Goal: Information Seeking & Learning: Learn about a topic

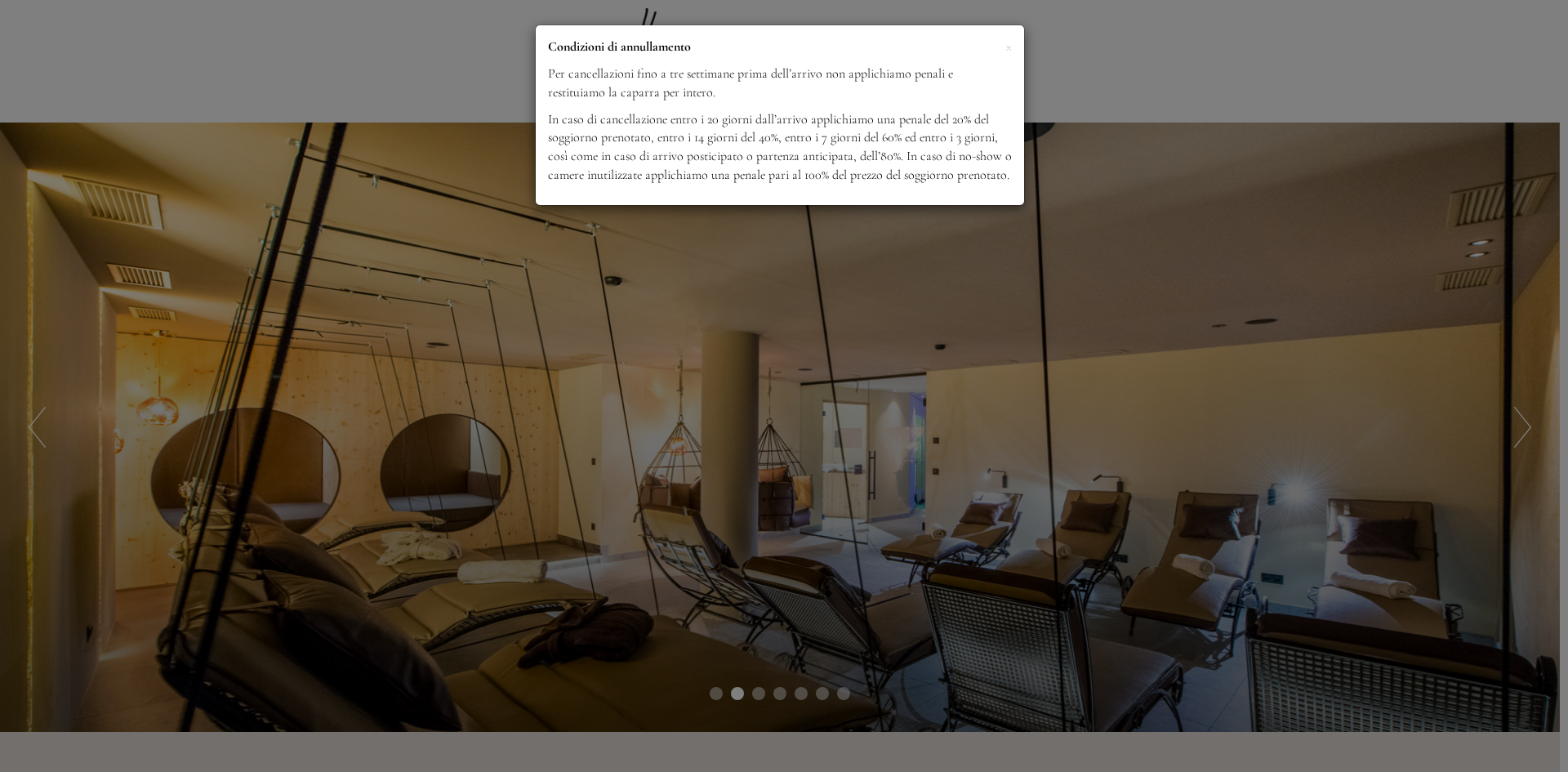
click at [1525, 428] on div "× Condizioni di annullamento Per cancellazioni fino a tre settimane prima dell’…" at bounding box center [784, 386] width 1568 height 772
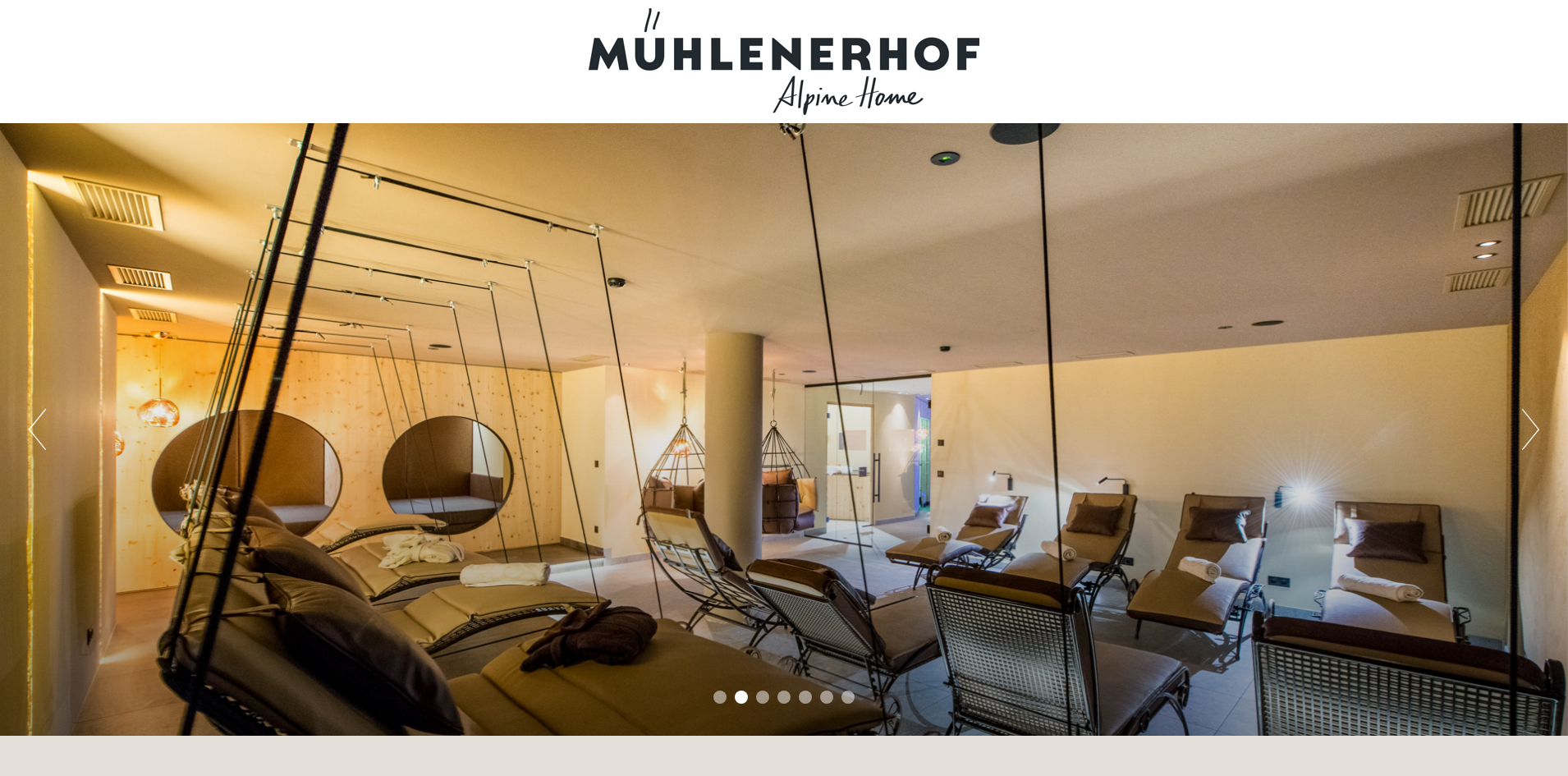
click at [1533, 430] on button "Next" at bounding box center [1529, 429] width 17 height 41
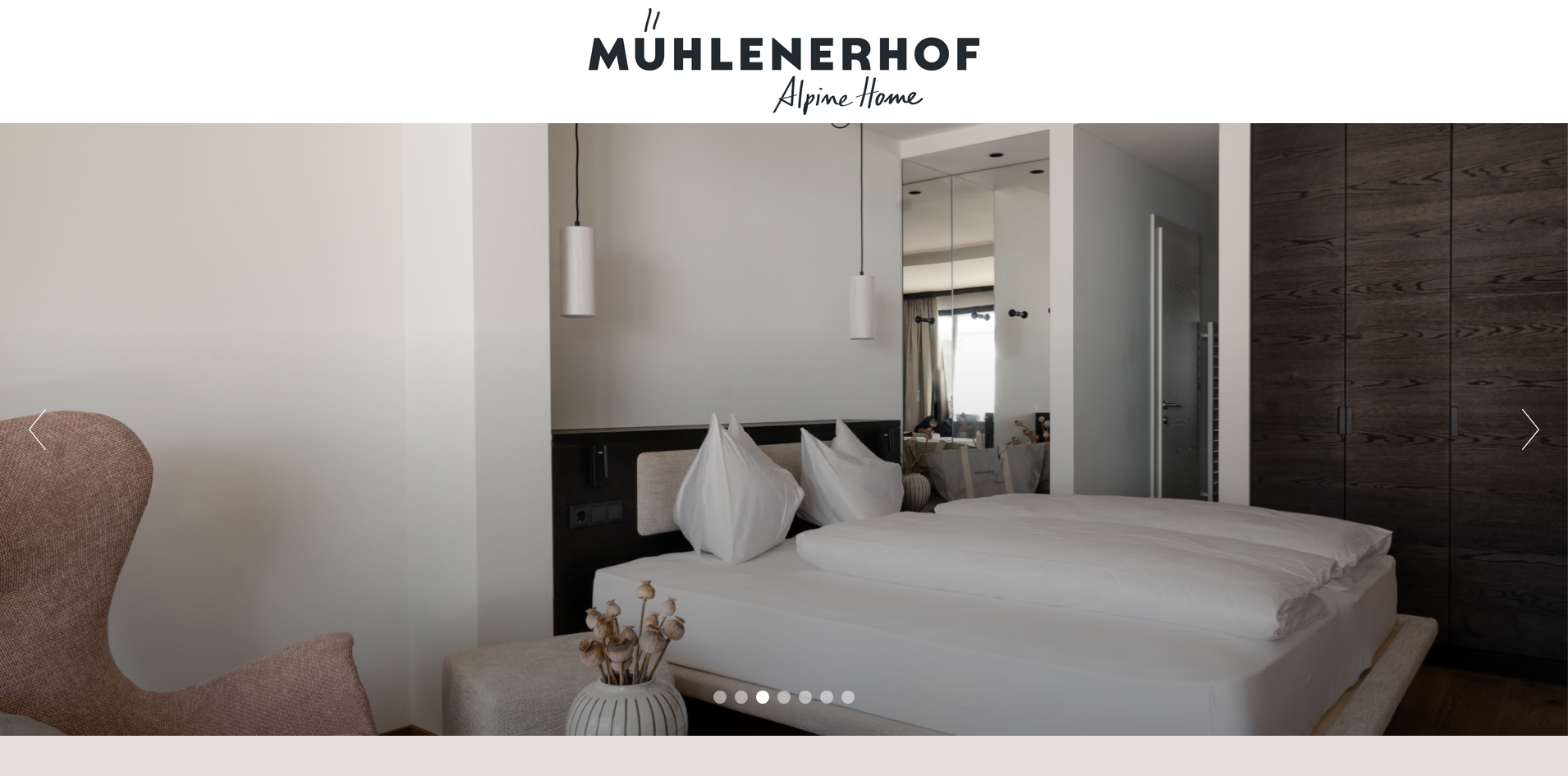
click at [1533, 430] on button "Next" at bounding box center [1529, 429] width 17 height 41
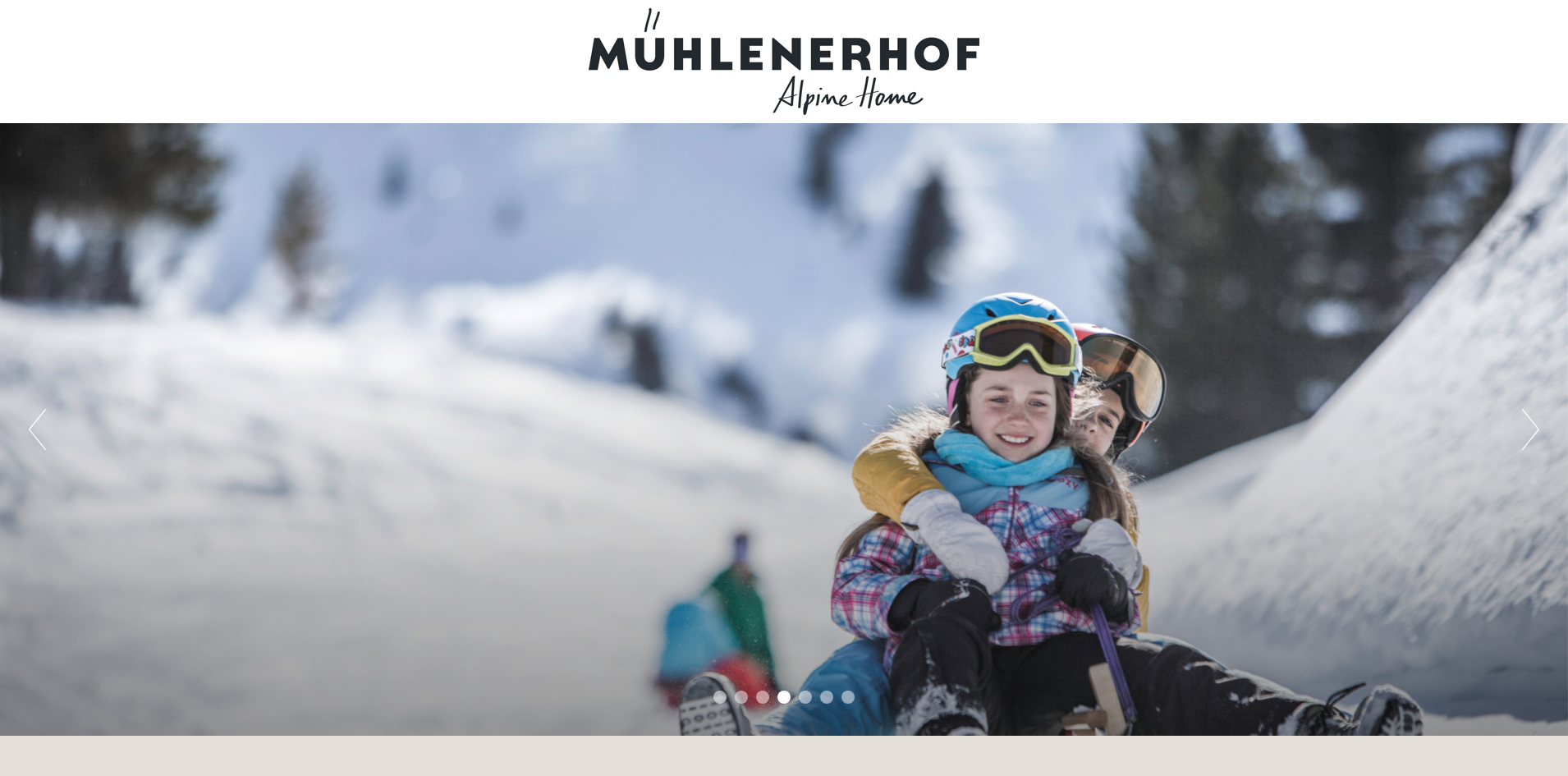
click at [1533, 430] on button "Next" at bounding box center [1529, 429] width 17 height 41
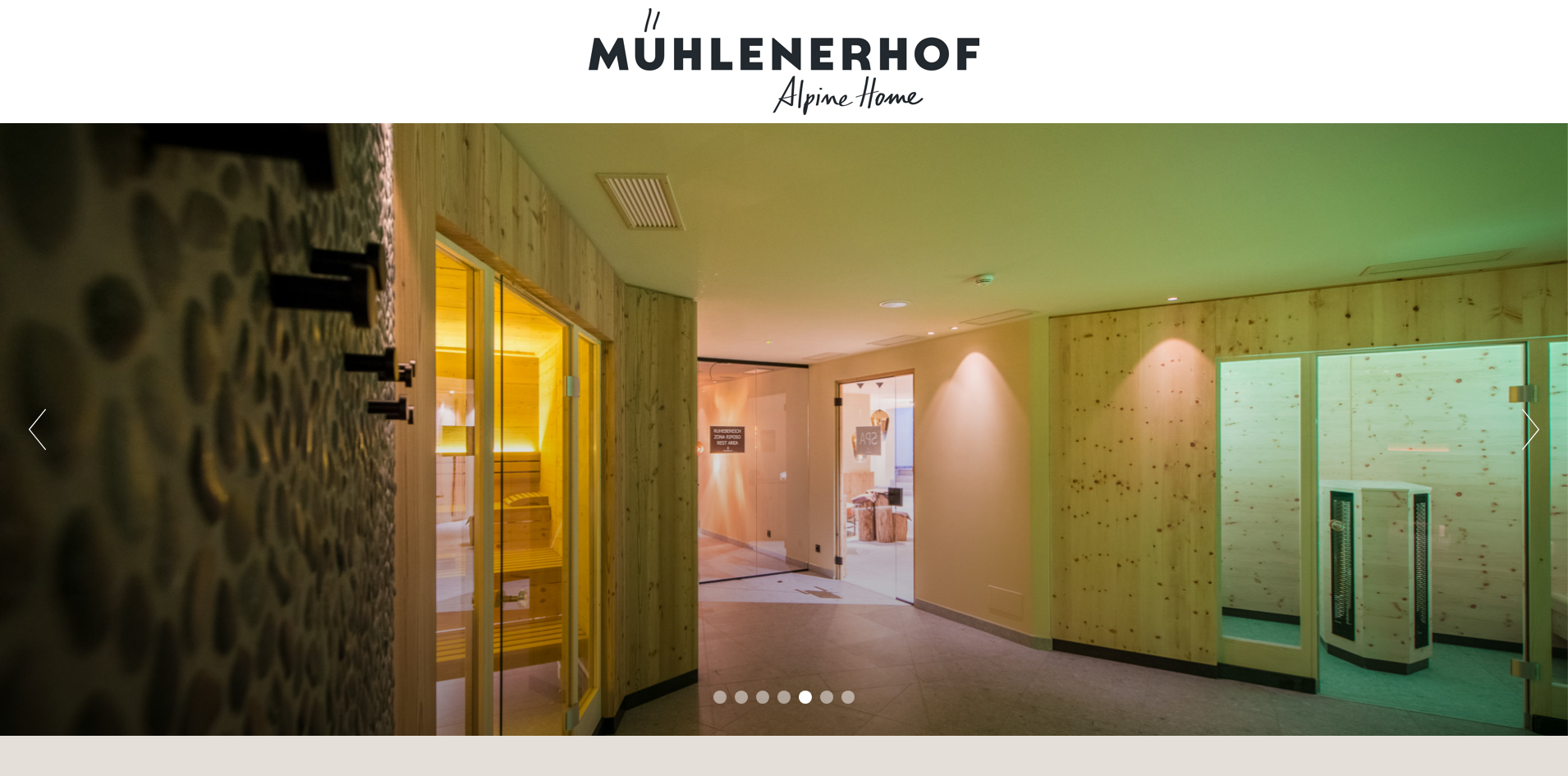
click at [1533, 430] on button "Next" at bounding box center [1529, 429] width 17 height 41
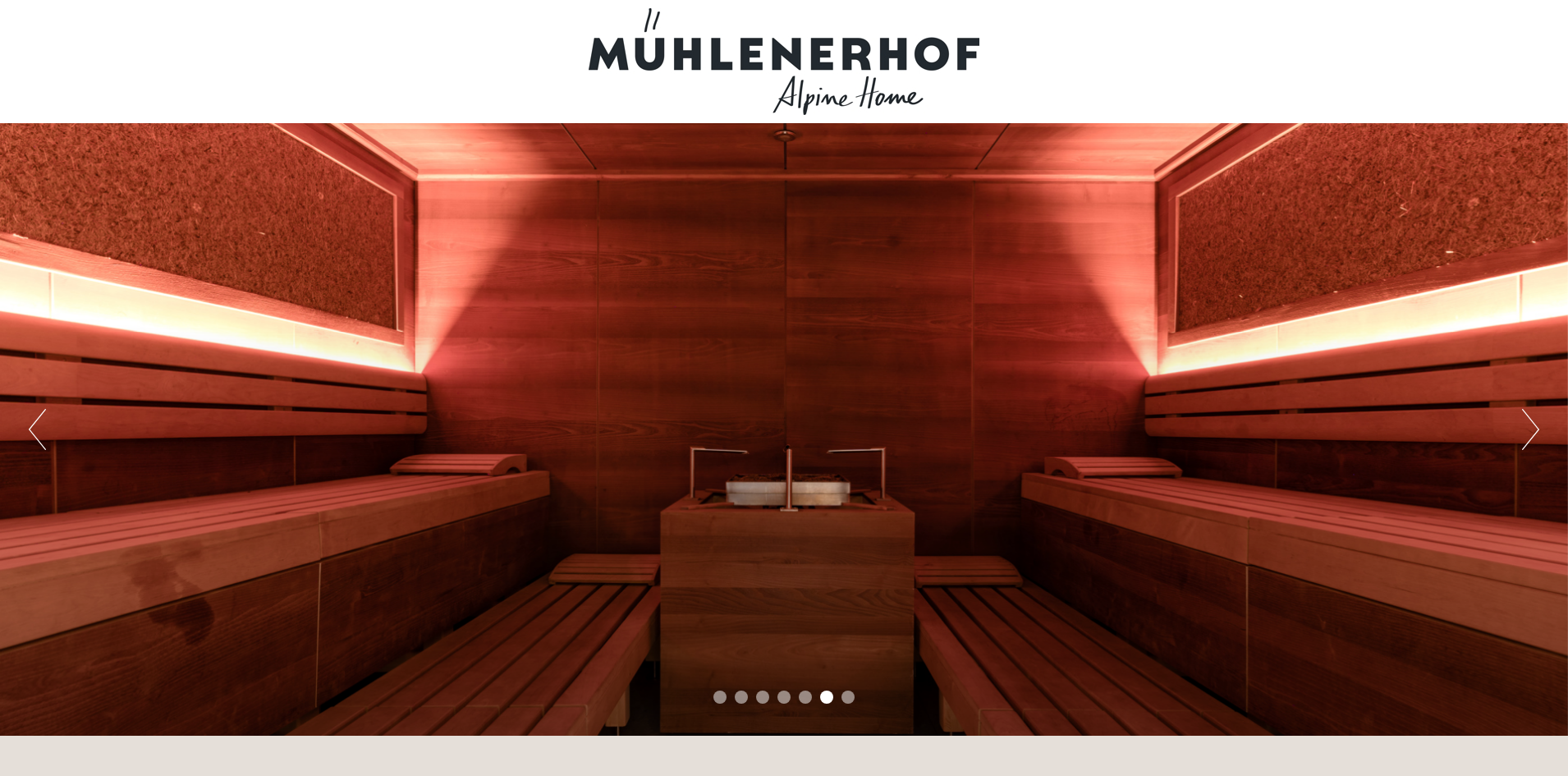
click at [1533, 430] on button "Next" at bounding box center [1529, 429] width 17 height 41
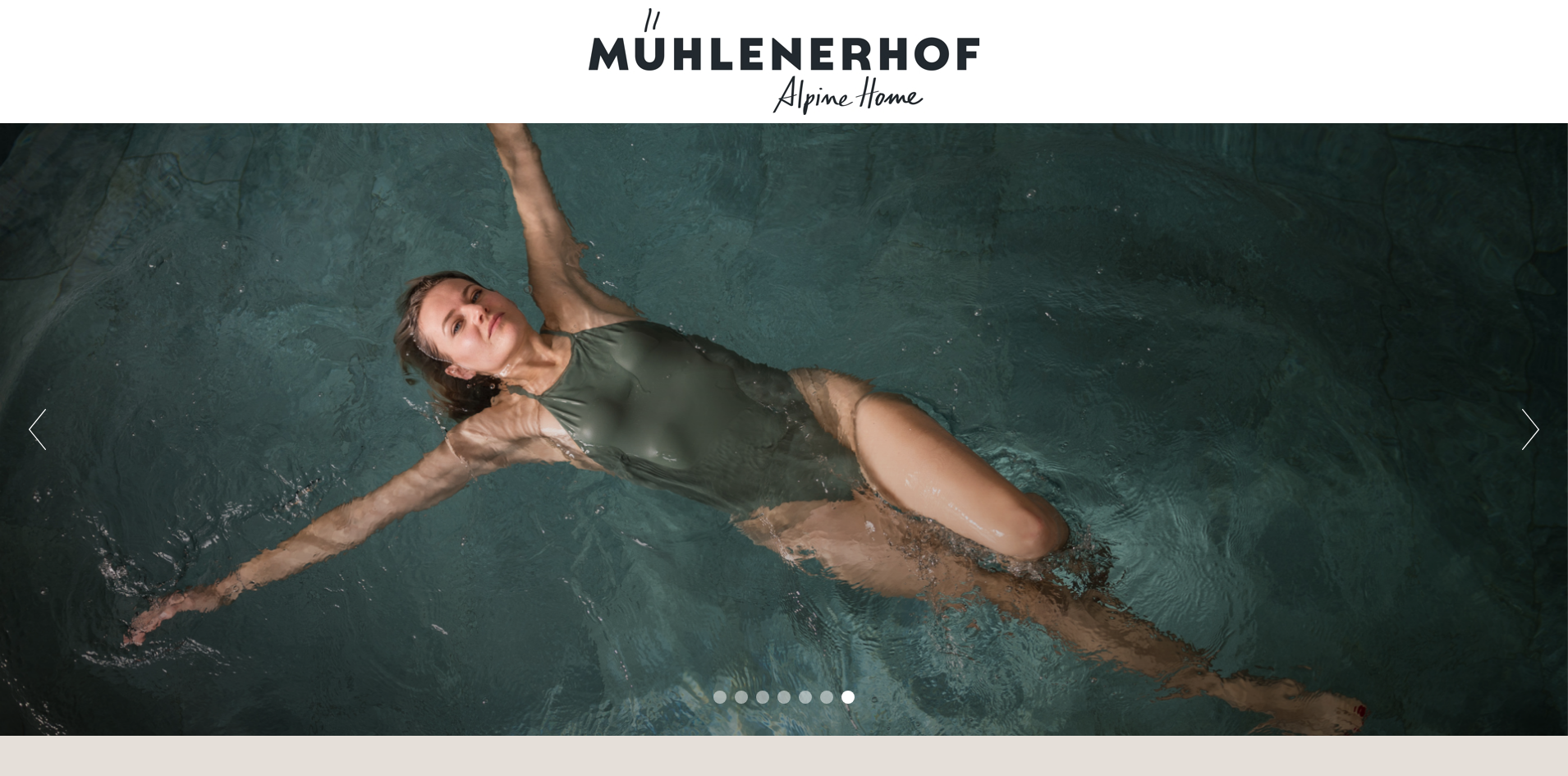
click at [1533, 430] on button "Next" at bounding box center [1529, 429] width 17 height 41
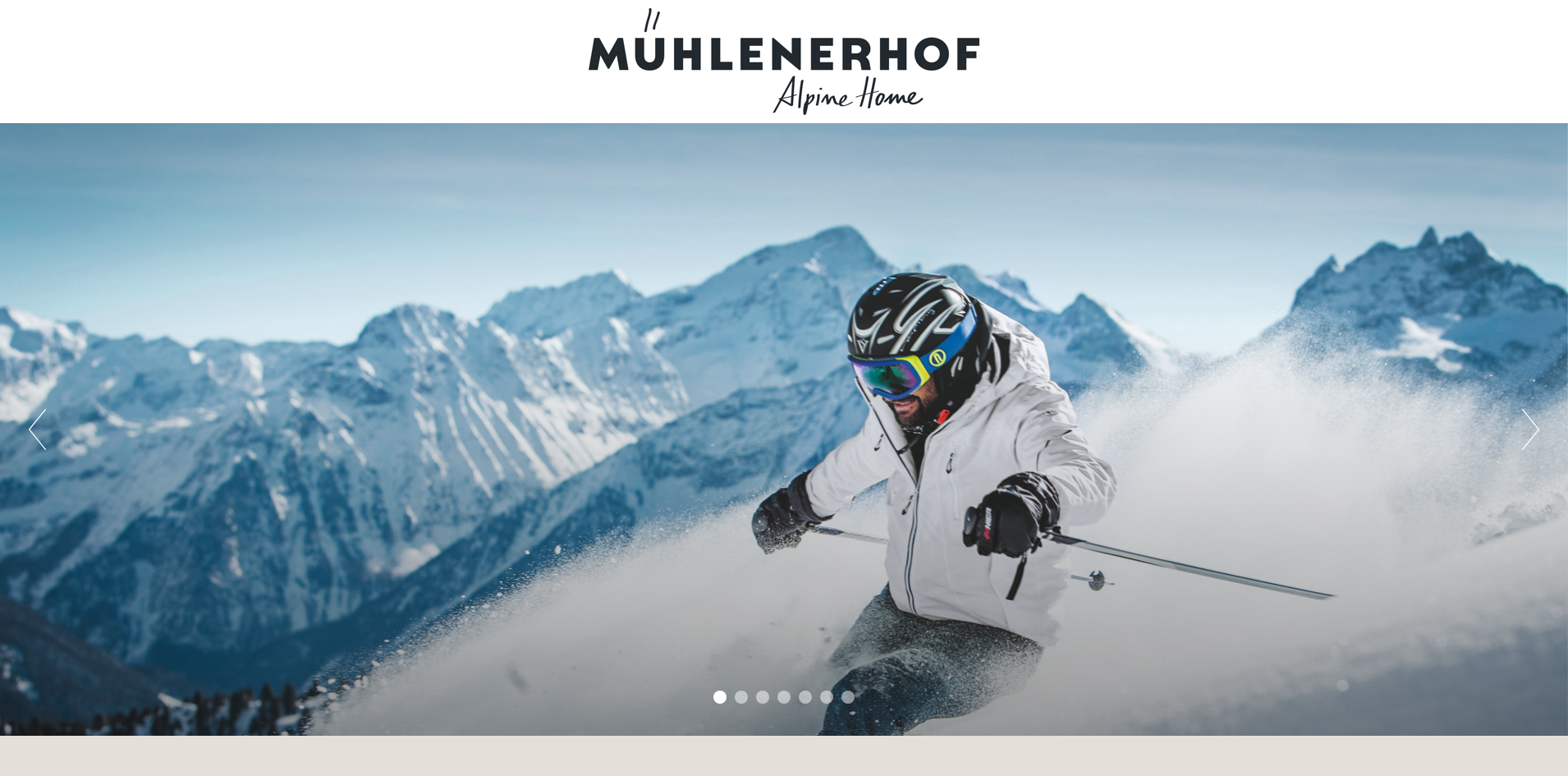
click at [1533, 430] on button "Next" at bounding box center [1529, 429] width 17 height 41
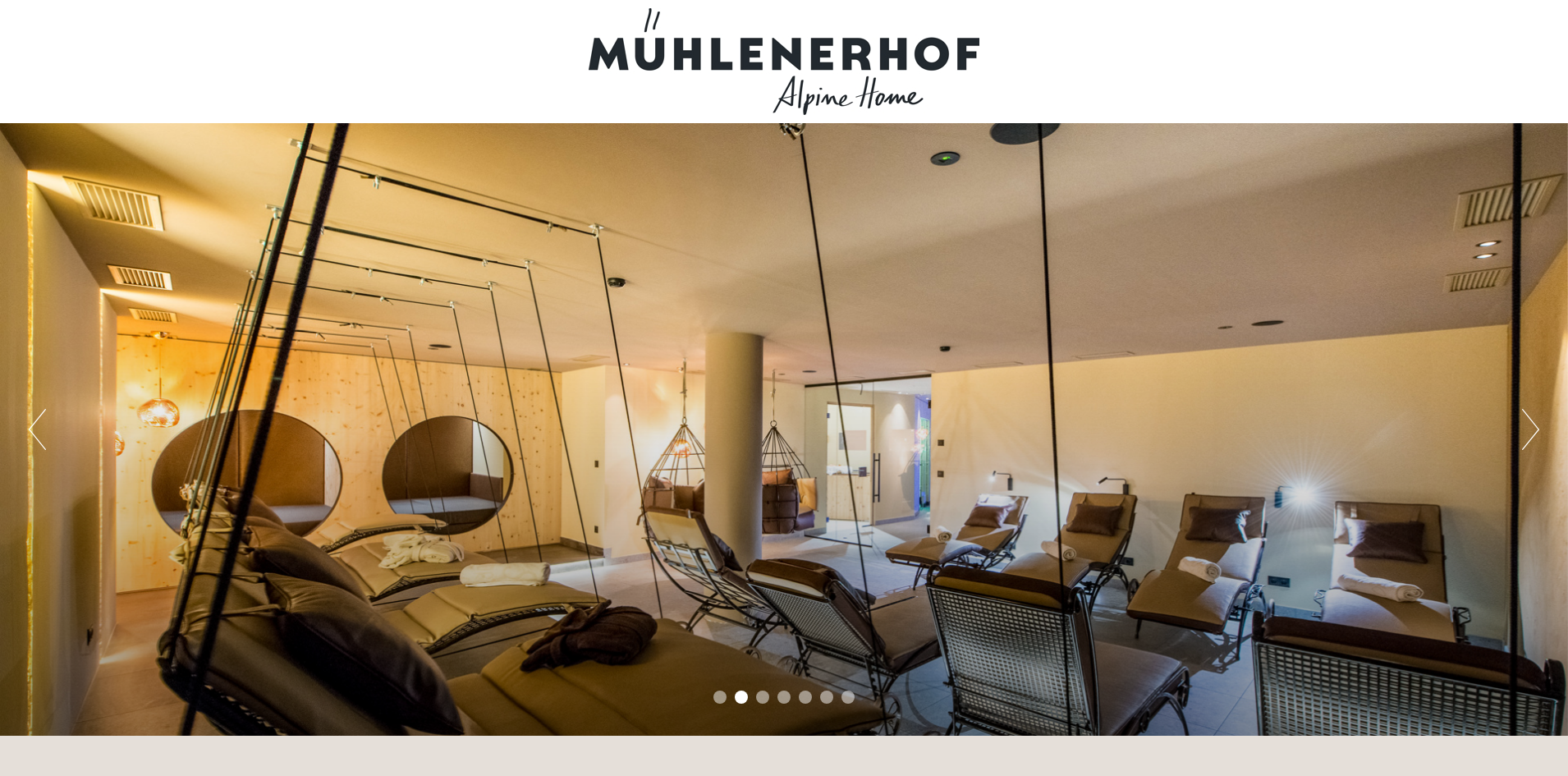
click at [1533, 430] on button "Next" at bounding box center [1529, 429] width 17 height 41
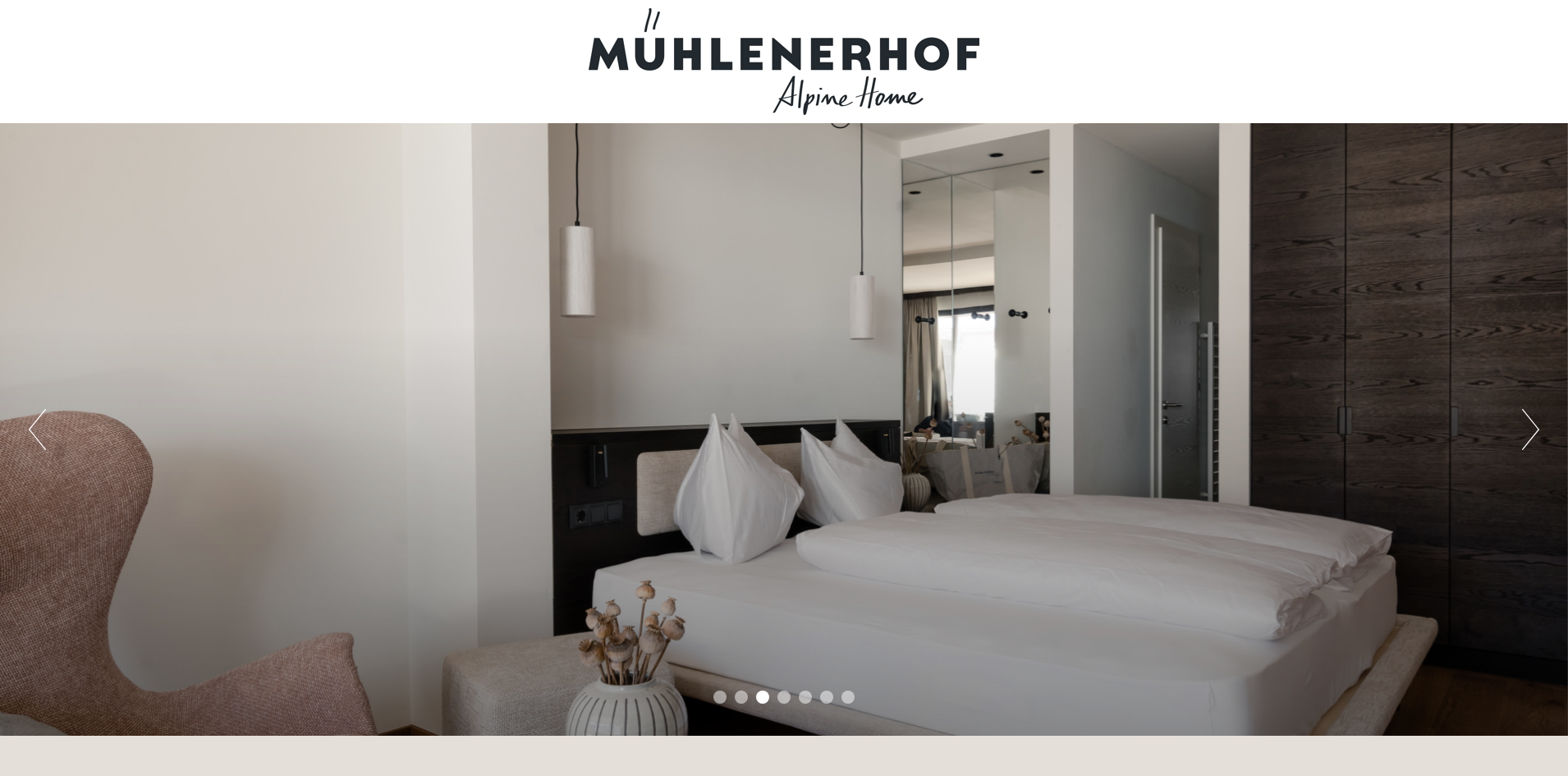
click at [1533, 430] on button "Next" at bounding box center [1529, 429] width 17 height 41
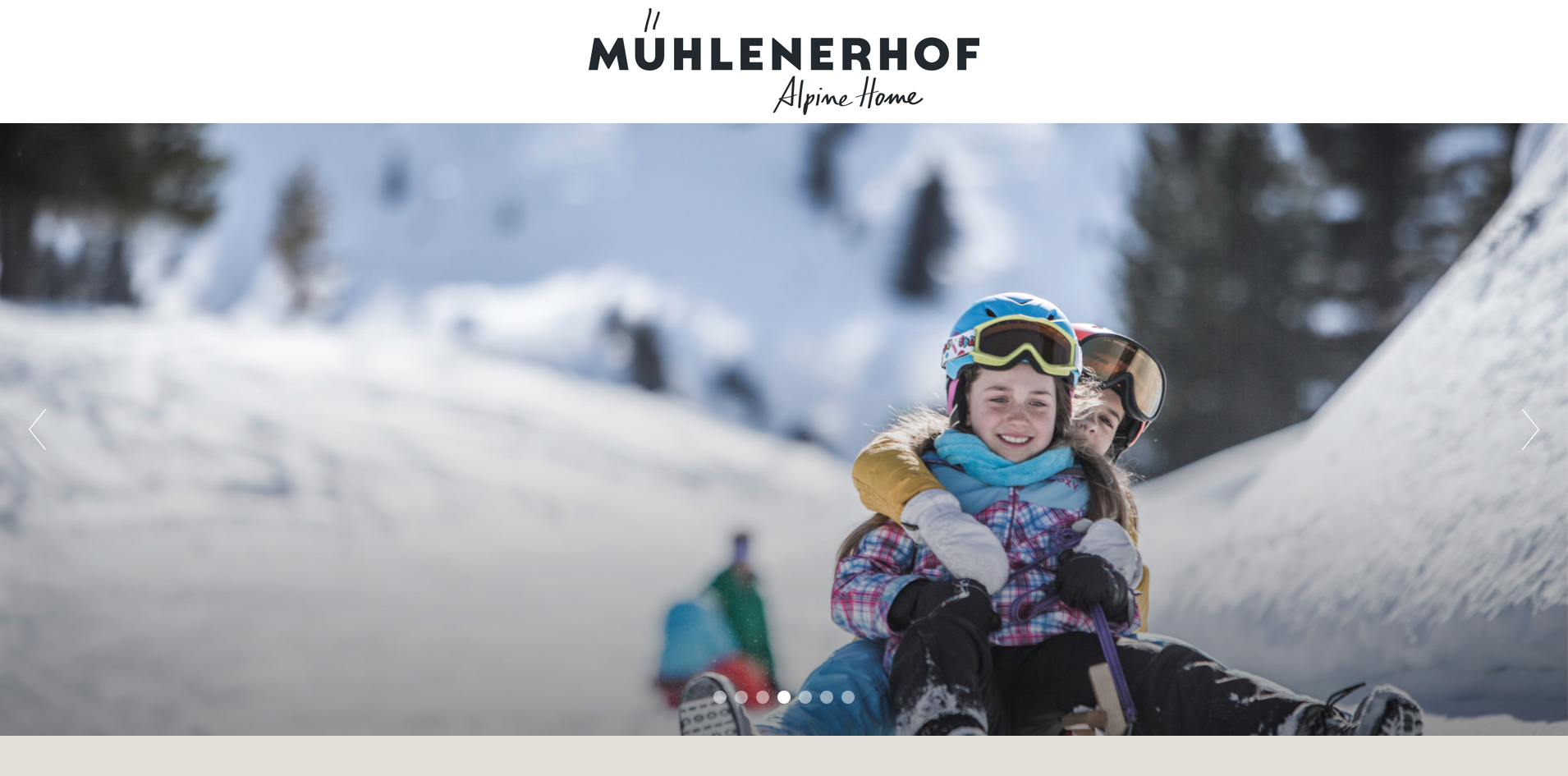
click at [1533, 430] on button "Next" at bounding box center [1529, 429] width 17 height 41
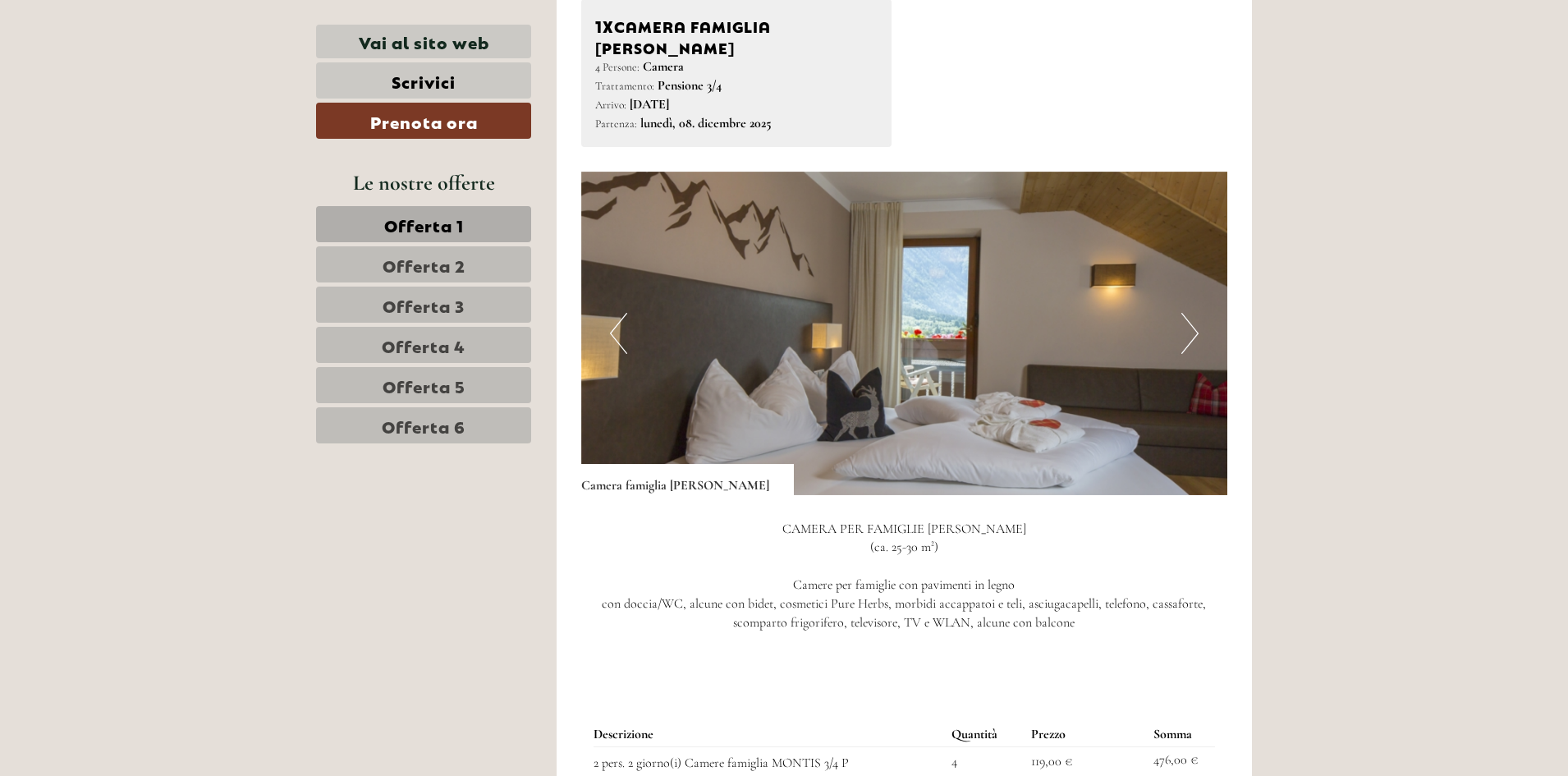
scroll to position [1150, 0]
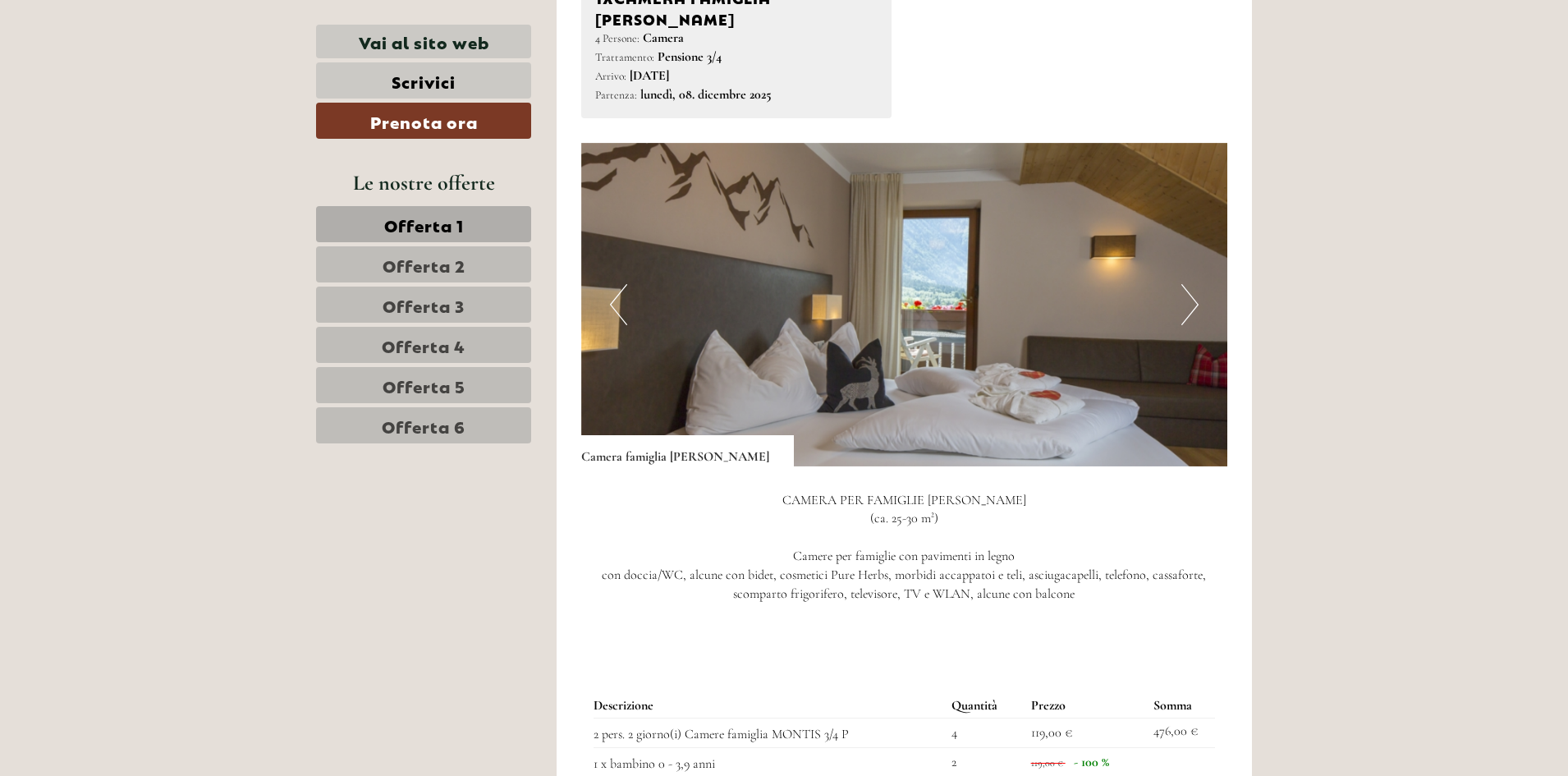
click at [1200, 269] on img at bounding box center [905, 304] width 647 height 324
click at [1190, 284] on button "Next" at bounding box center [1189, 304] width 17 height 41
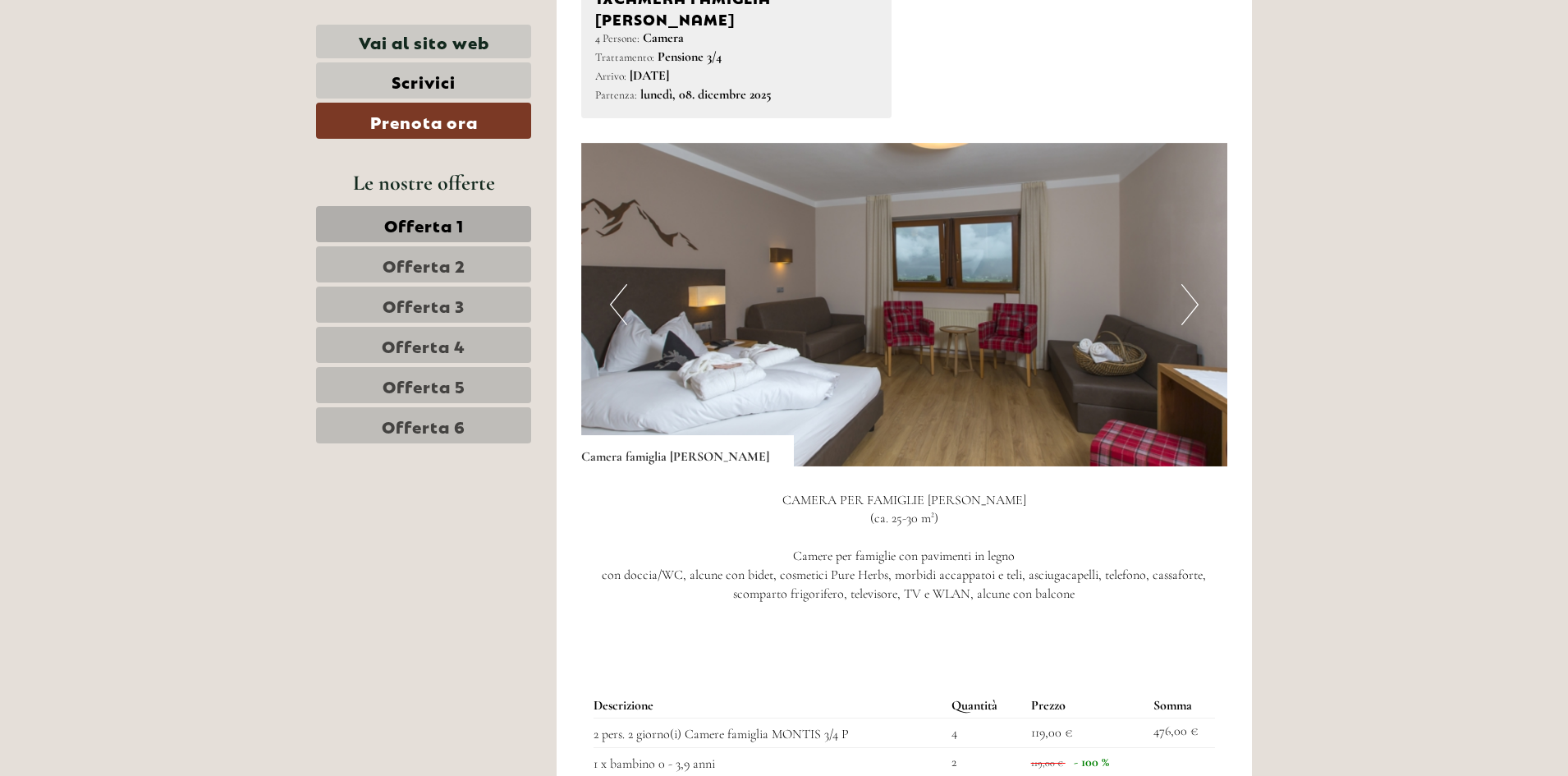
click at [1190, 284] on button "Next" at bounding box center [1189, 304] width 17 height 41
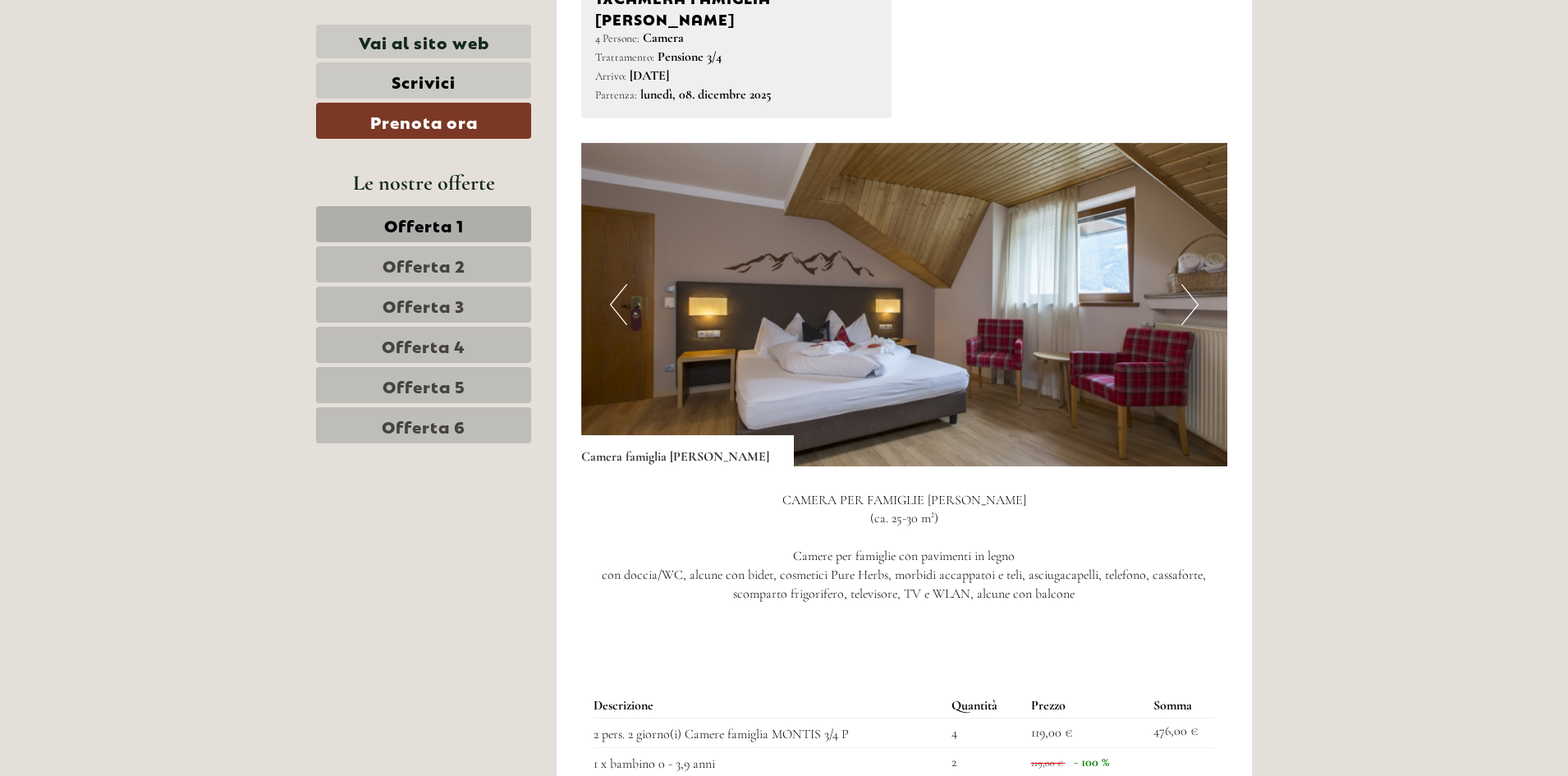
click at [1190, 284] on button "Next" at bounding box center [1189, 304] width 17 height 41
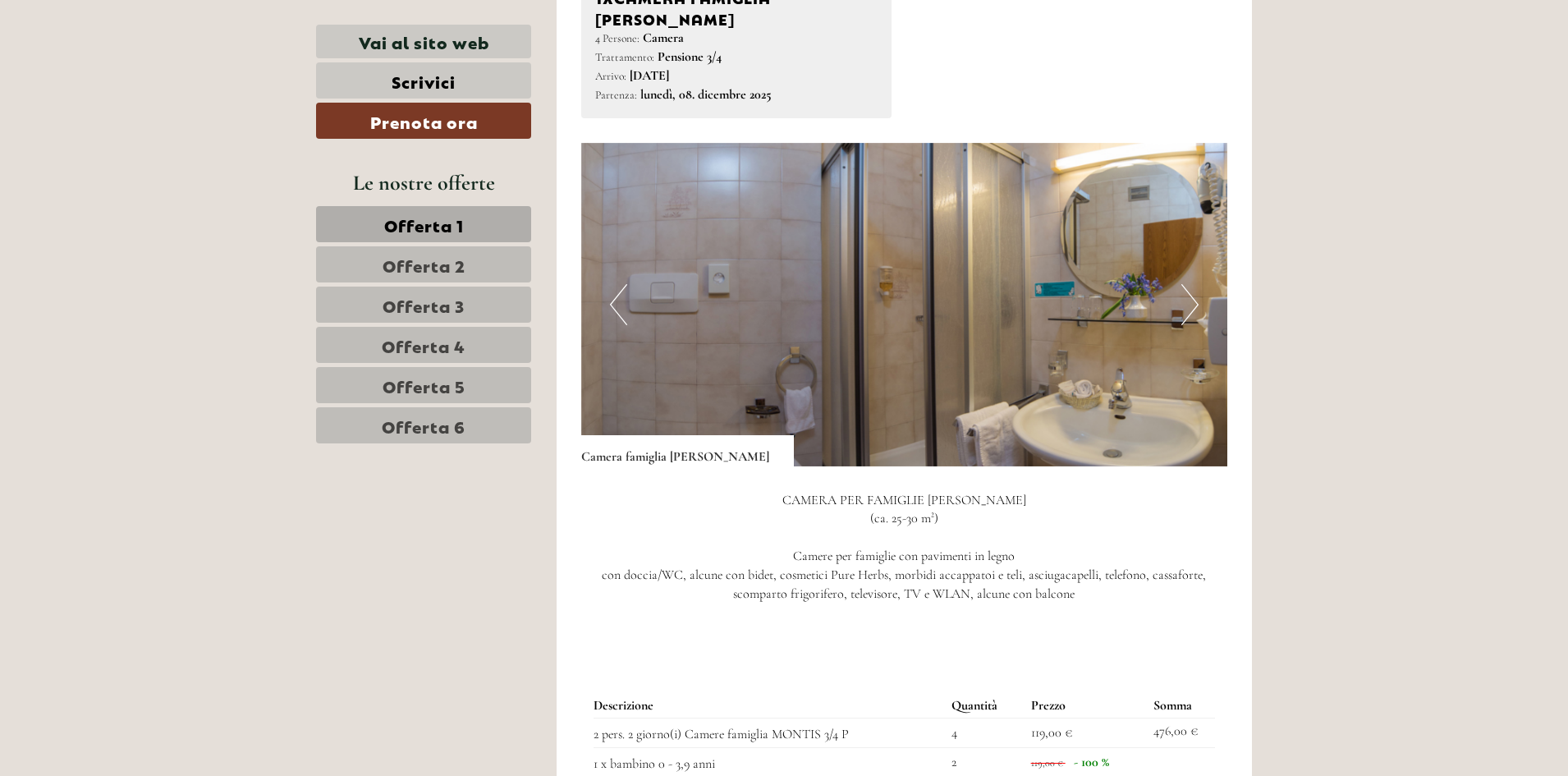
click at [1190, 284] on button "Next" at bounding box center [1189, 304] width 17 height 41
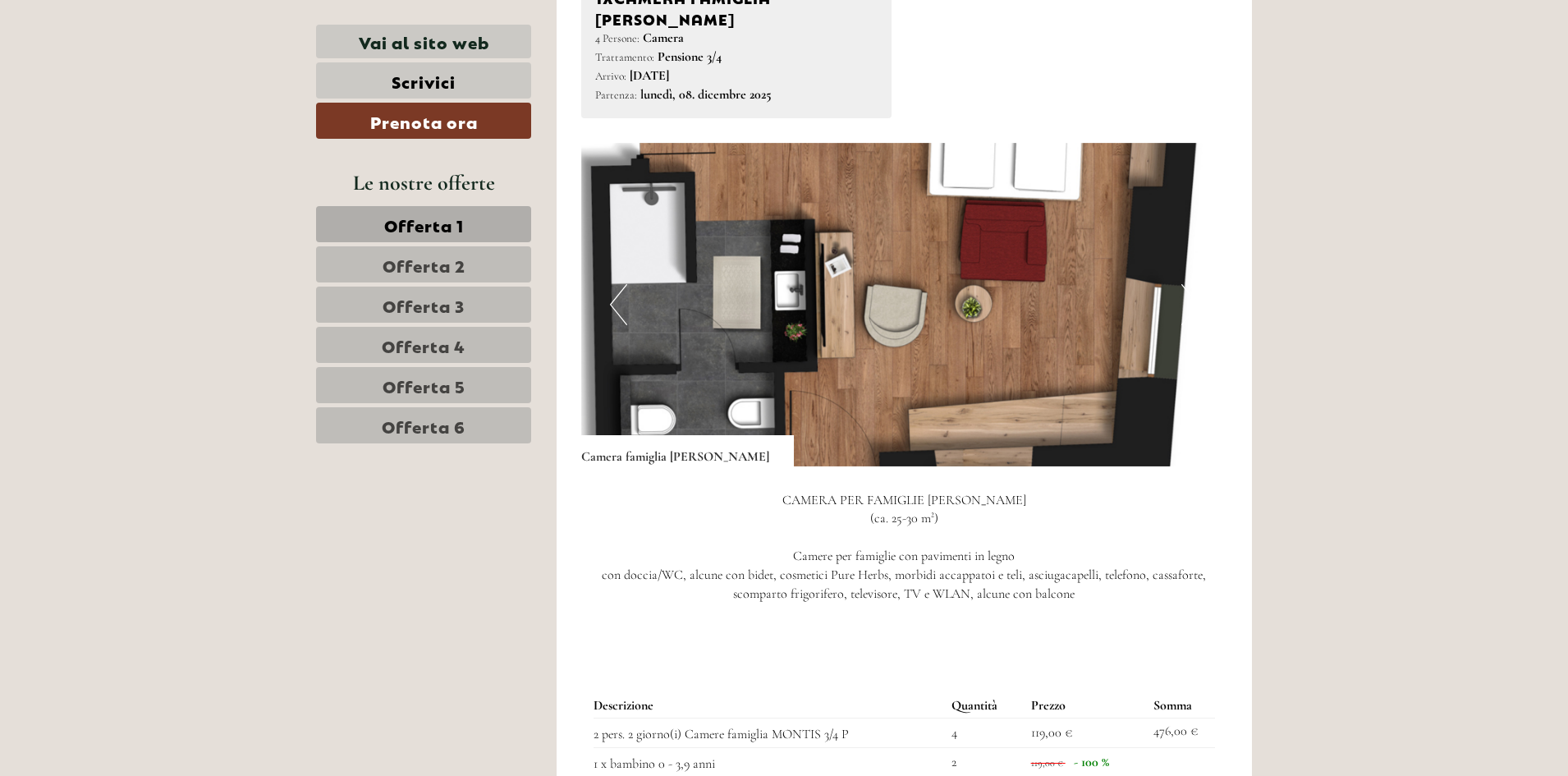
click at [1190, 284] on button "Next" at bounding box center [1189, 304] width 17 height 41
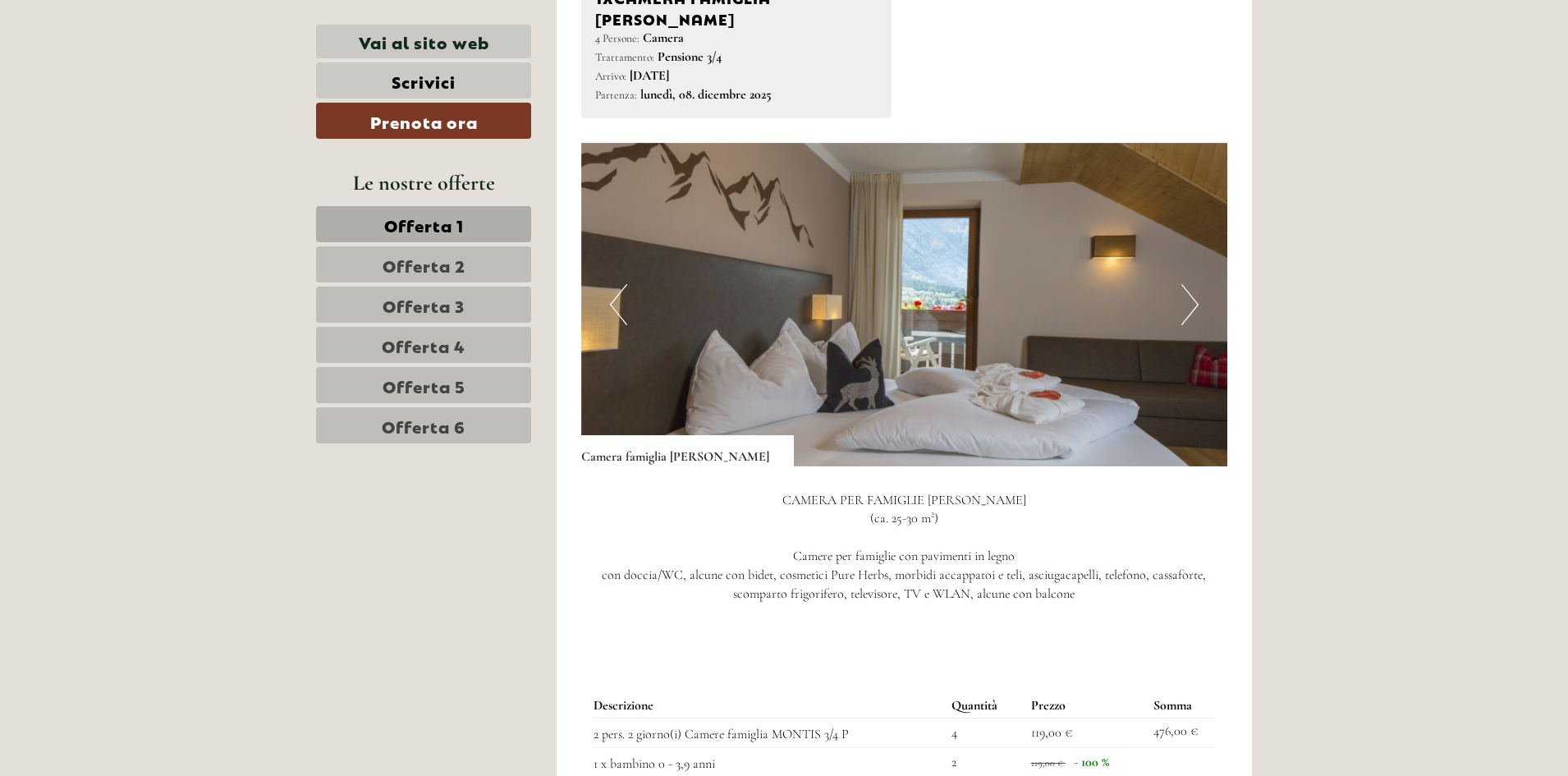
click at [1190, 284] on button "Next" at bounding box center [1189, 304] width 17 height 41
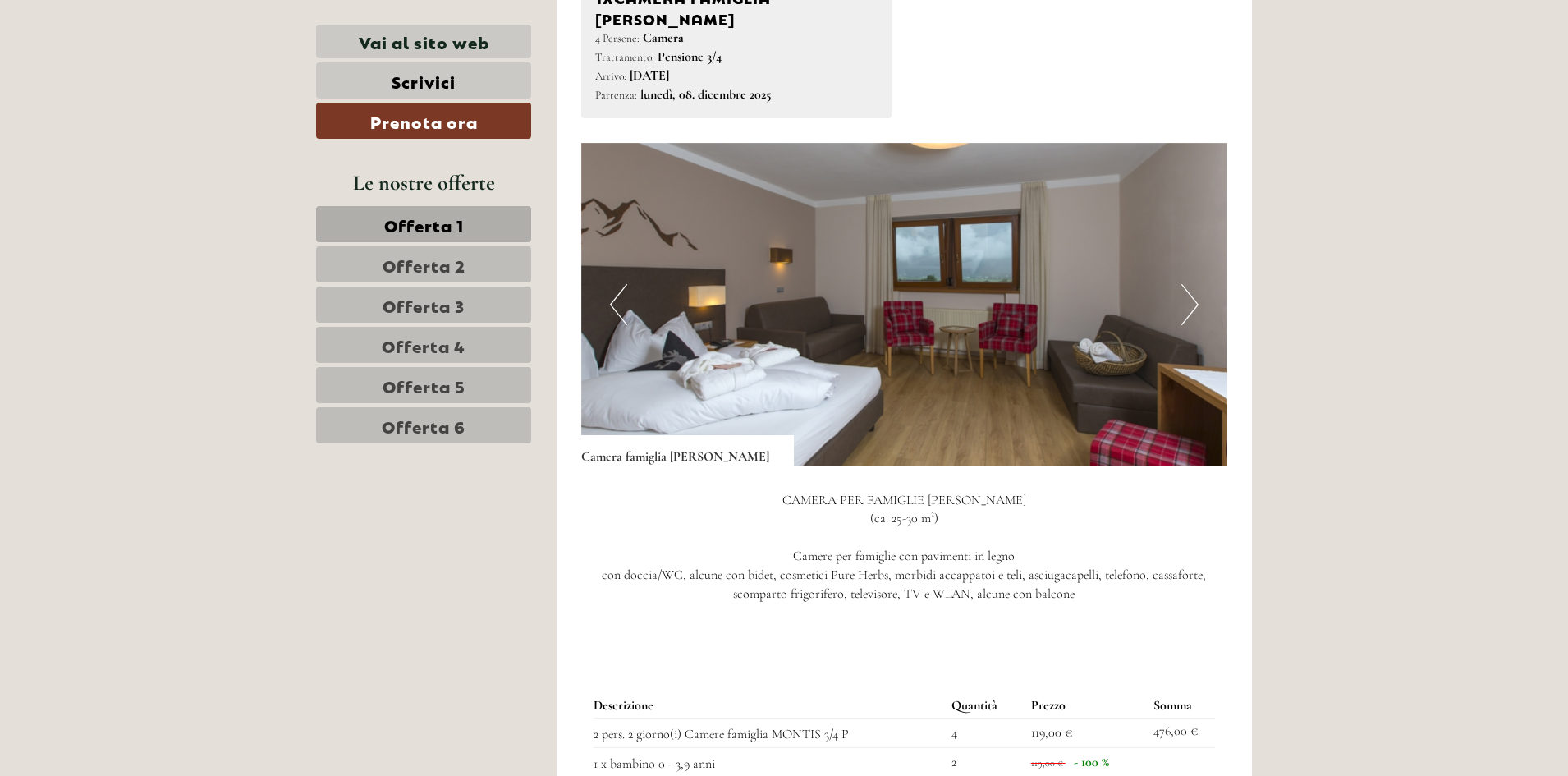
click at [1190, 284] on button "Next" at bounding box center [1189, 304] width 17 height 41
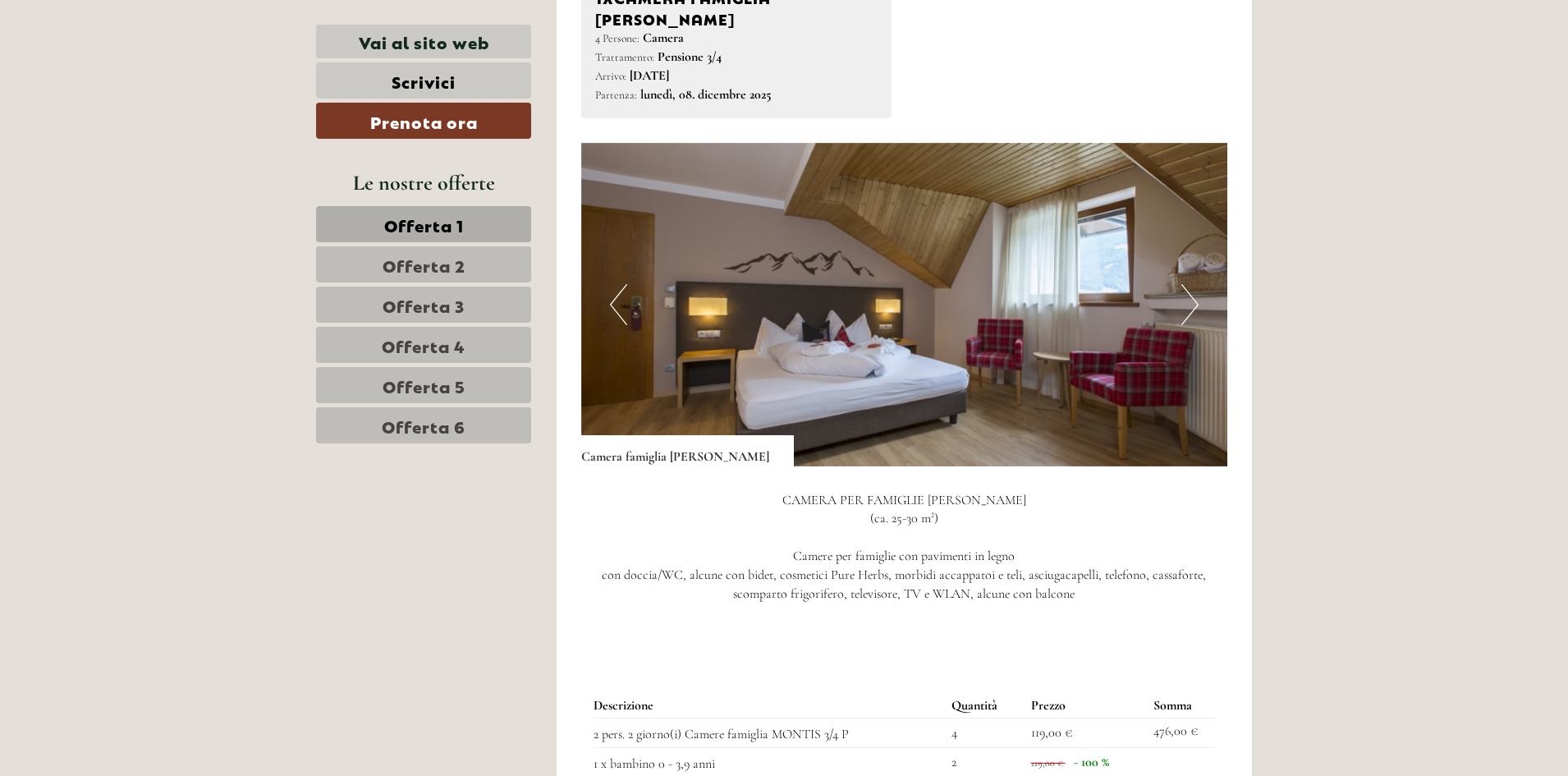
click at [1190, 284] on button "Next" at bounding box center [1189, 304] width 17 height 41
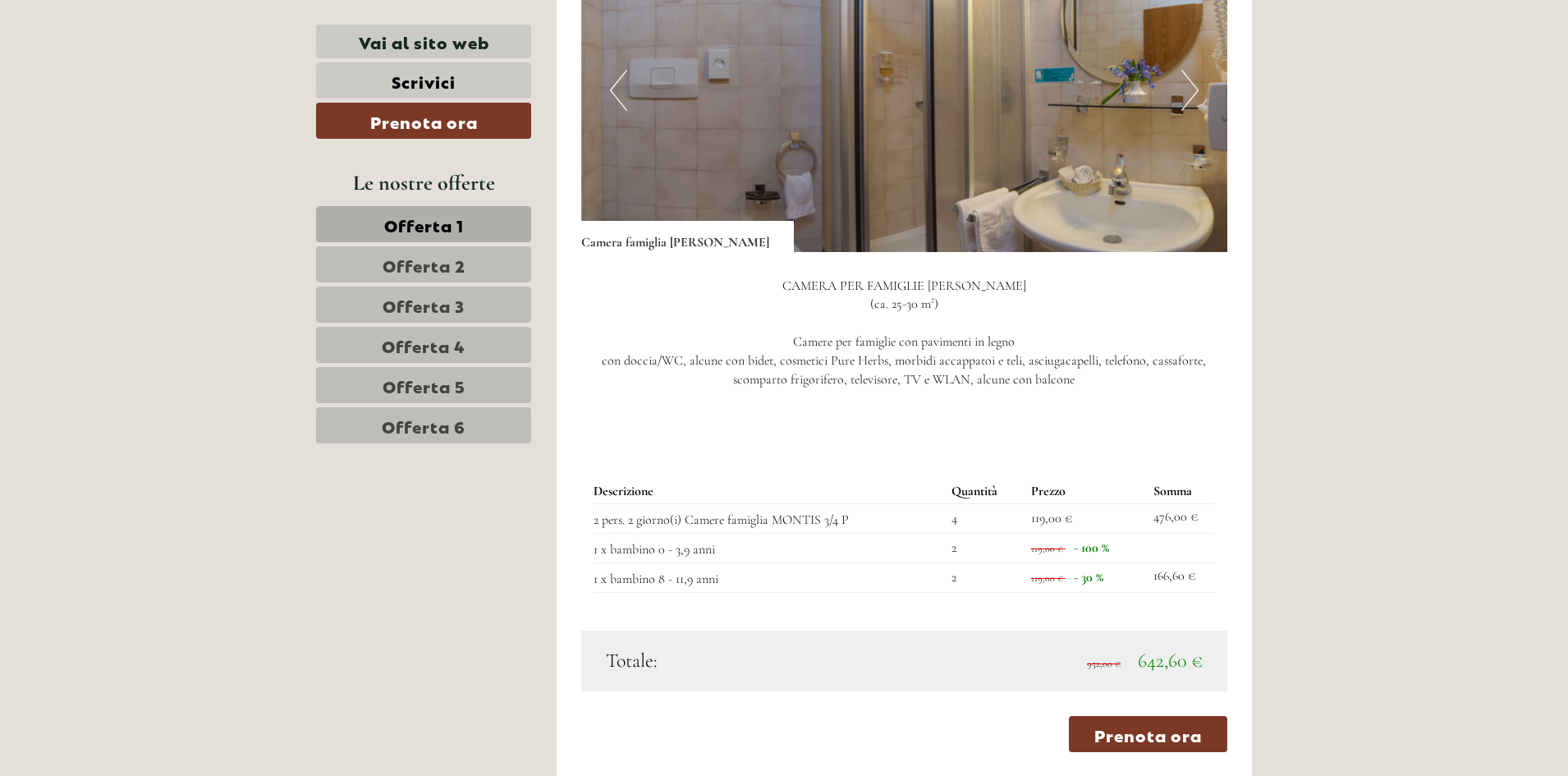
scroll to position [1478, 0]
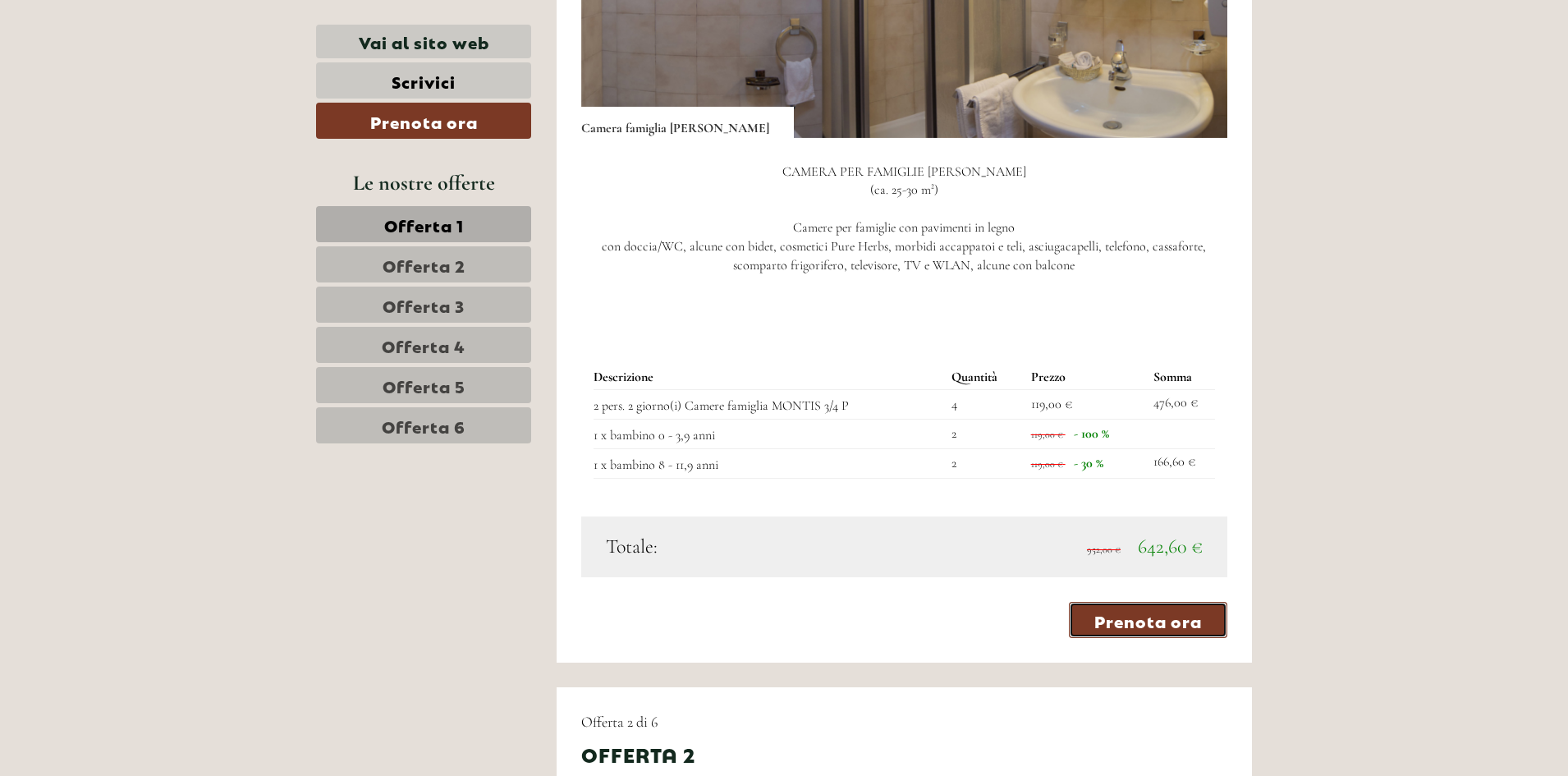
click at [1166, 602] on link "Prenota ora" at bounding box center [1147, 620] width 158 height 36
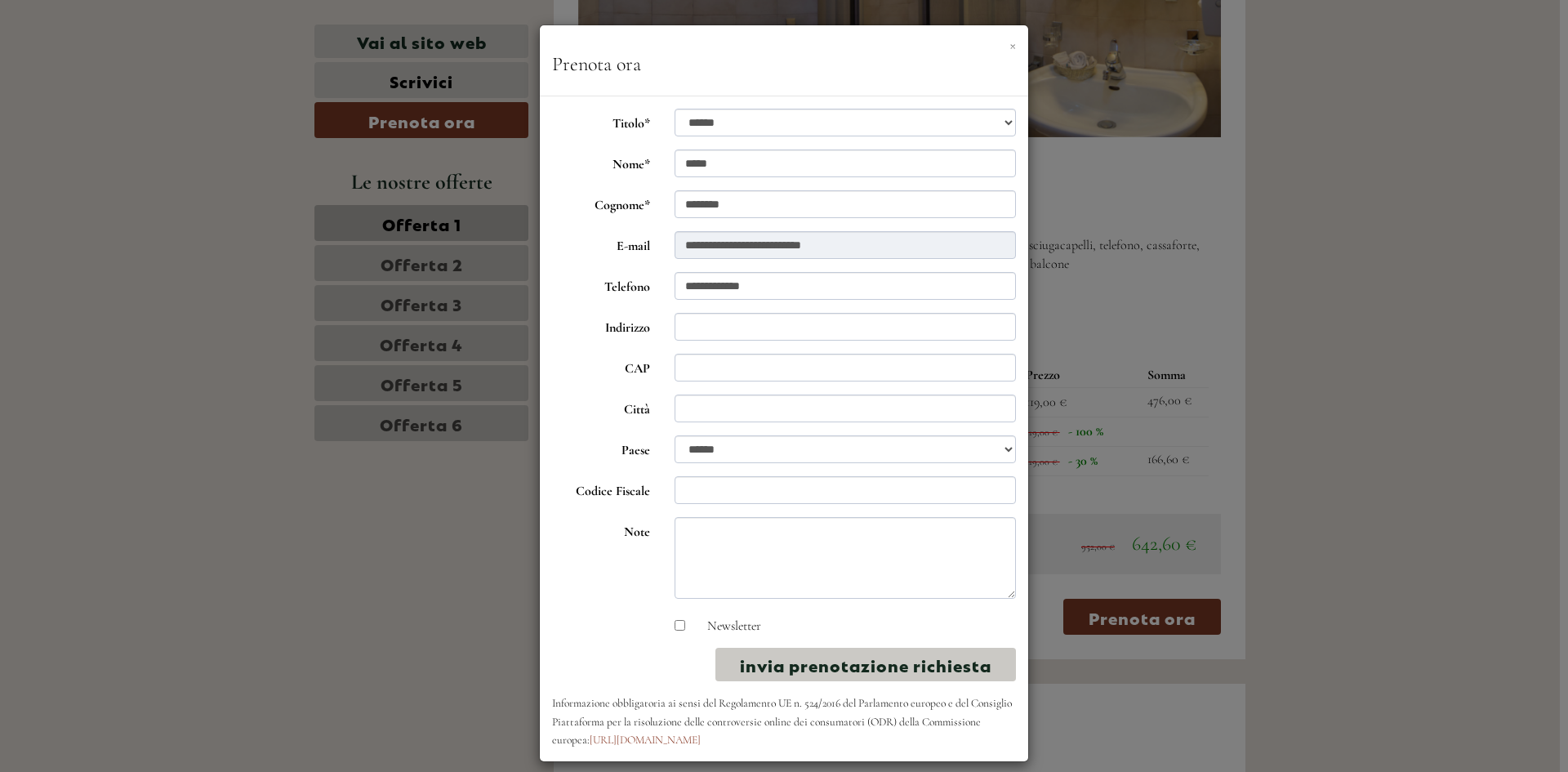
click at [1011, 42] on button "×" at bounding box center [1012, 44] width 7 height 17
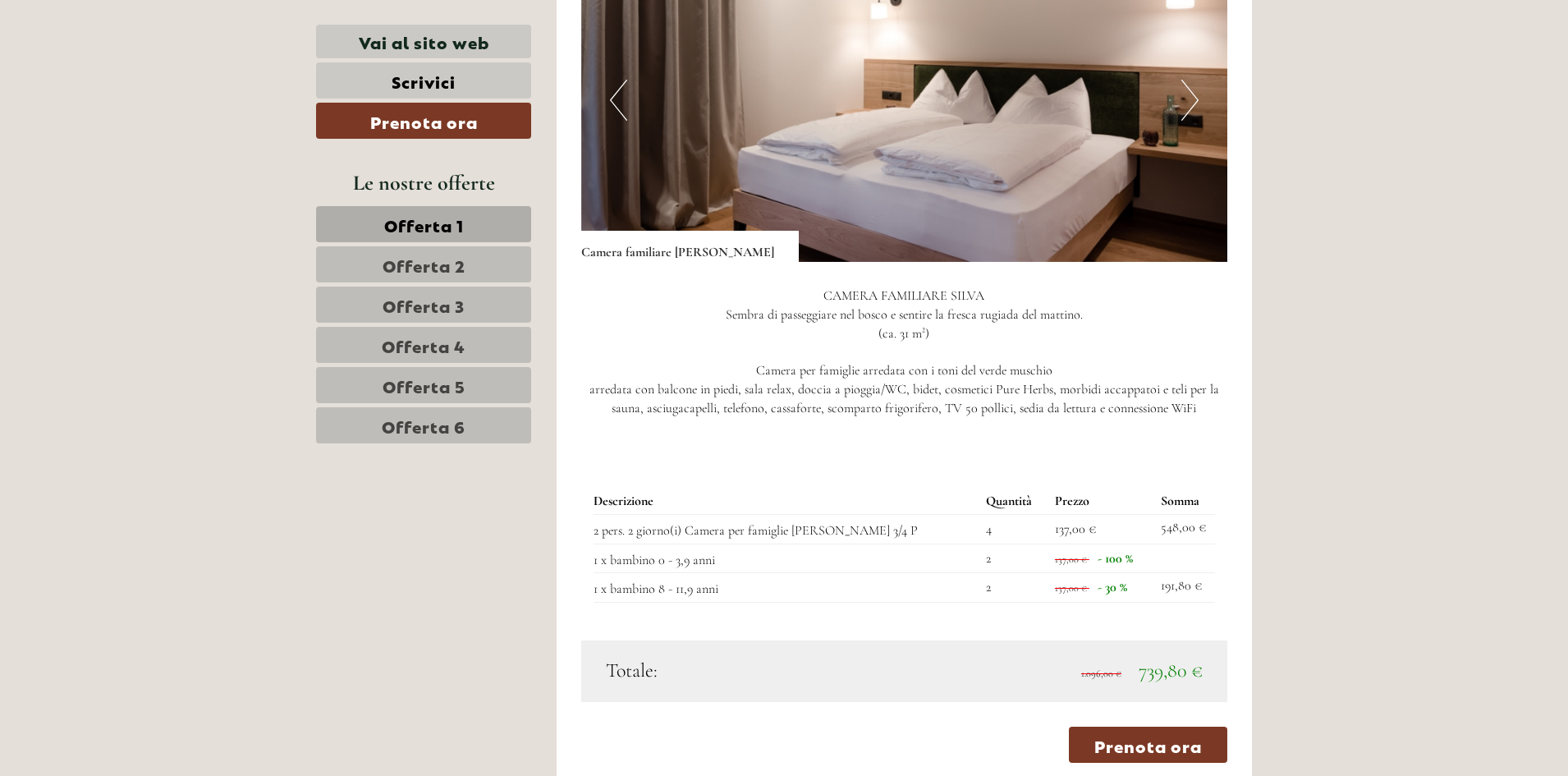
scroll to position [2546, 0]
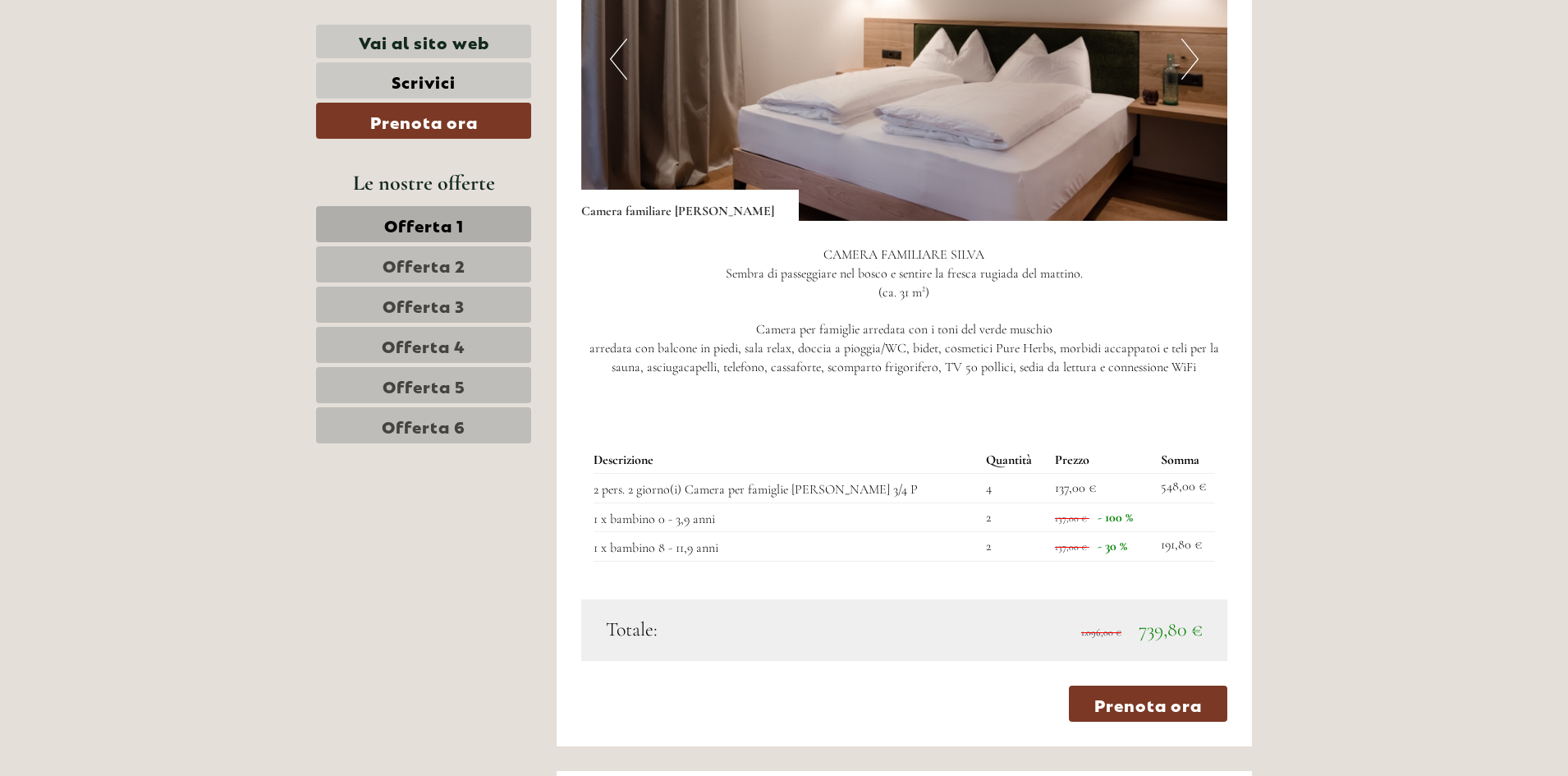
click at [1207, 26] on img at bounding box center [905, 59] width 647 height 324
click at [1187, 39] on button "Next" at bounding box center [1189, 59] width 17 height 41
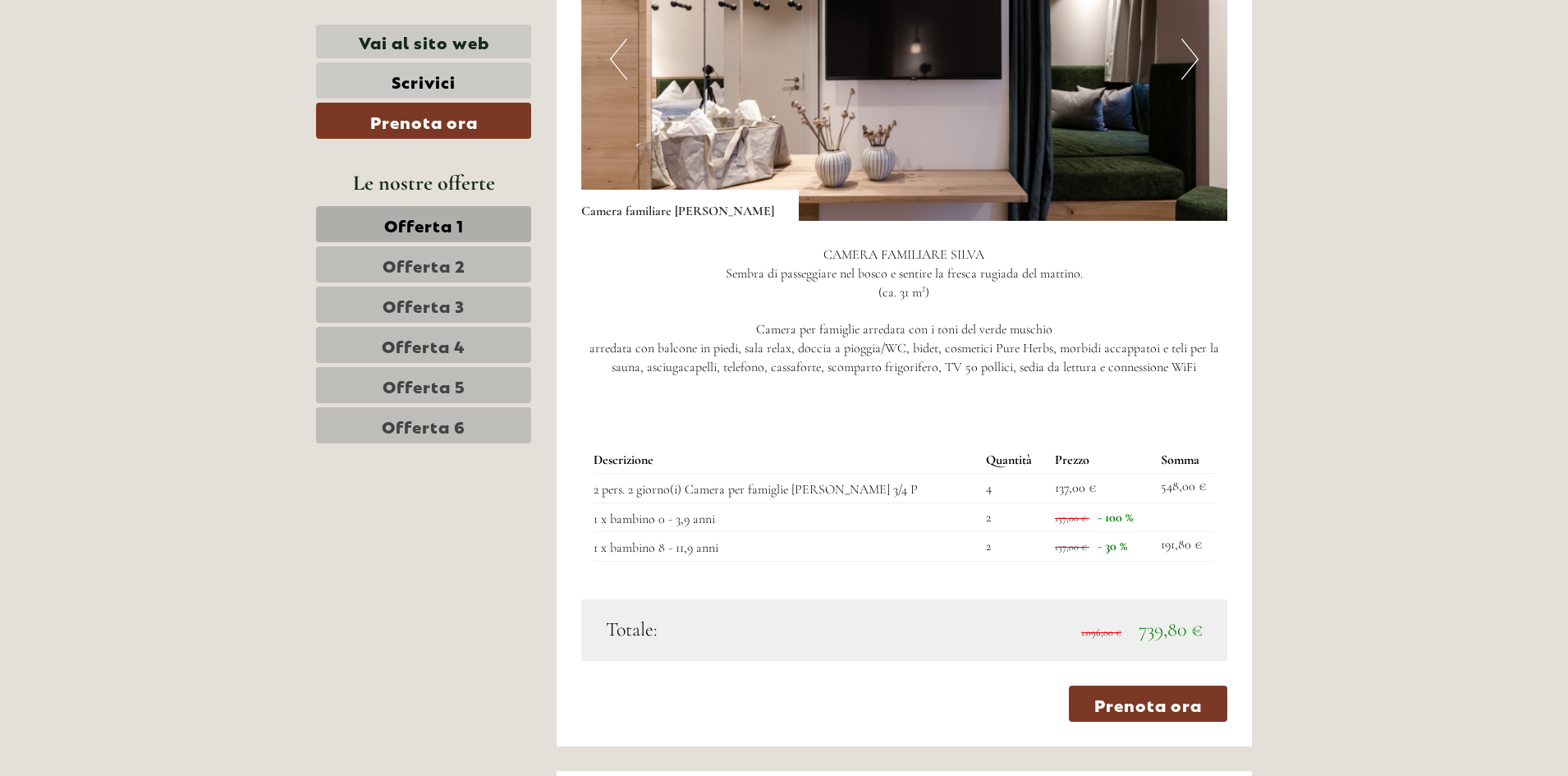
click at [1186, 39] on button "Next" at bounding box center [1189, 59] width 17 height 41
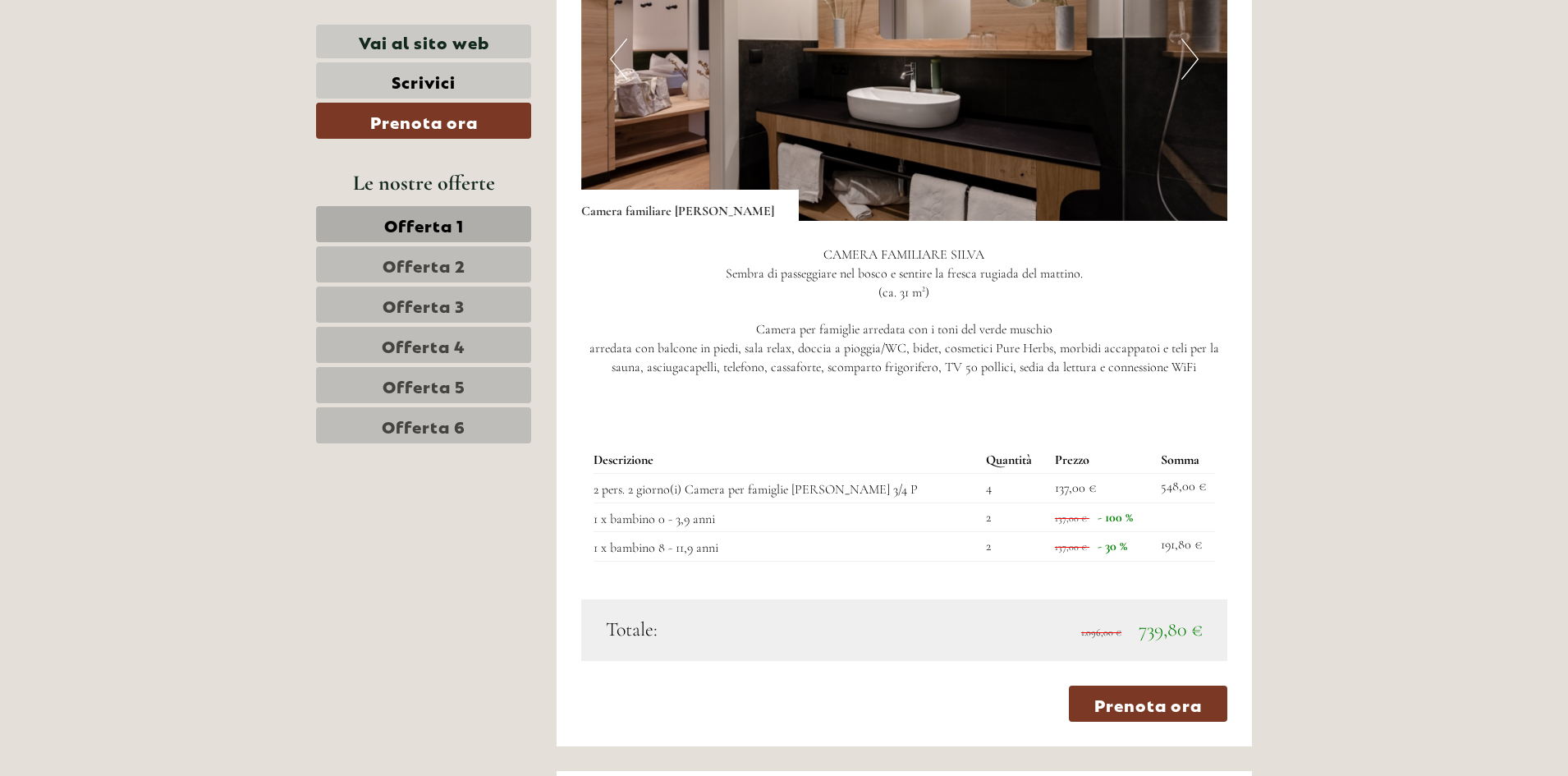
click at [1186, 39] on button "Next" at bounding box center [1189, 59] width 17 height 41
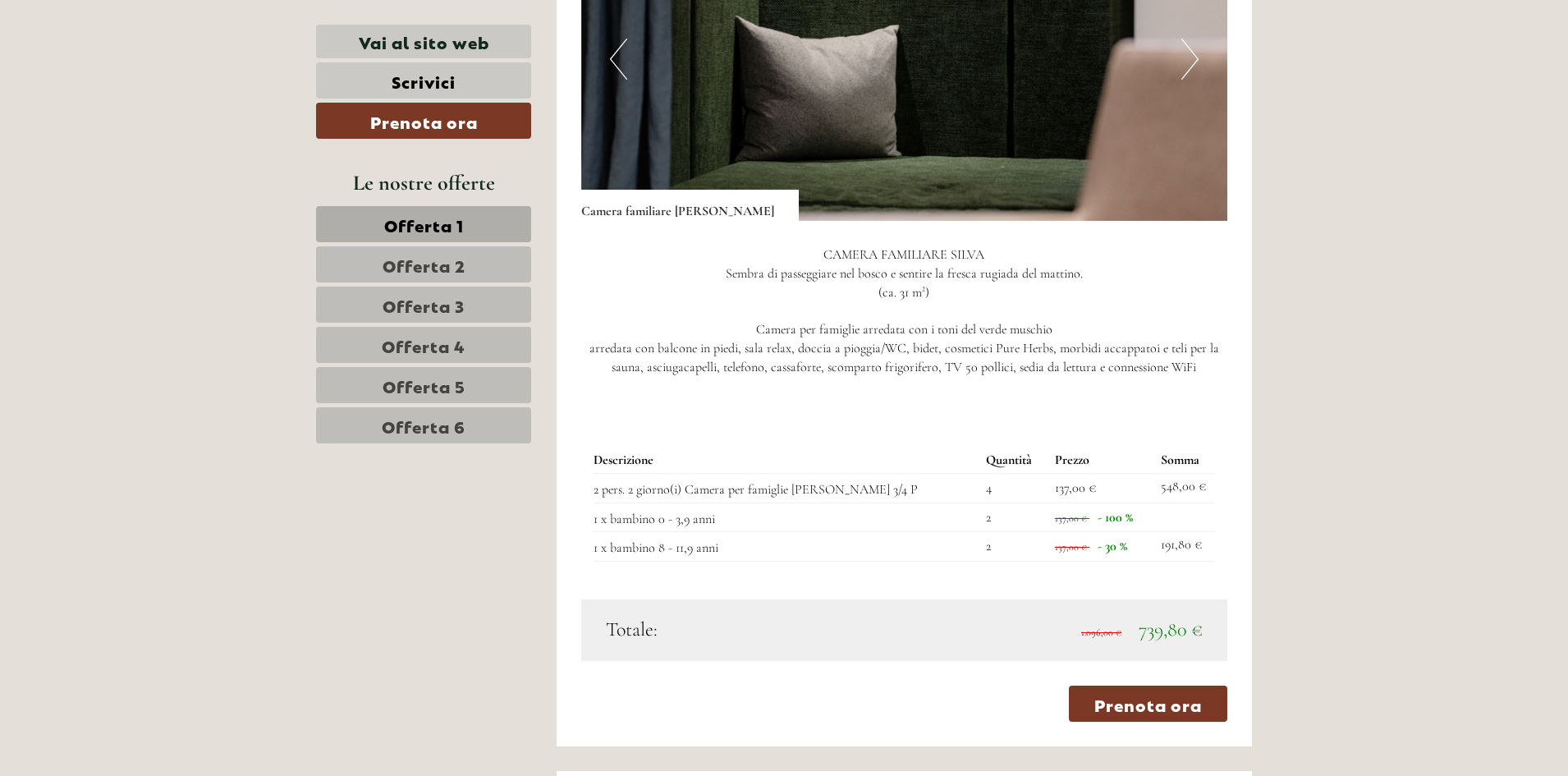
click at [1186, 39] on button "Next" at bounding box center [1189, 59] width 17 height 41
click at [1187, 39] on button "Next" at bounding box center [1189, 59] width 17 height 41
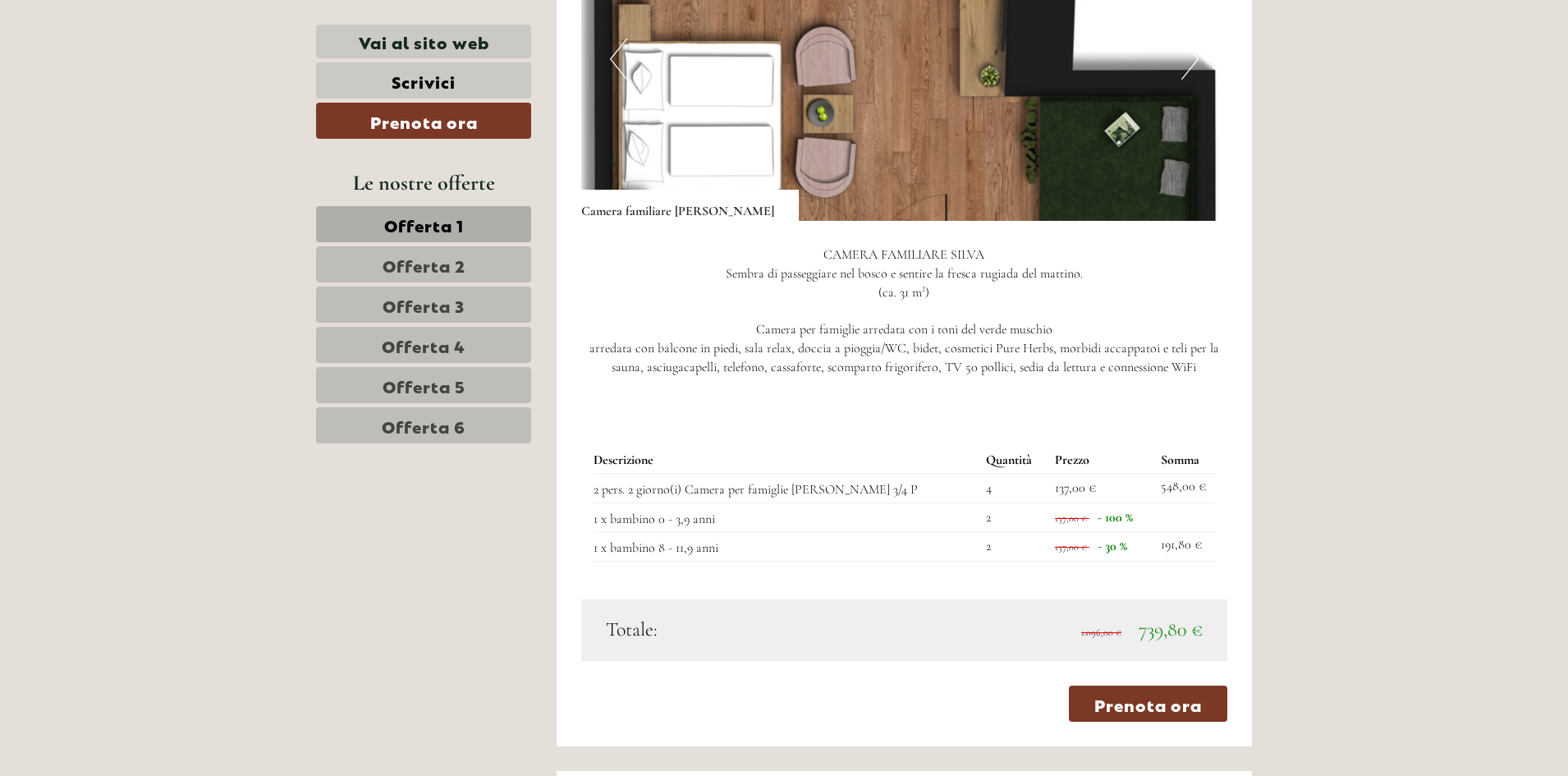
click at [1187, 39] on button "Next" at bounding box center [1189, 59] width 17 height 41
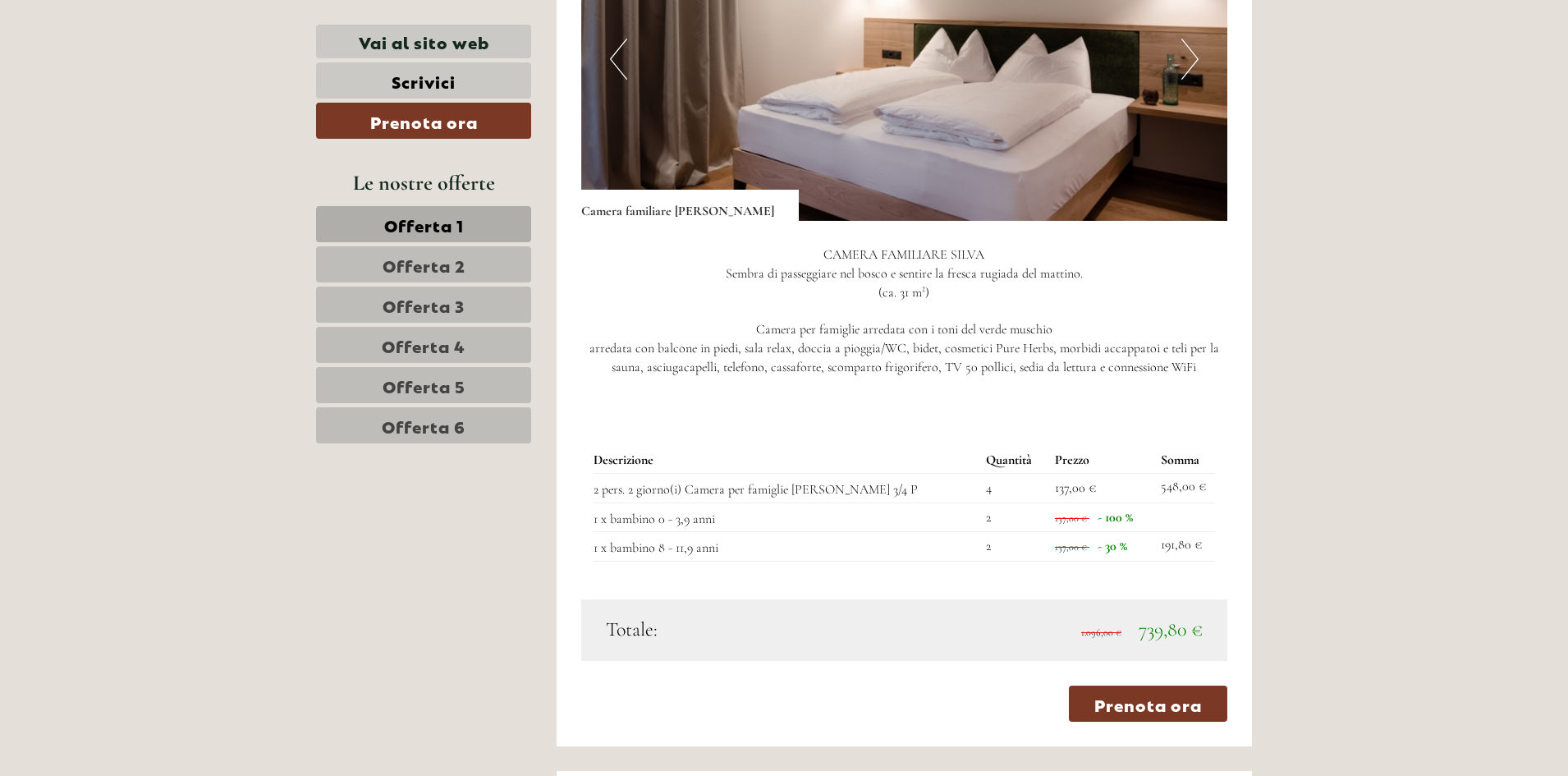
click at [1187, 39] on button "Next" at bounding box center [1189, 59] width 17 height 41
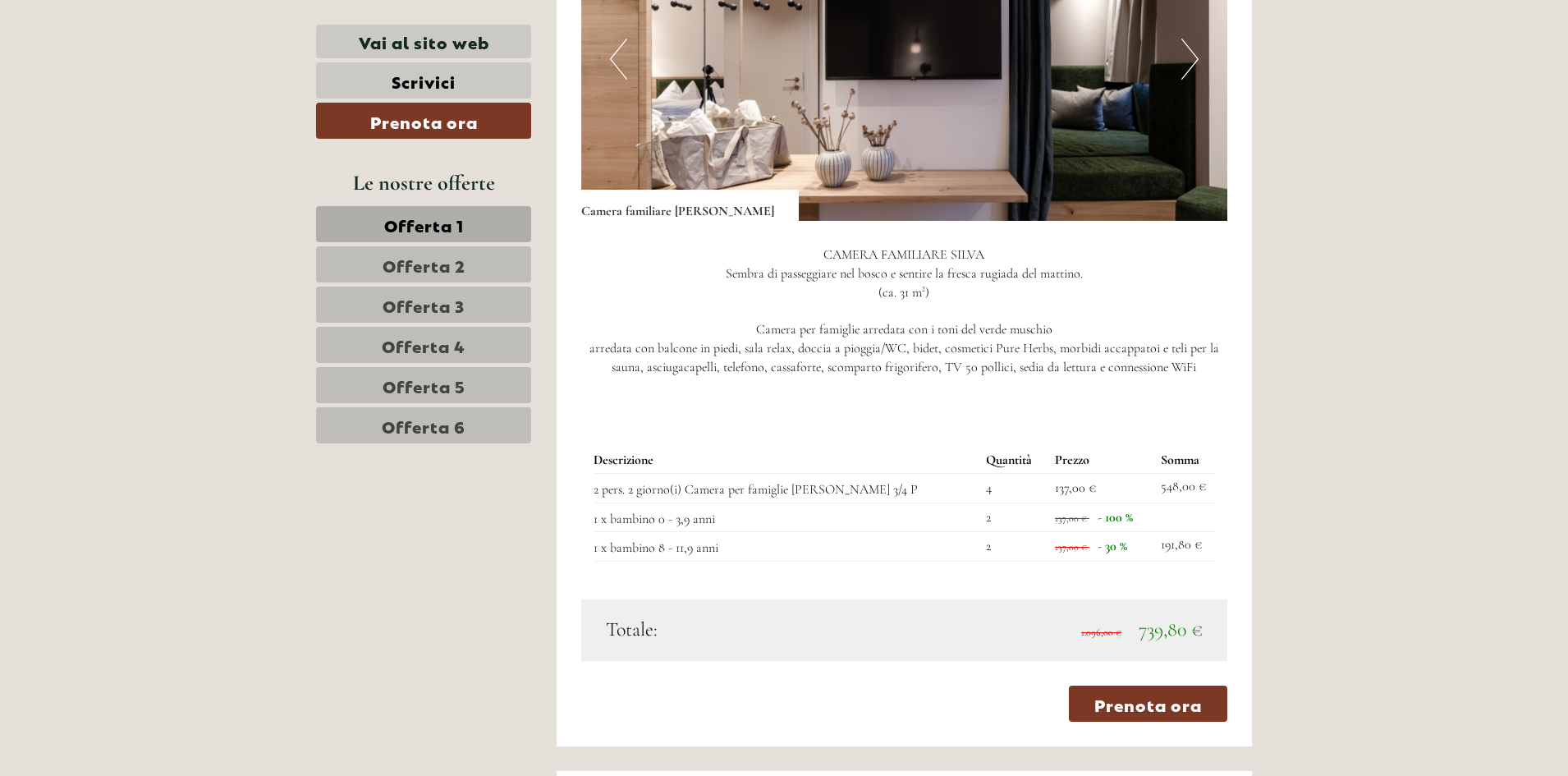
click at [1187, 39] on button "Next" at bounding box center [1189, 59] width 17 height 41
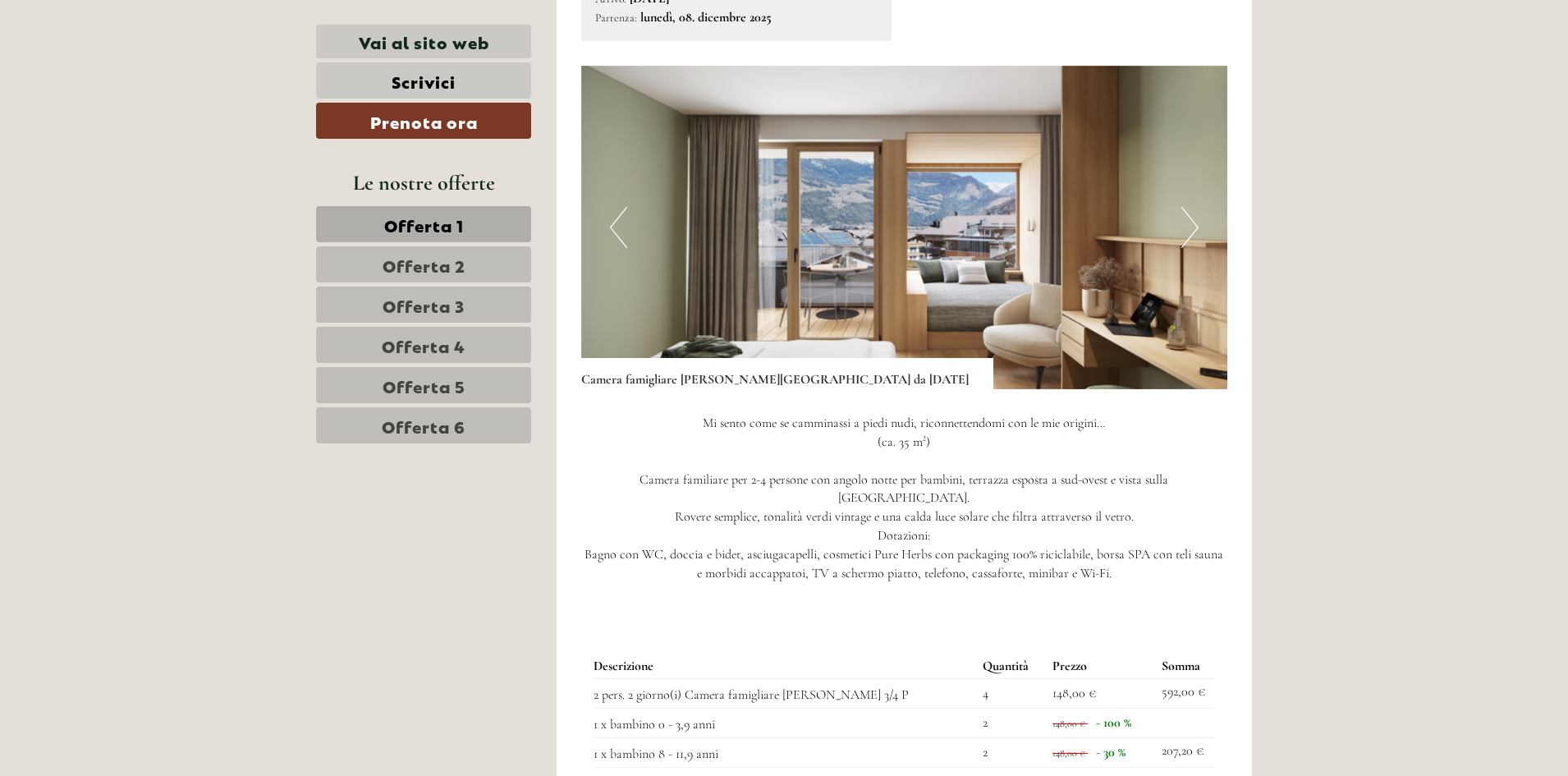
scroll to position [3531, 0]
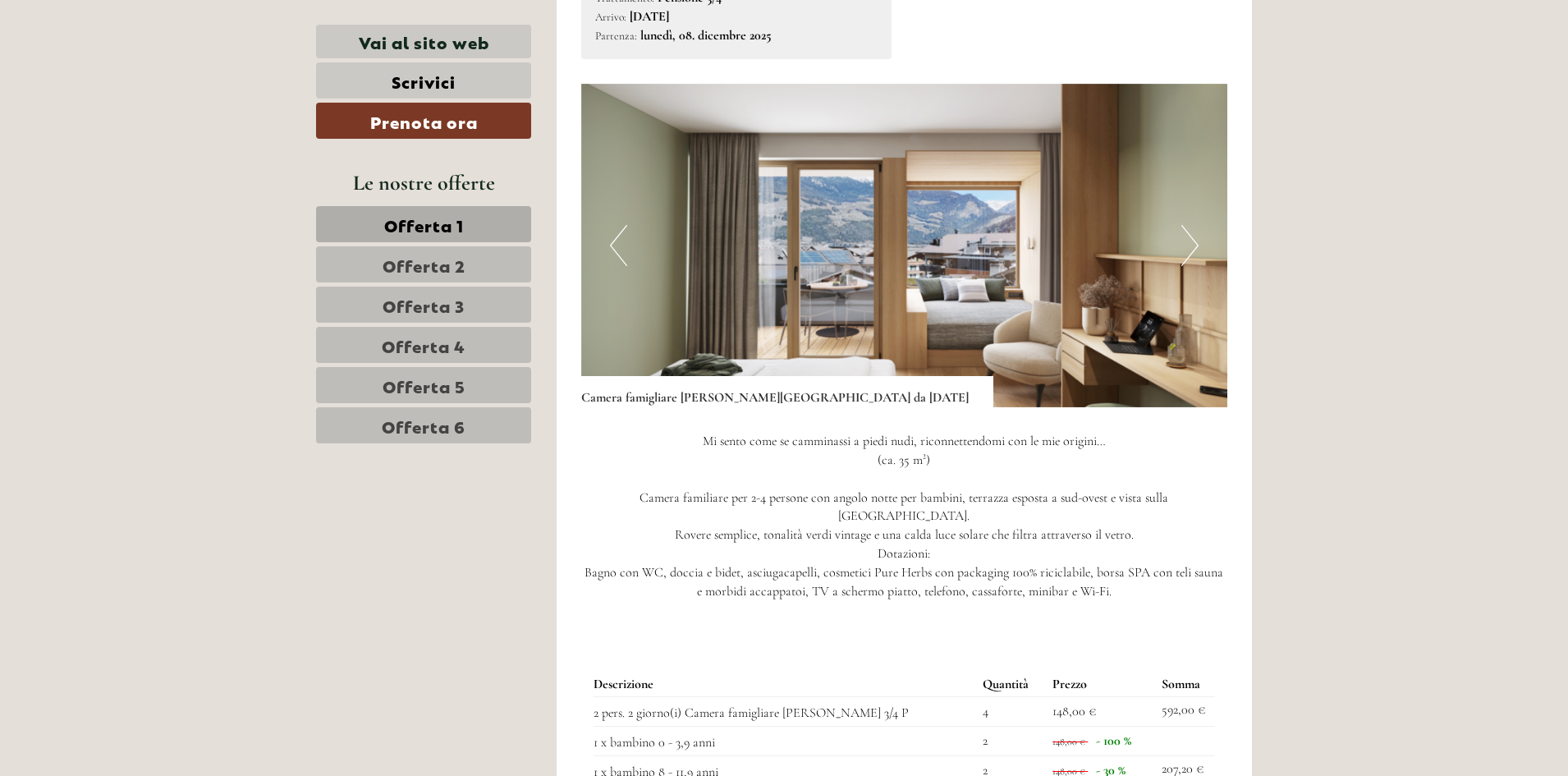
click at [1176, 167] on img at bounding box center [905, 245] width 647 height 324
click at [1199, 184] on img at bounding box center [905, 245] width 647 height 324
click at [1195, 225] on button "Next" at bounding box center [1189, 245] width 17 height 41
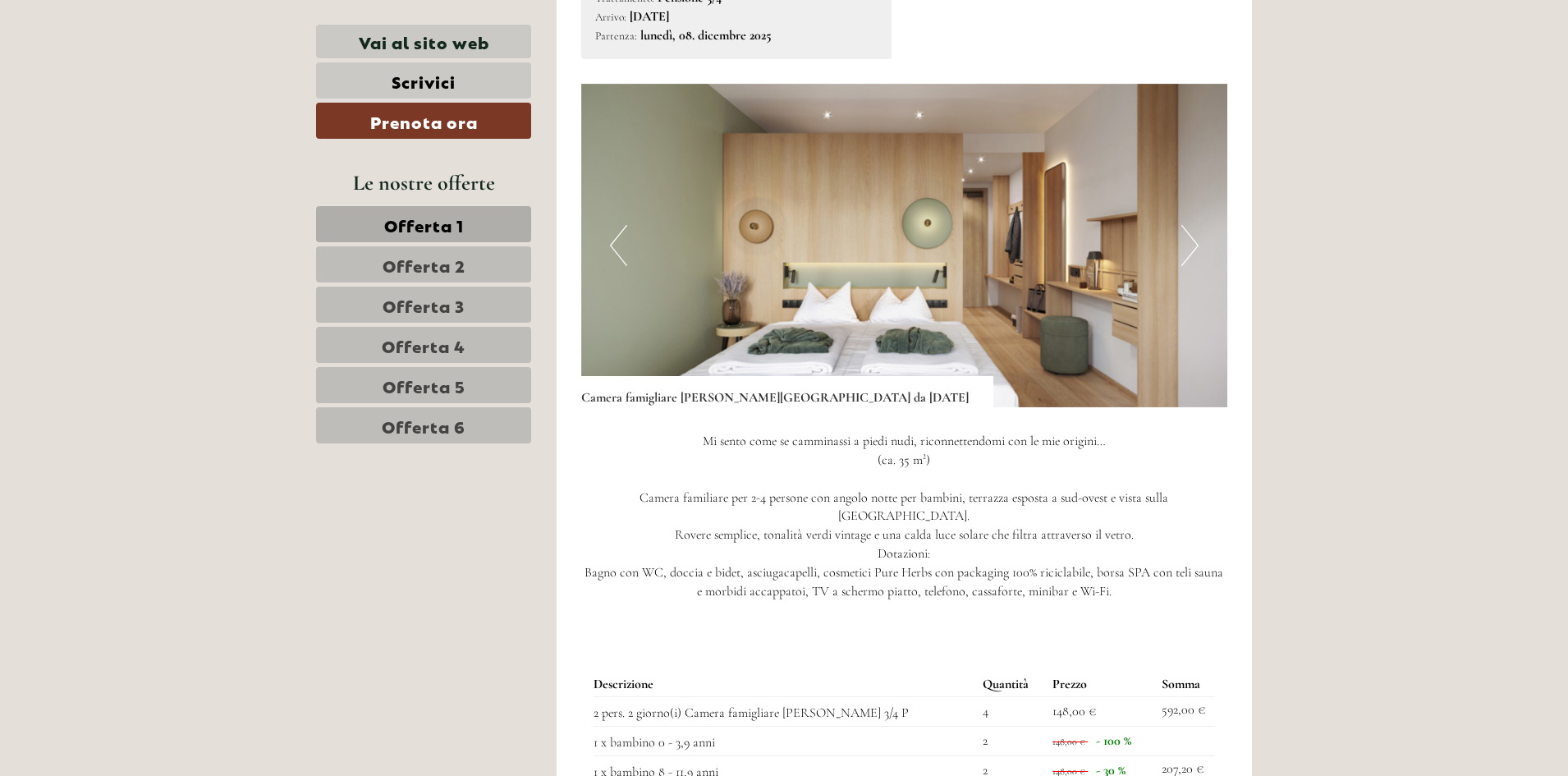
click at [1195, 225] on button "Next" at bounding box center [1189, 245] width 17 height 41
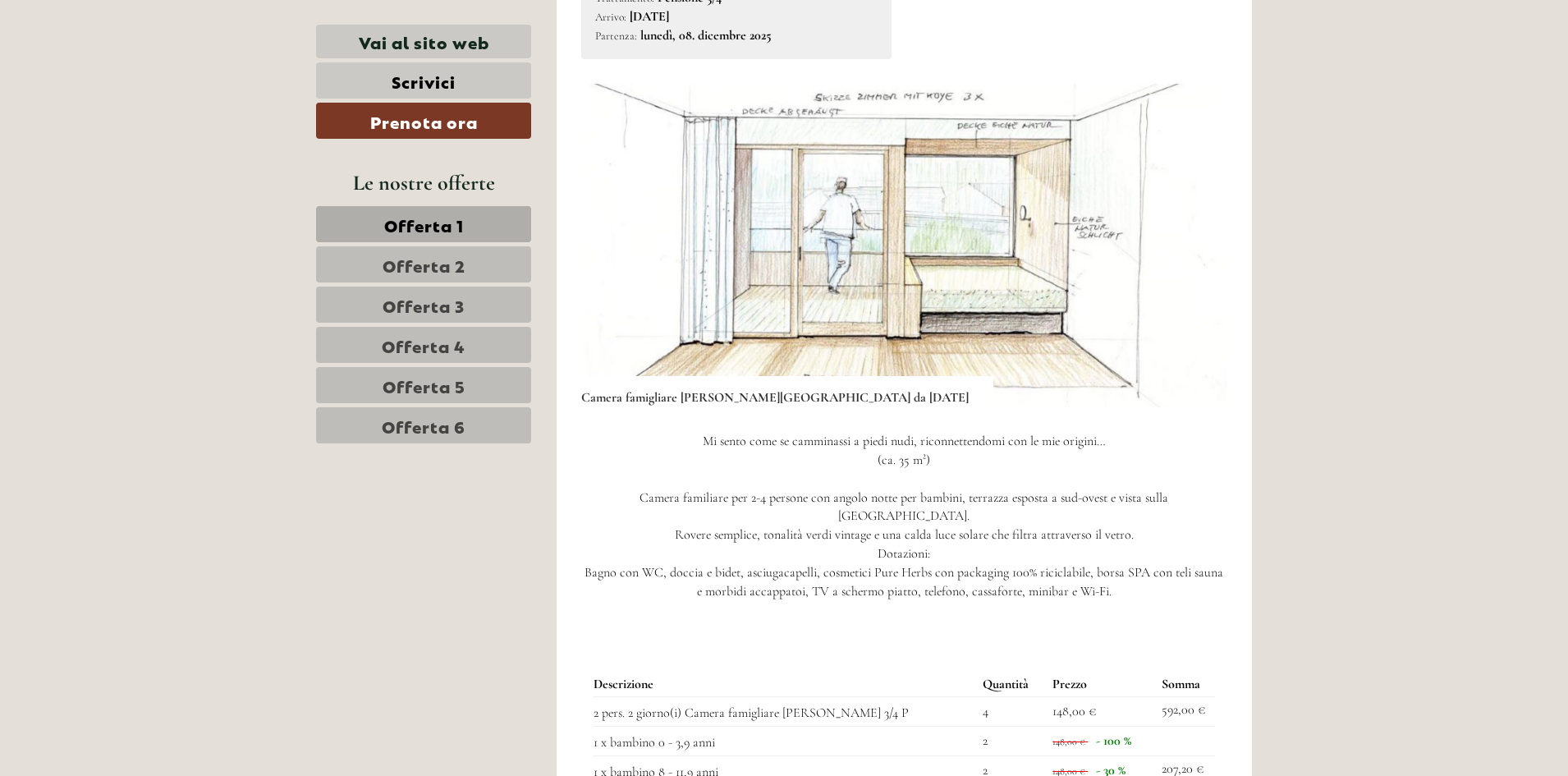
click at [1195, 225] on button "Next" at bounding box center [1189, 245] width 17 height 41
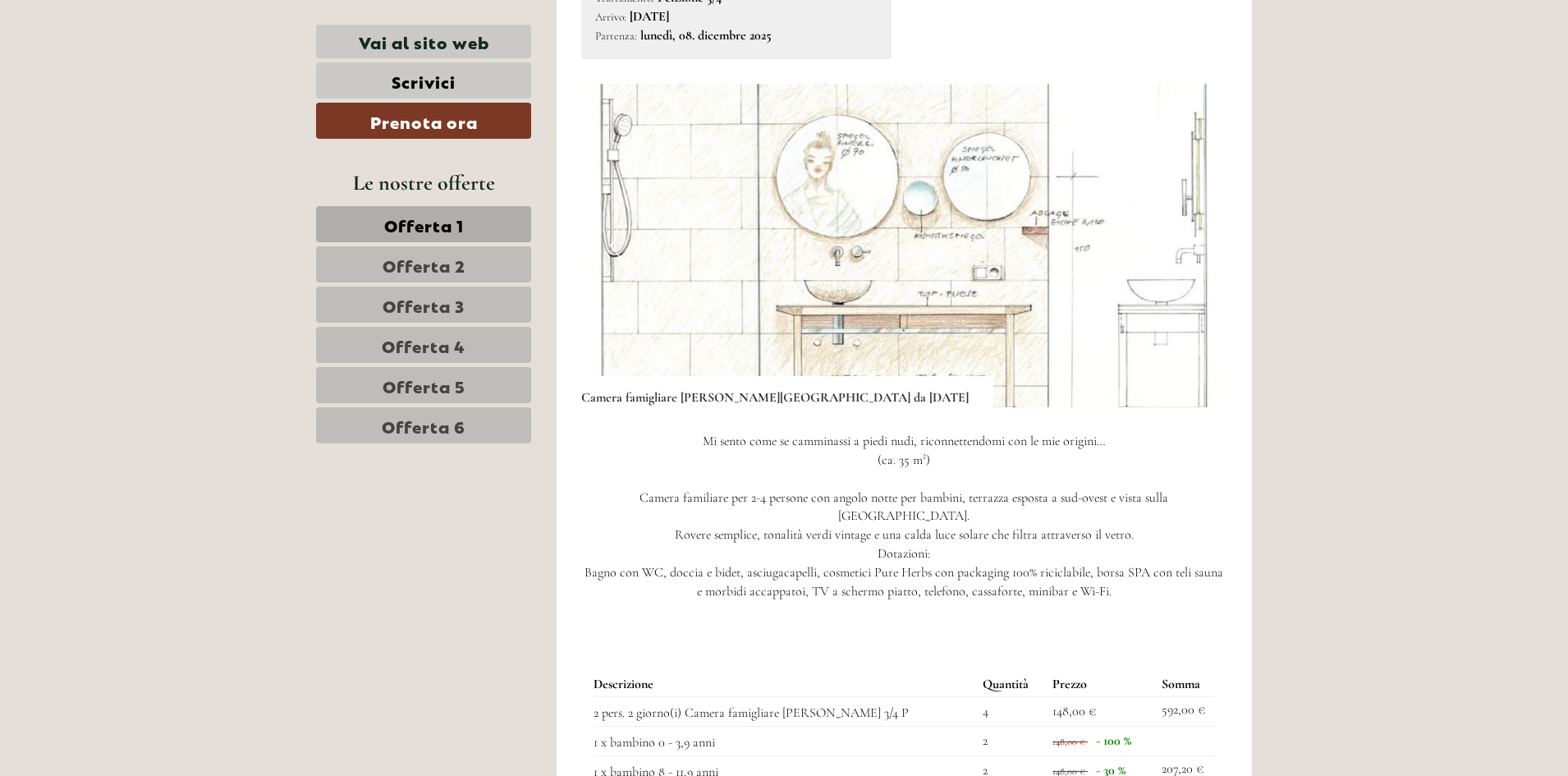
click at [1195, 225] on button "Next" at bounding box center [1189, 245] width 17 height 41
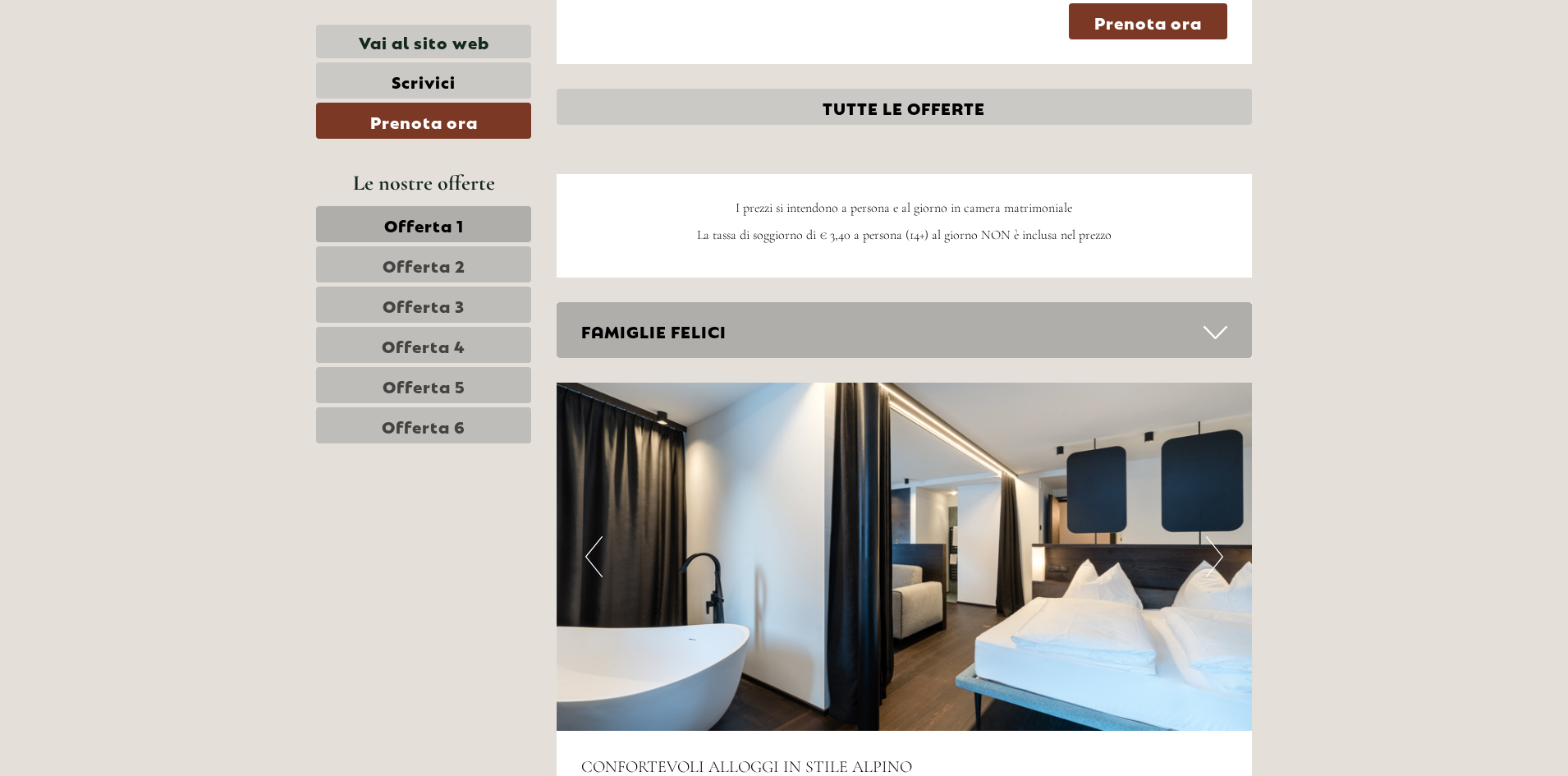
scroll to position [4599, 0]
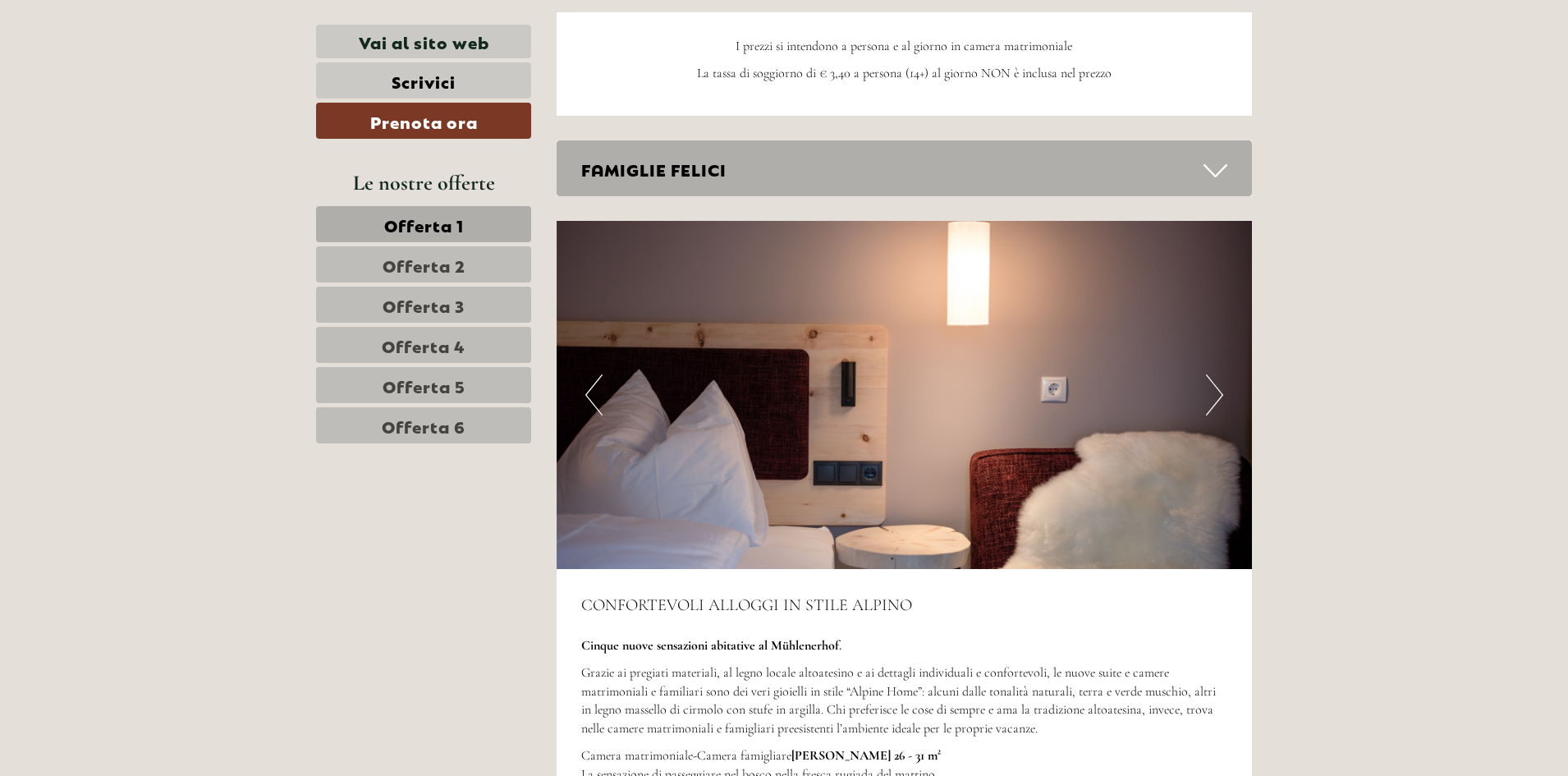
click at [1226, 156] on icon at bounding box center [1216, 170] width 24 height 28
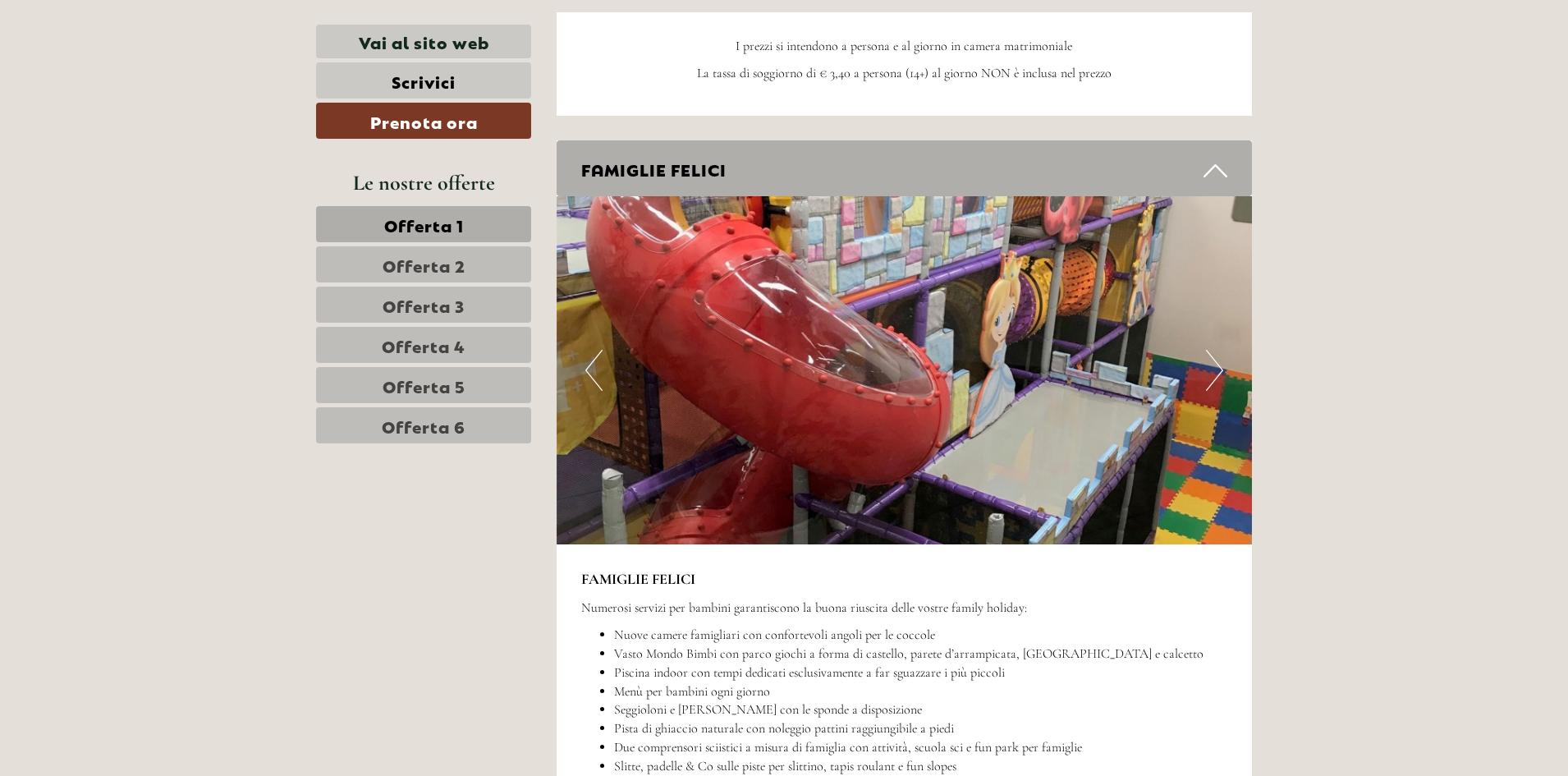
click at [1205, 278] on img at bounding box center [904, 371] width 696 height 349
click at [1218, 350] on button "Next" at bounding box center [1214, 370] width 17 height 41
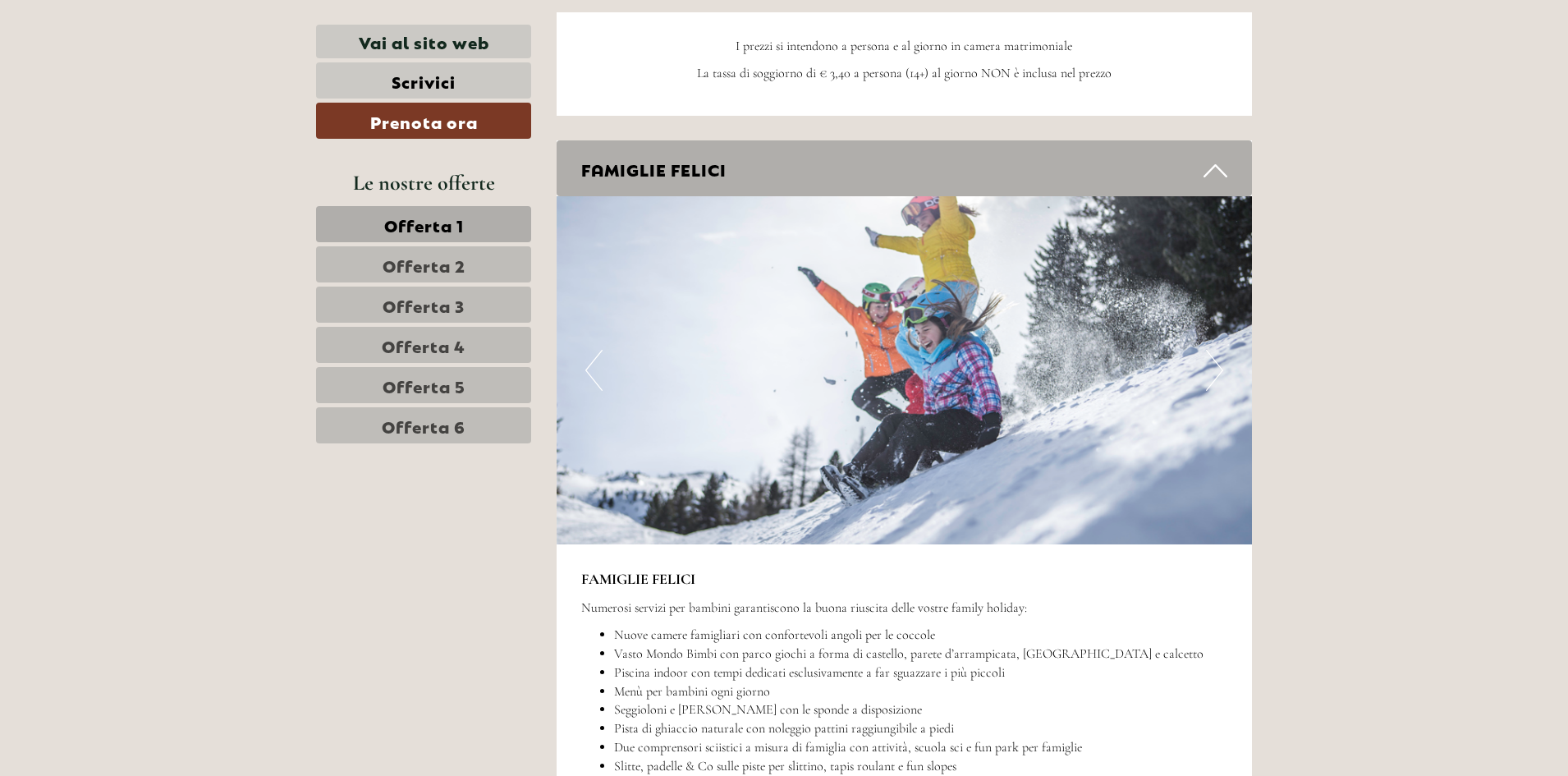
click at [1218, 350] on button "Next" at bounding box center [1214, 370] width 17 height 41
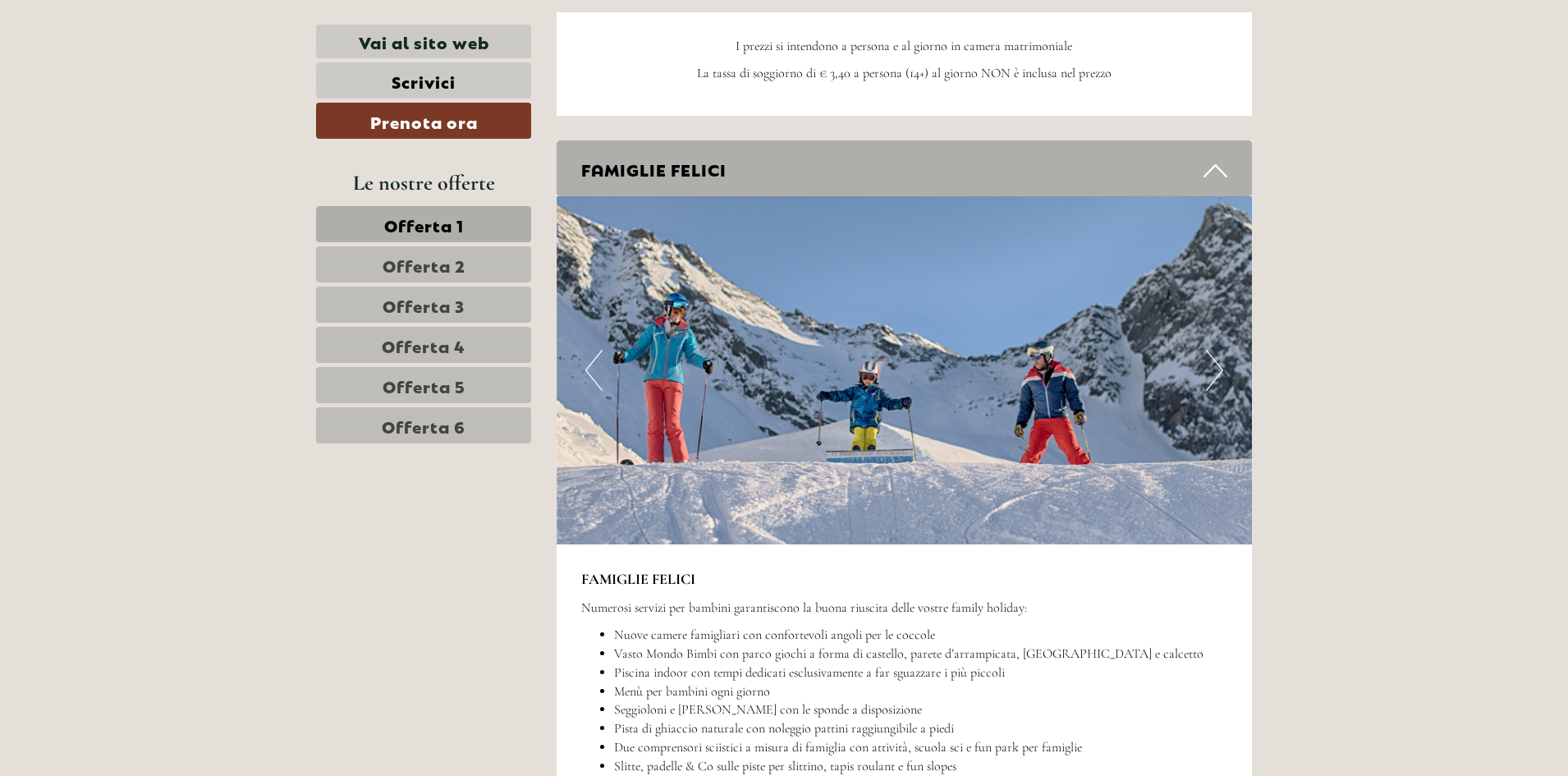
click at [1216, 350] on button "Next" at bounding box center [1214, 370] width 17 height 41
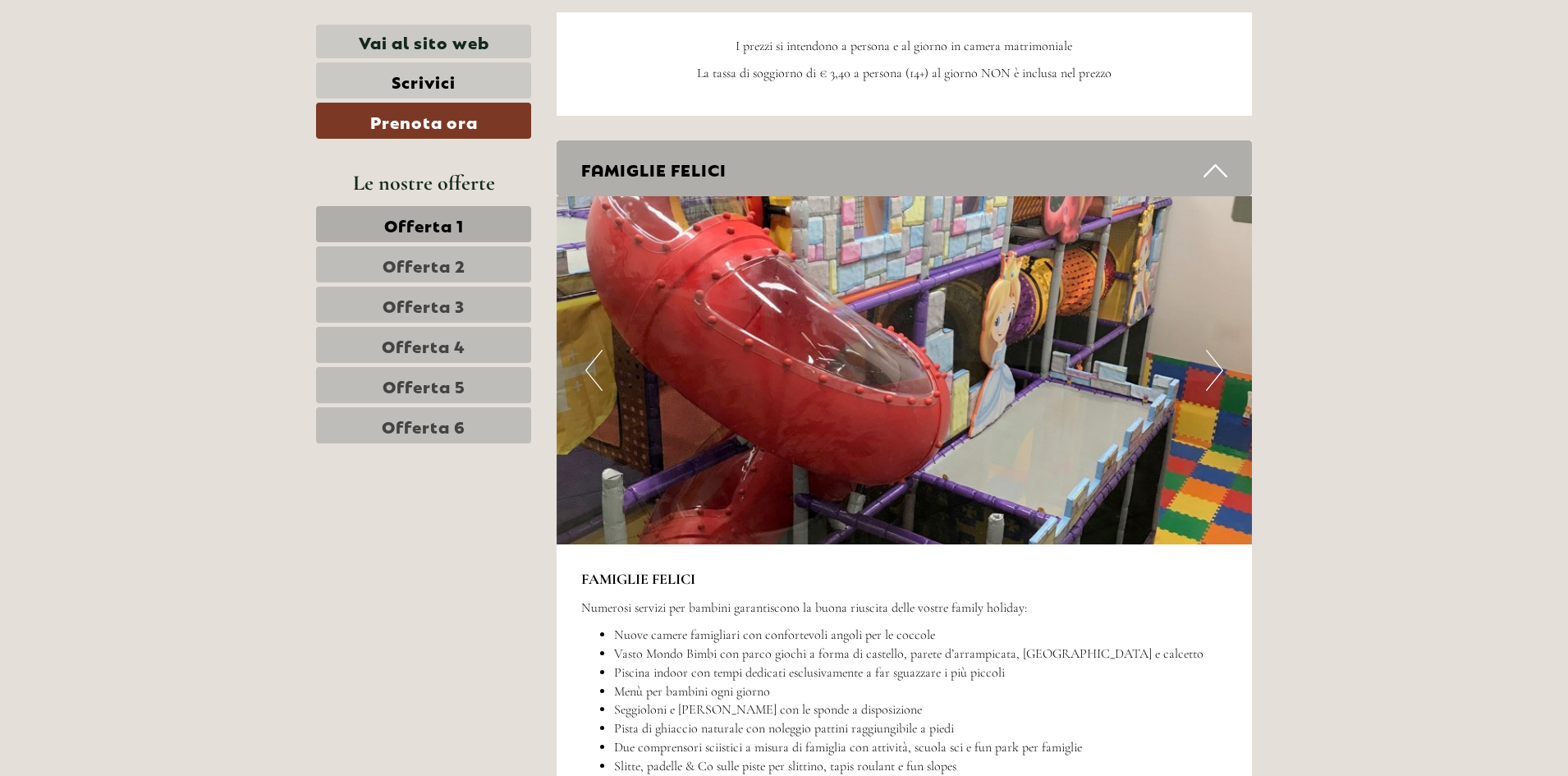
click at [1216, 350] on button "Next" at bounding box center [1214, 370] width 17 height 41
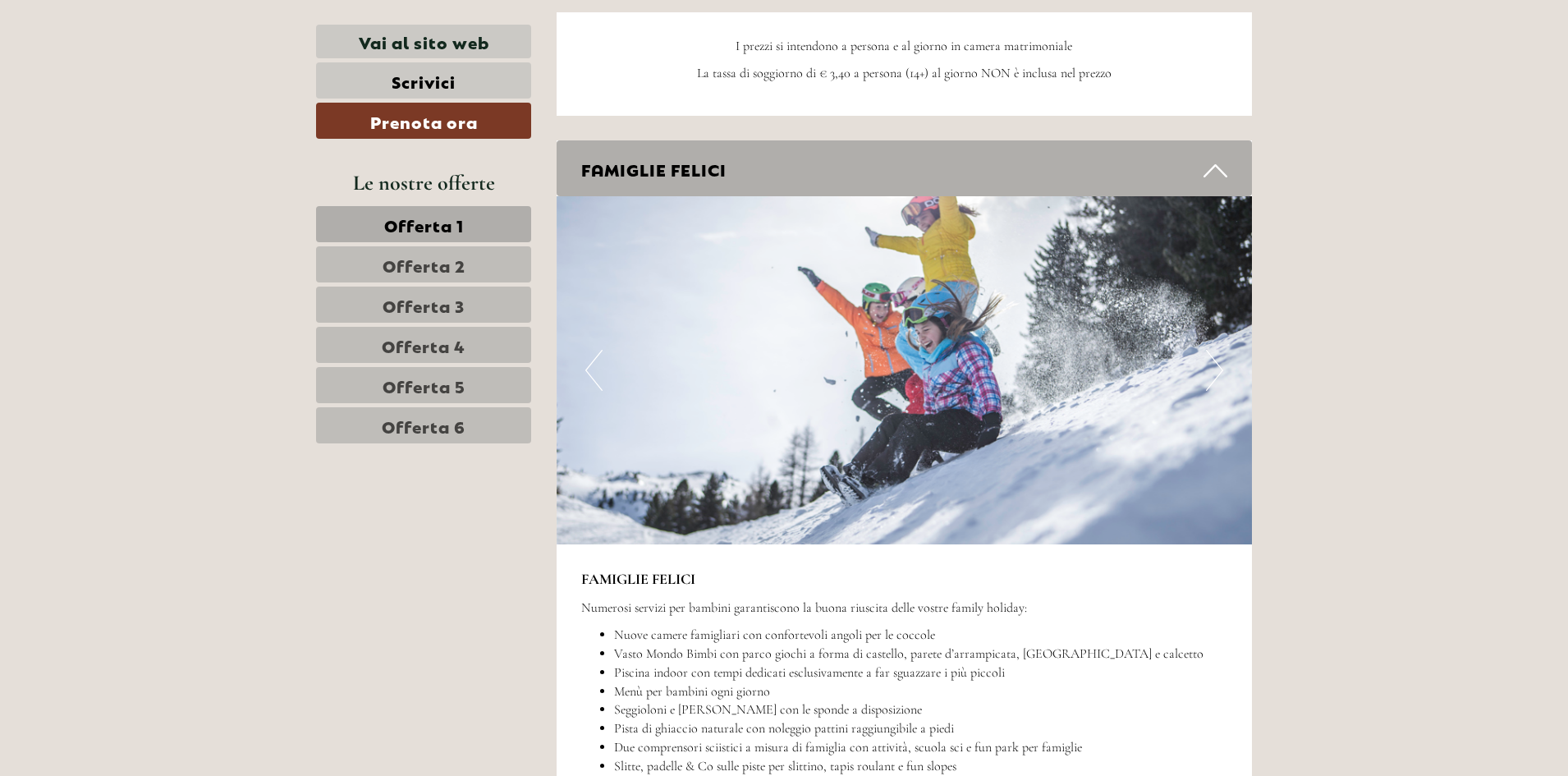
click at [1212, 350] on button "Next" at bounding box center [1214, 370] width 17 height 41
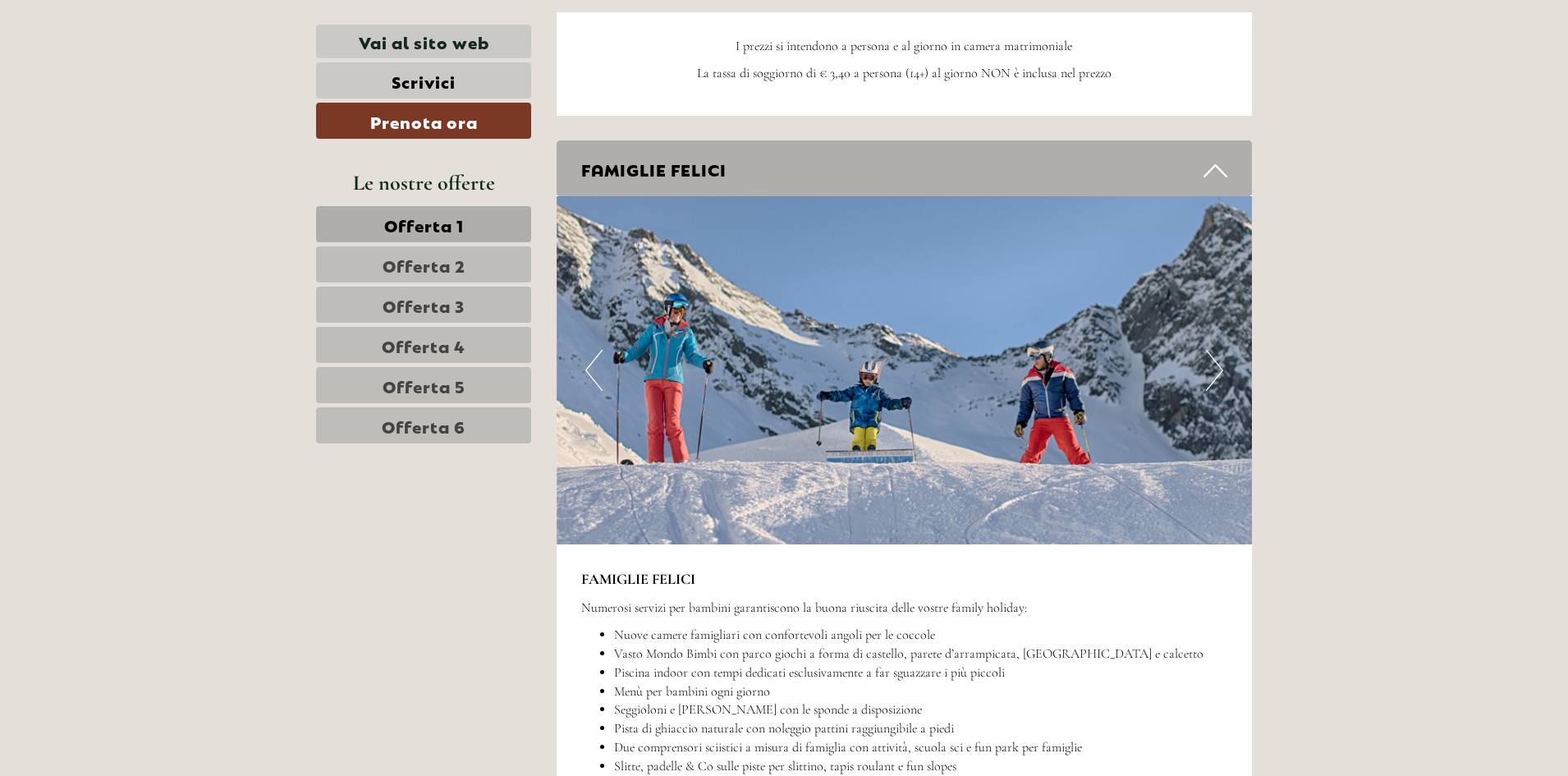
click at [1211, 350] on button "Next" at bounding box center [1214, 370] width 17 height 41
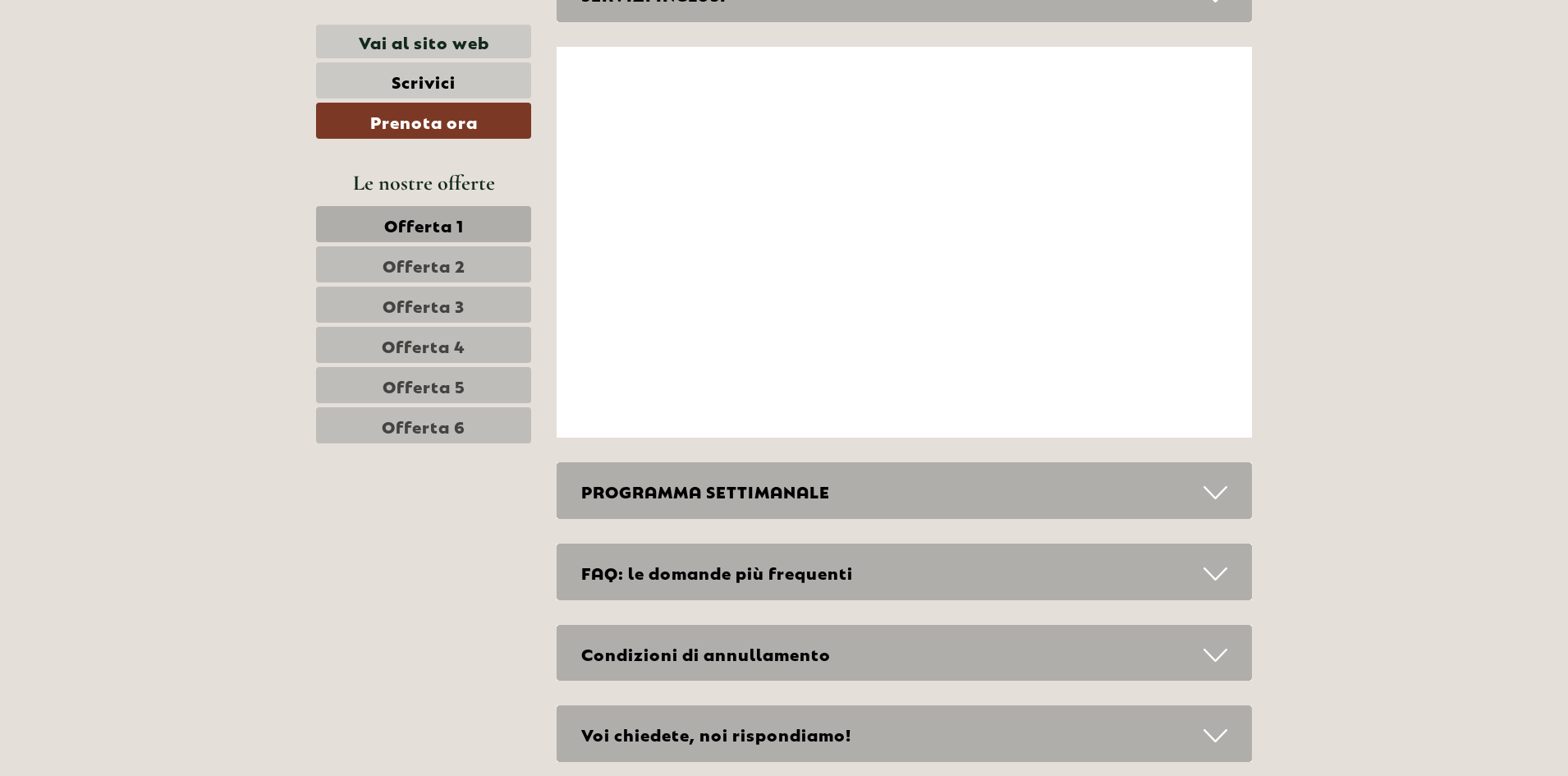
scroll to position [8212, 0]
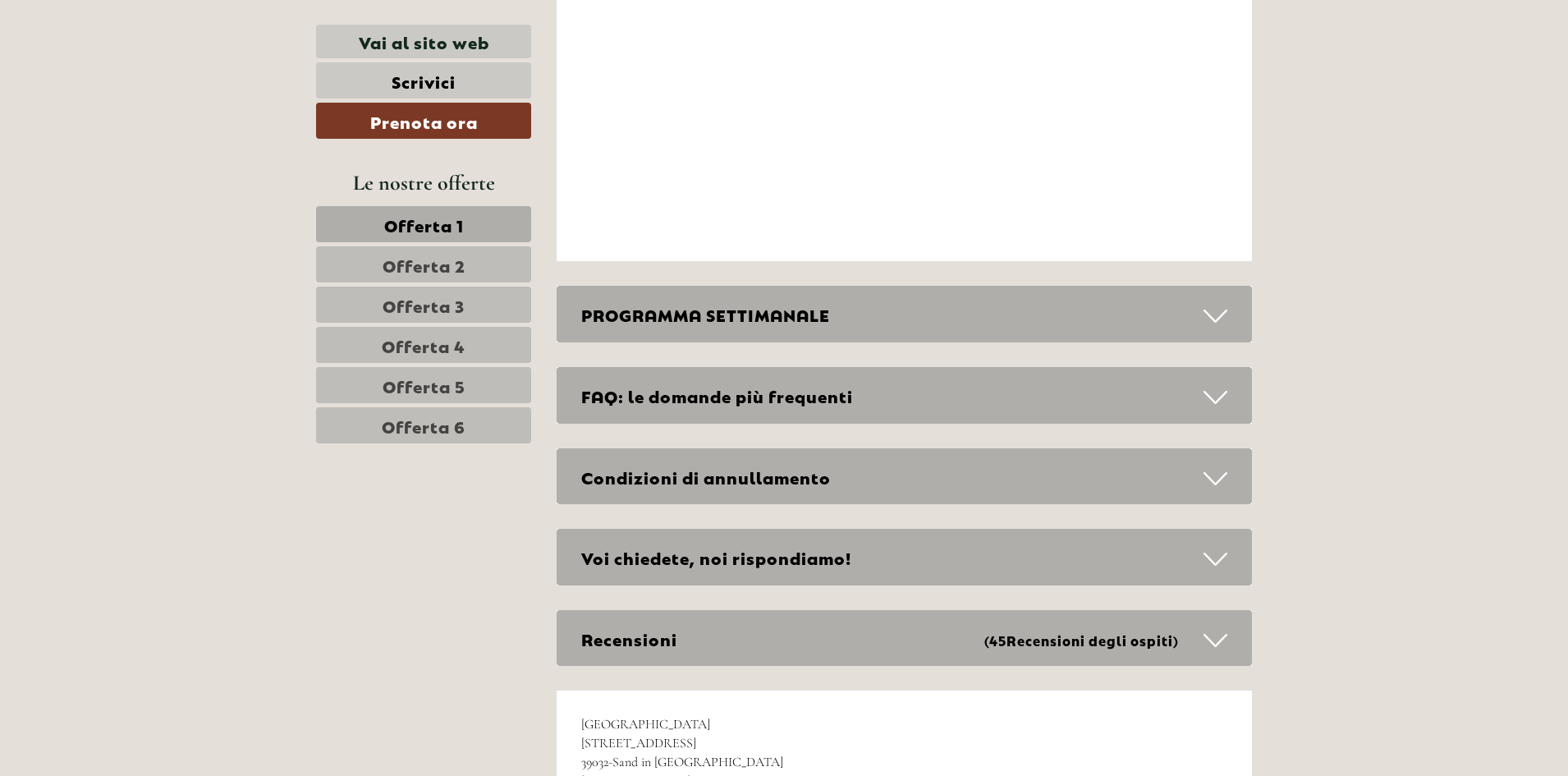
click at [419, 426] on span "Offerta 6" at bounding box center [423, 425] width 84 height 23
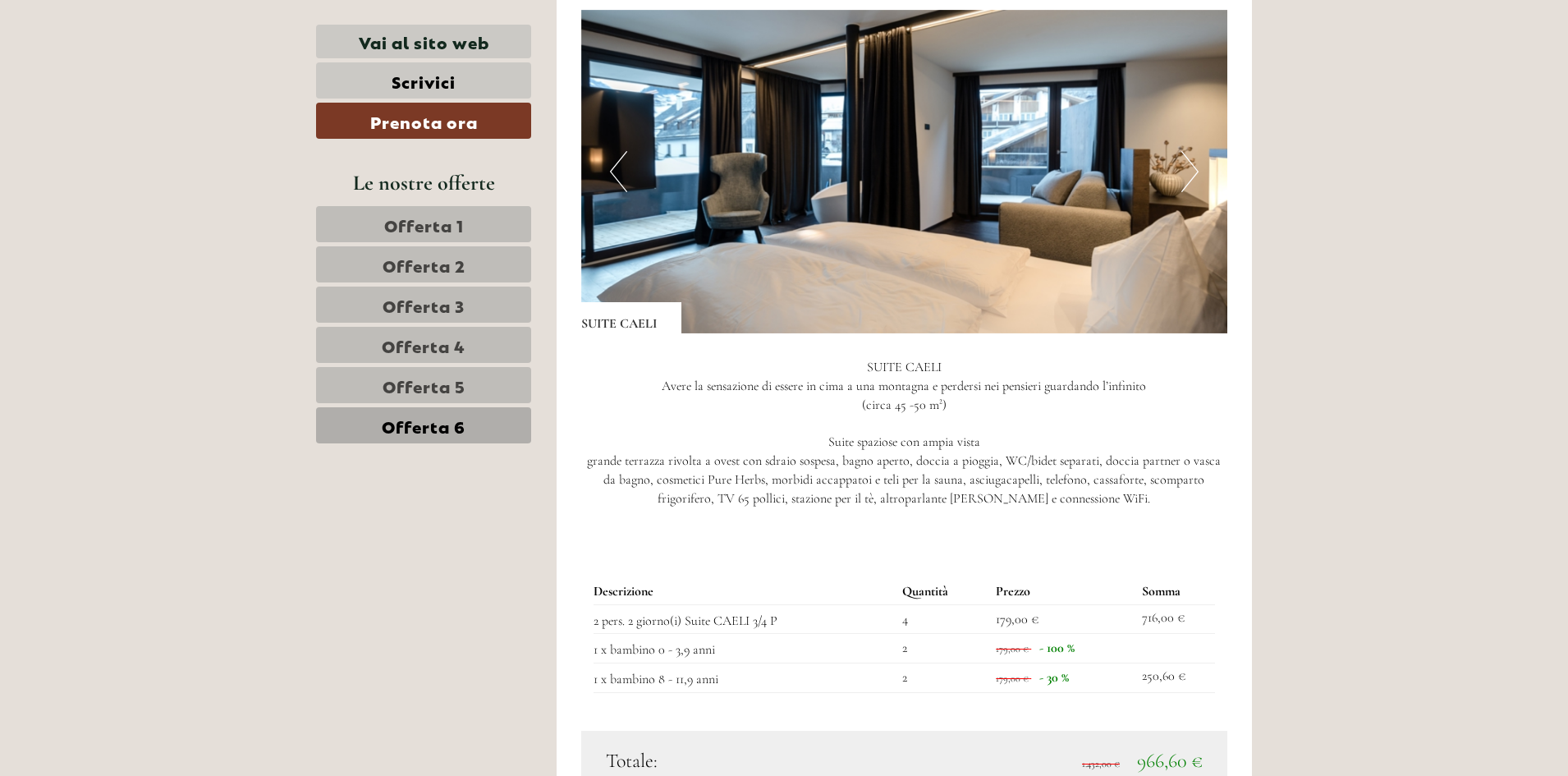
scroll to position [1097, 0]
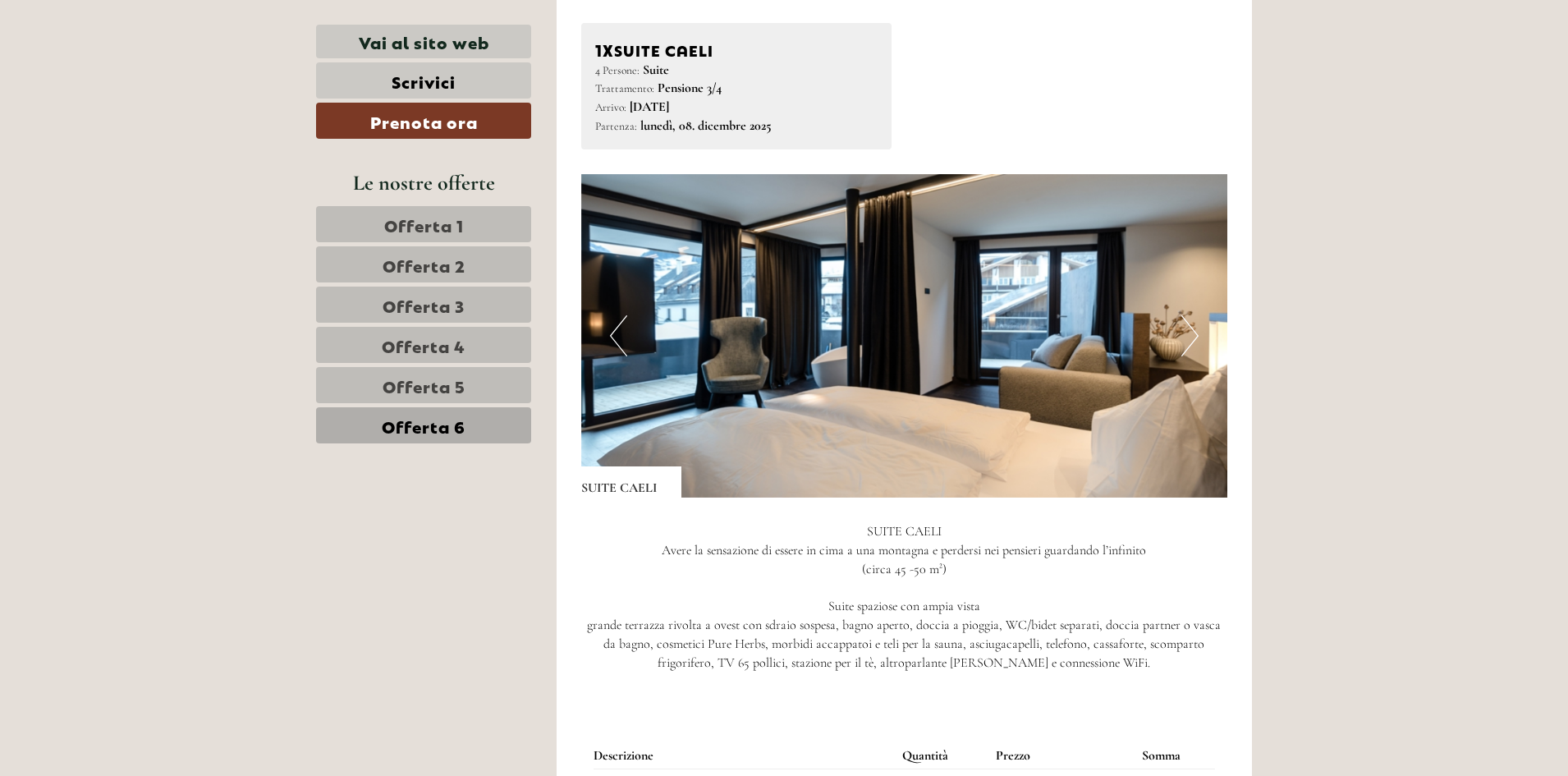
click at [1183, 354] on button "Next" at bounding box center [1189, 336] width 17 height 41
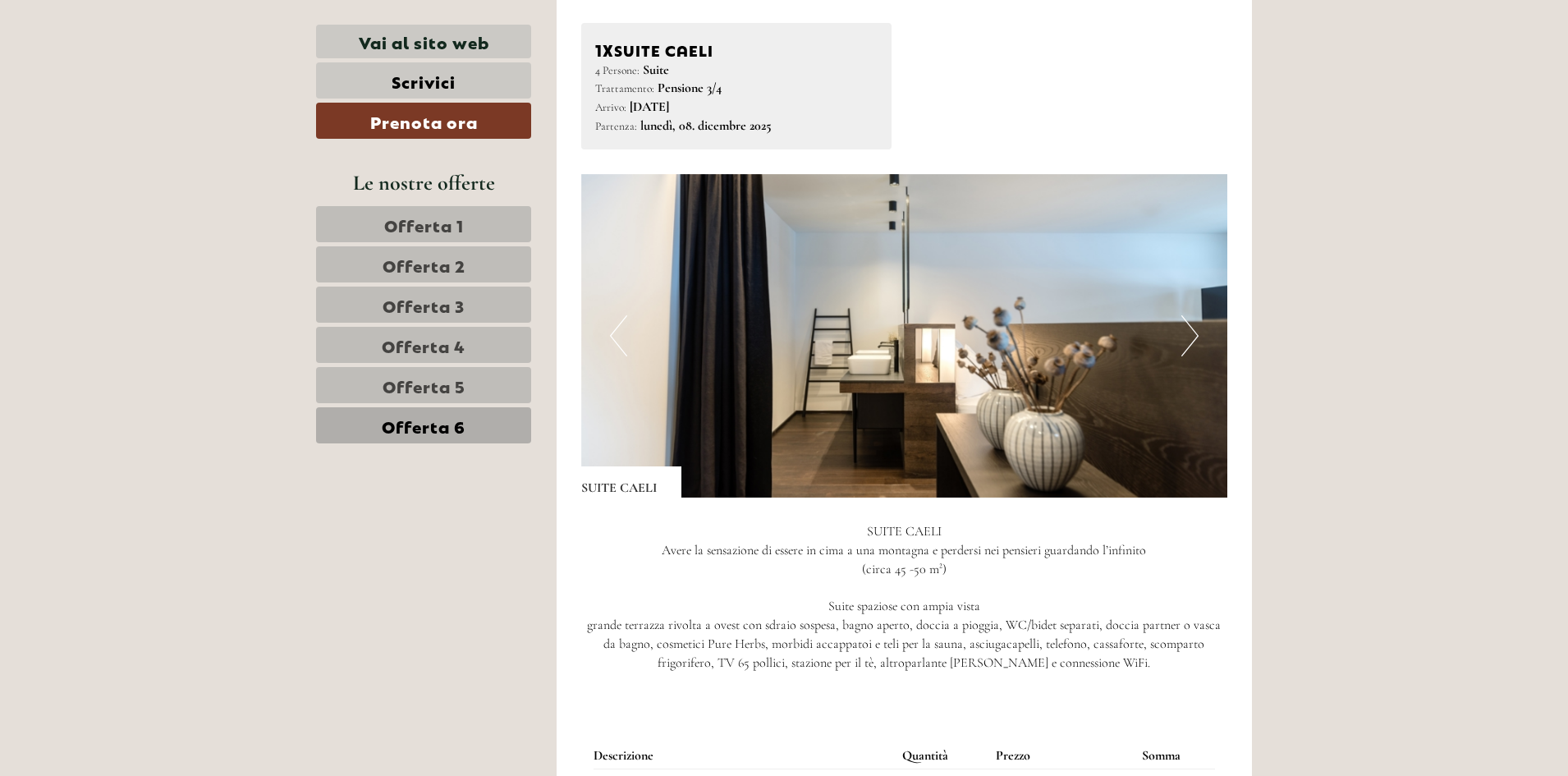
click at [1183, 354] on button "Next" at bounding box center [1189, 336] width 17 height 41
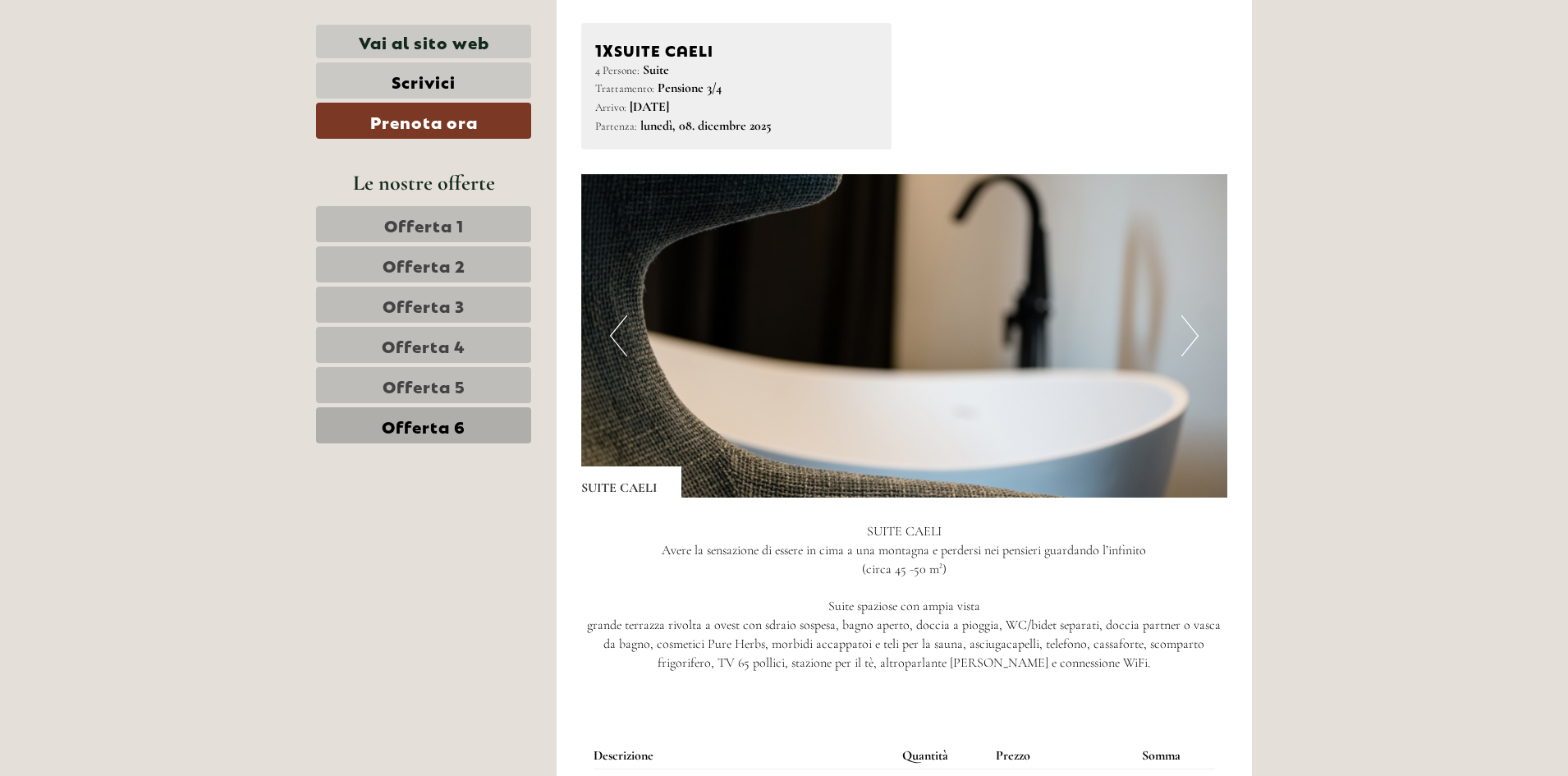
click at [1183, 354] on button "Next" at bounding box center [1189, 336] width 17 height 41
click at [1192, 333] on button "Next" at bounding box center [1189, 336] width 17 height 41
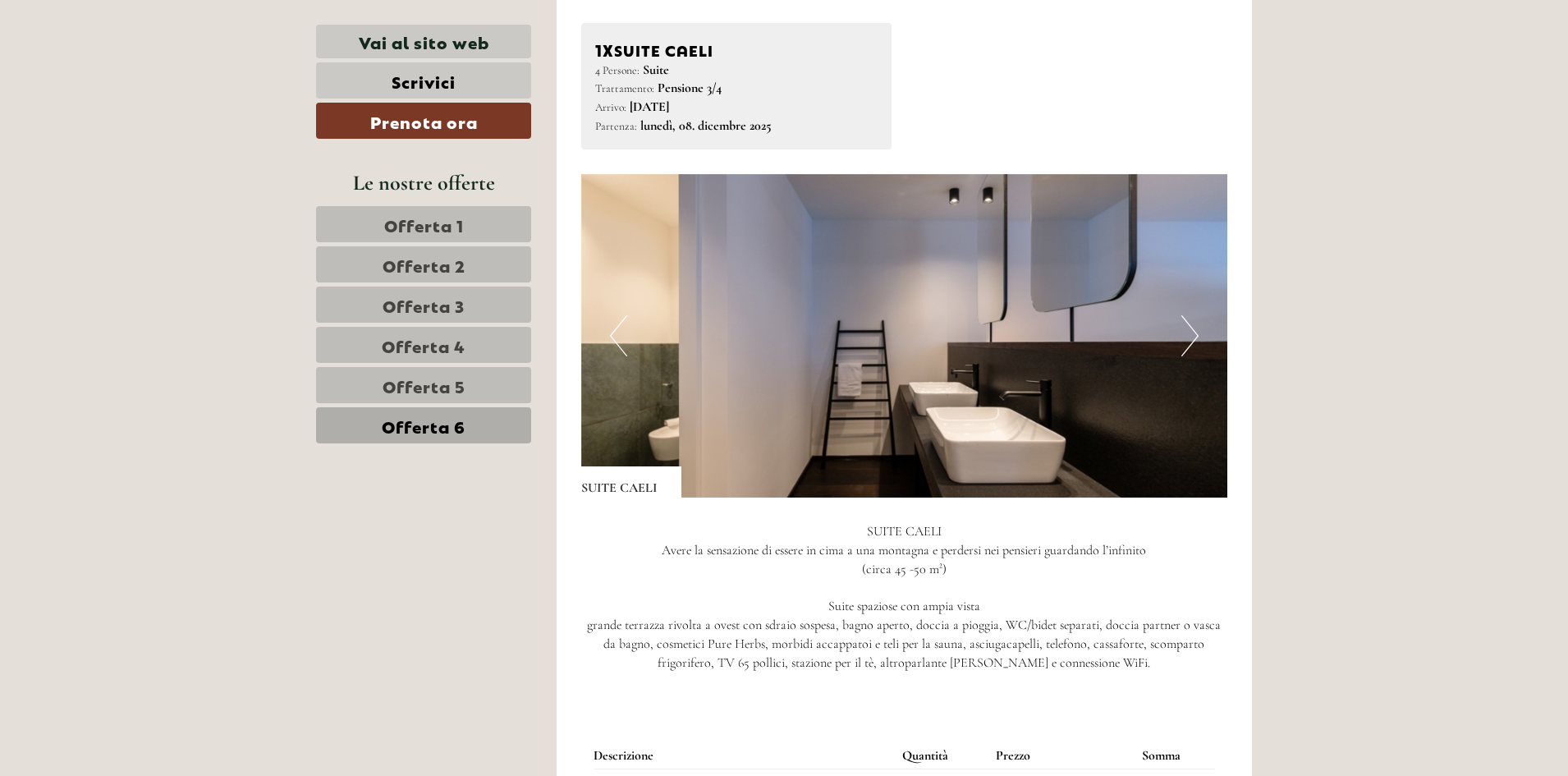
click at [1192, 333] on button "Next" at bounding box center [1189, 336] width 17 height 41
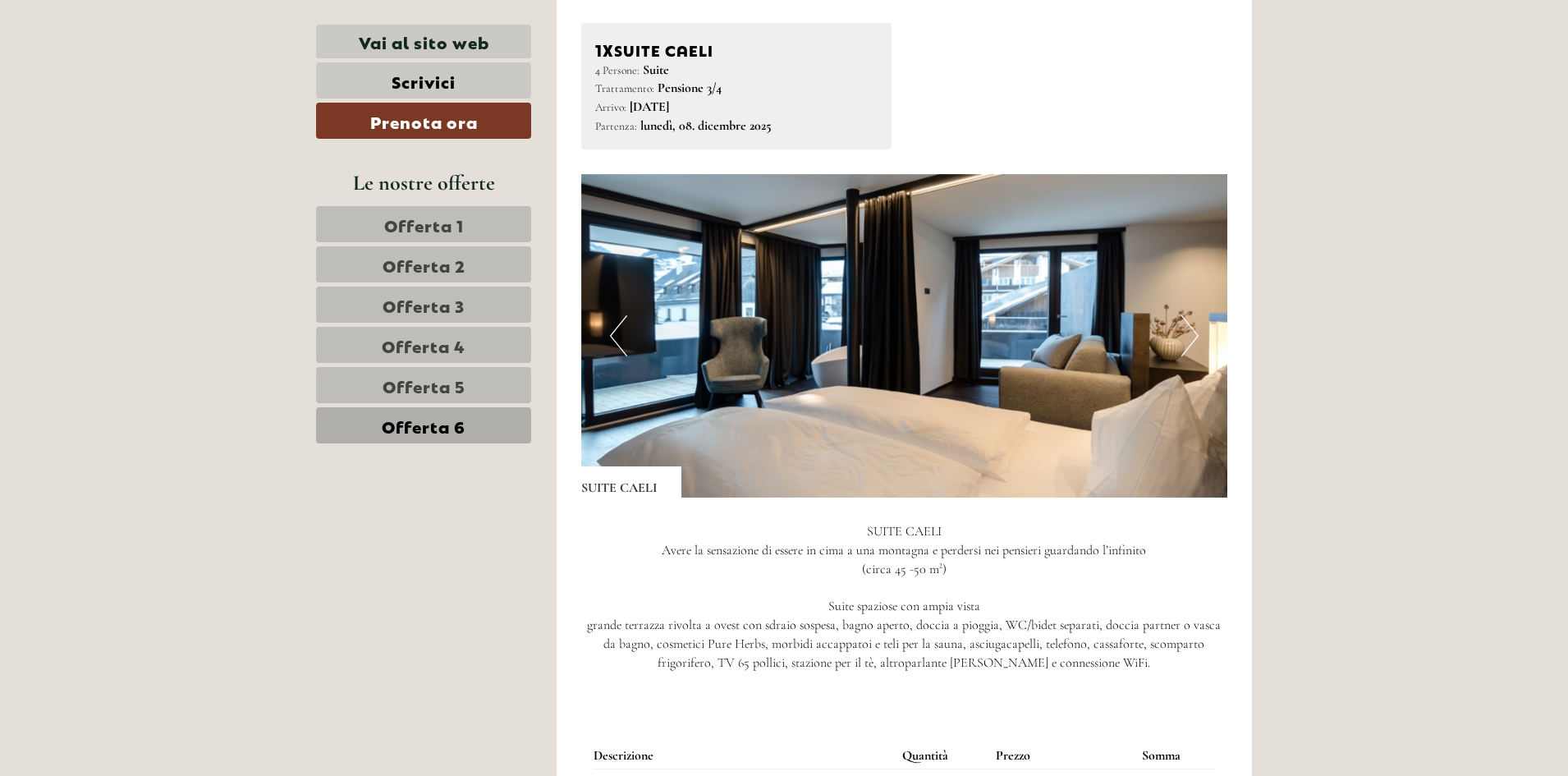
click at [1192, 332] on button "Next" at bounding box center [1189, 336] width 17 height 41
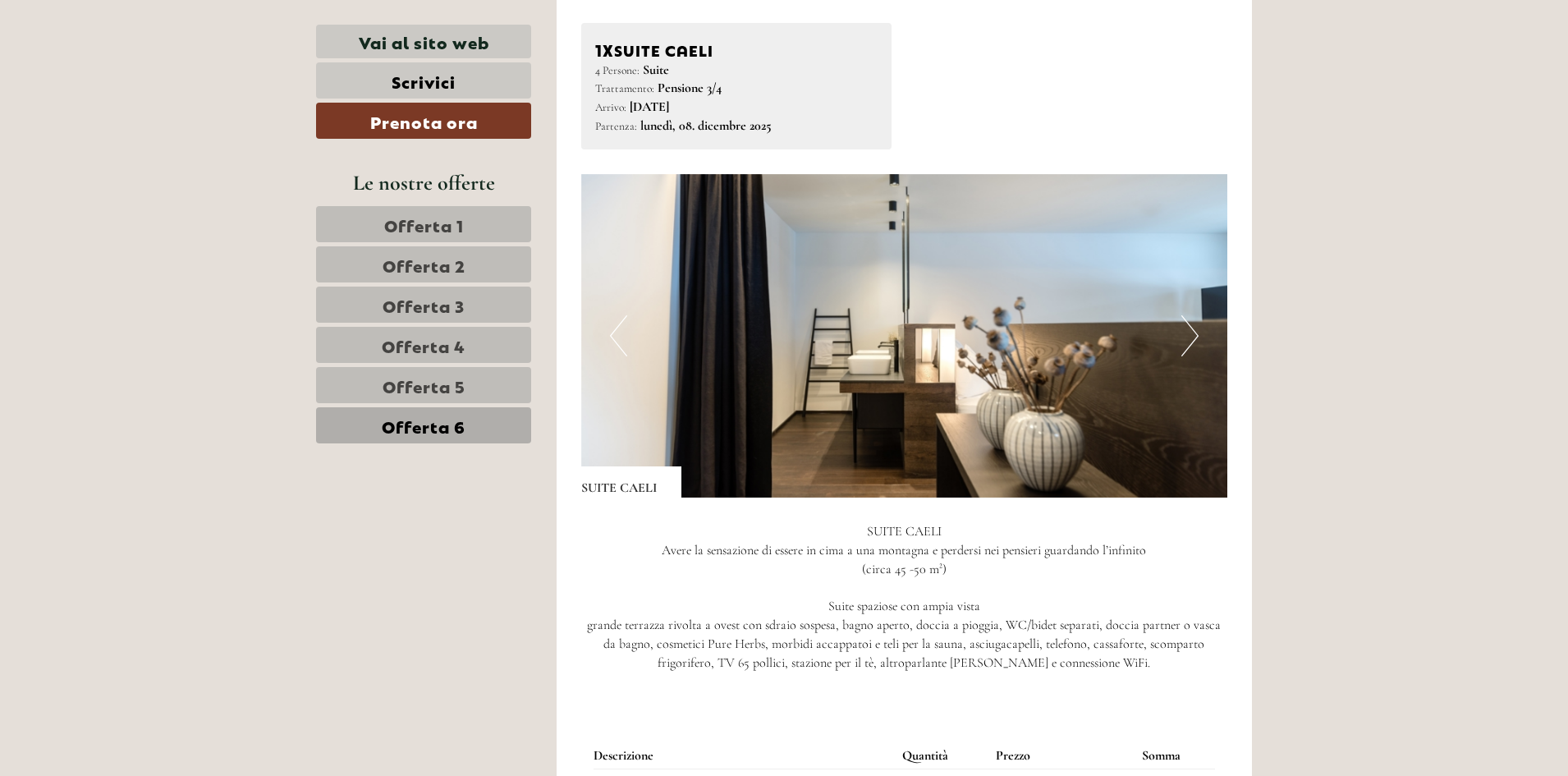
click at [390, 397] on link "Offerta 5" at bounding box center [423, 386] width 215 height 36
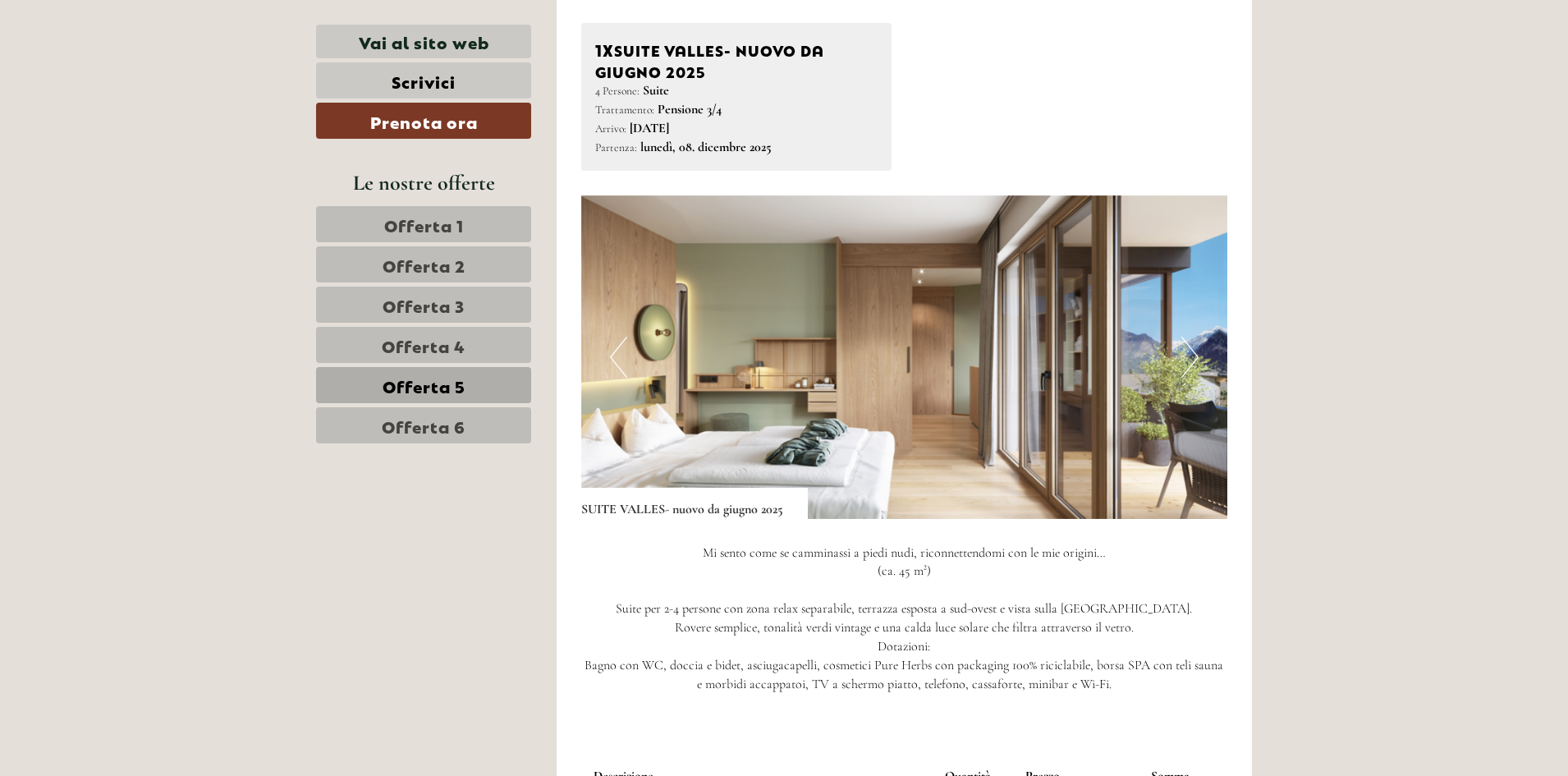
click at [1189, 359] on button "Next" at bounding box center [1189, 357] width 17 height 41
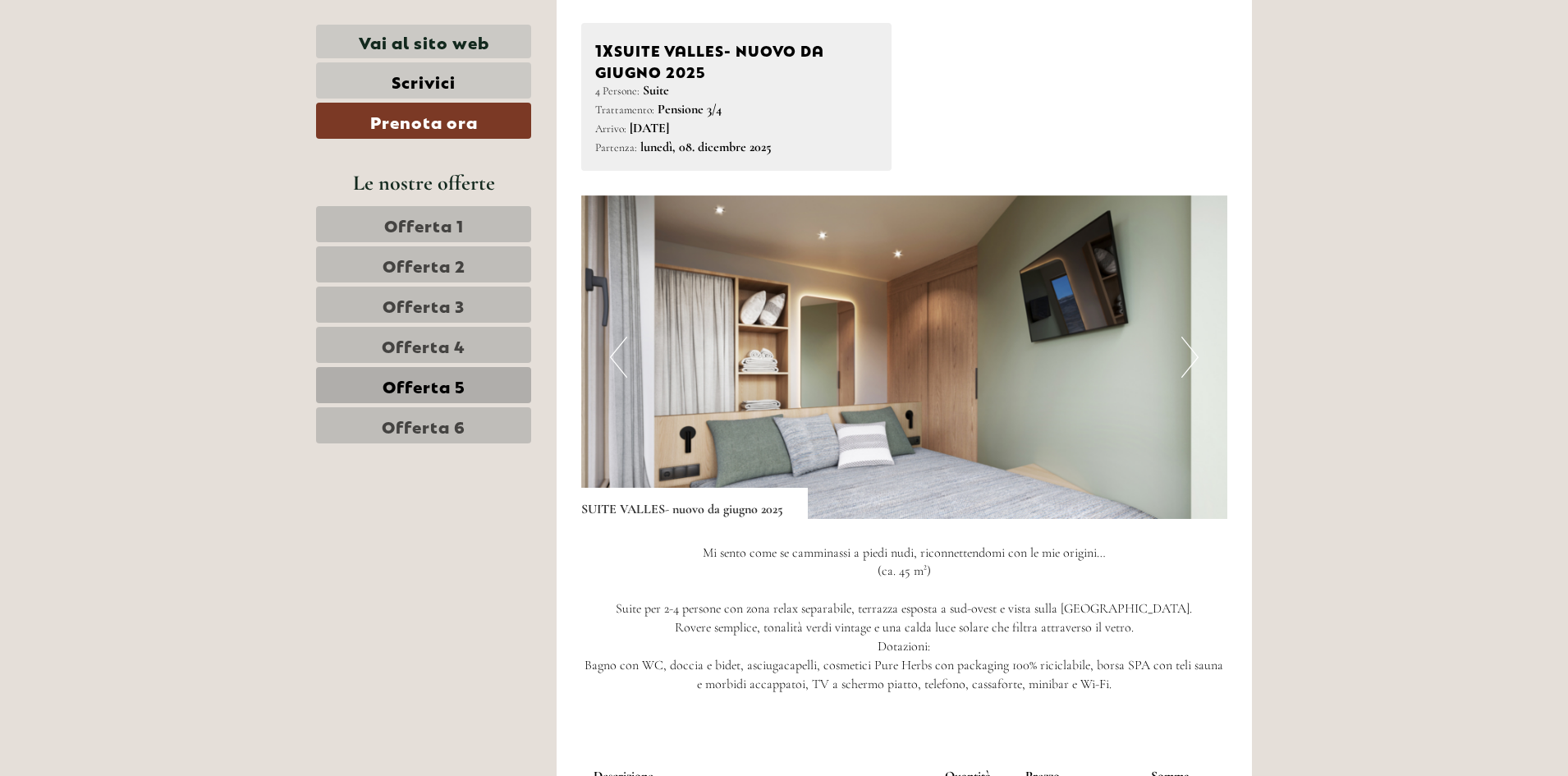
click at [1189, 359] on button "Next" at bounding box center [1189, 357] width 17 height 41
click at [1197, 352] on button "Next" at bounding box center [1189, 357] width 17 height 41
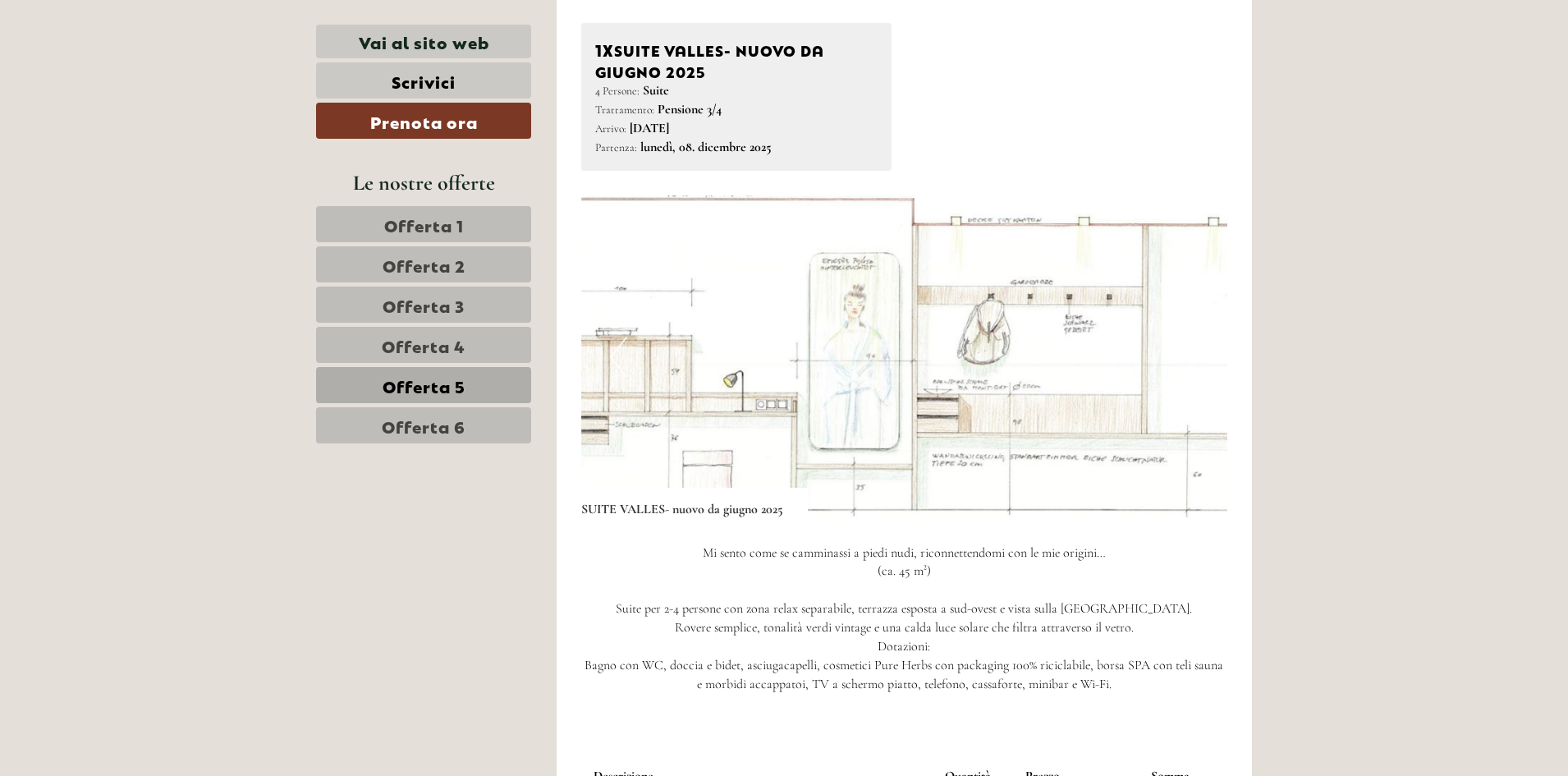
click at [1197, 352] on button "Next" at bounding box center [1189, 357] width 17 height 41
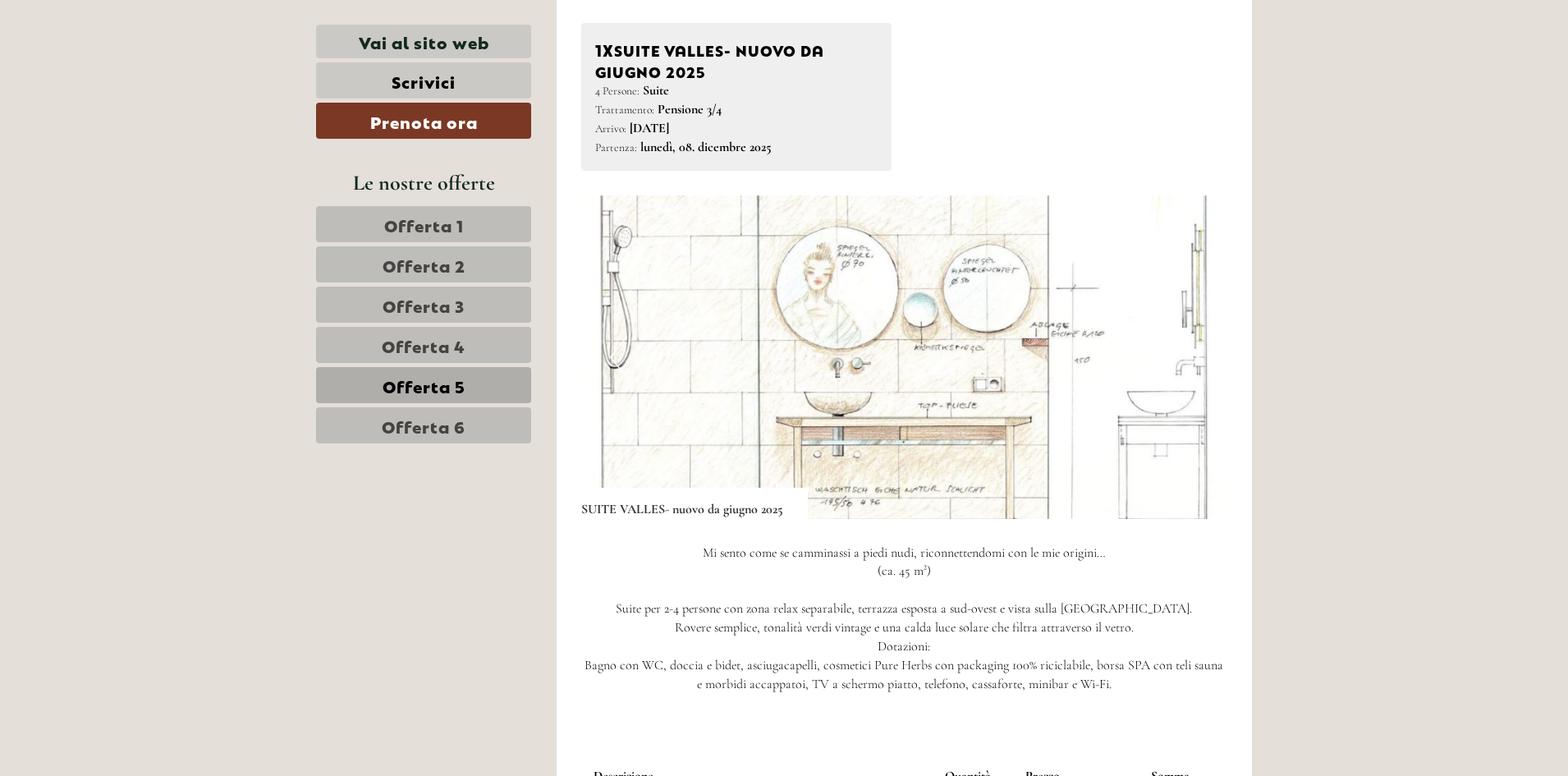
click at [1197, 352] on button "Next" at bounding box center [1189, 357] width 17 height 41
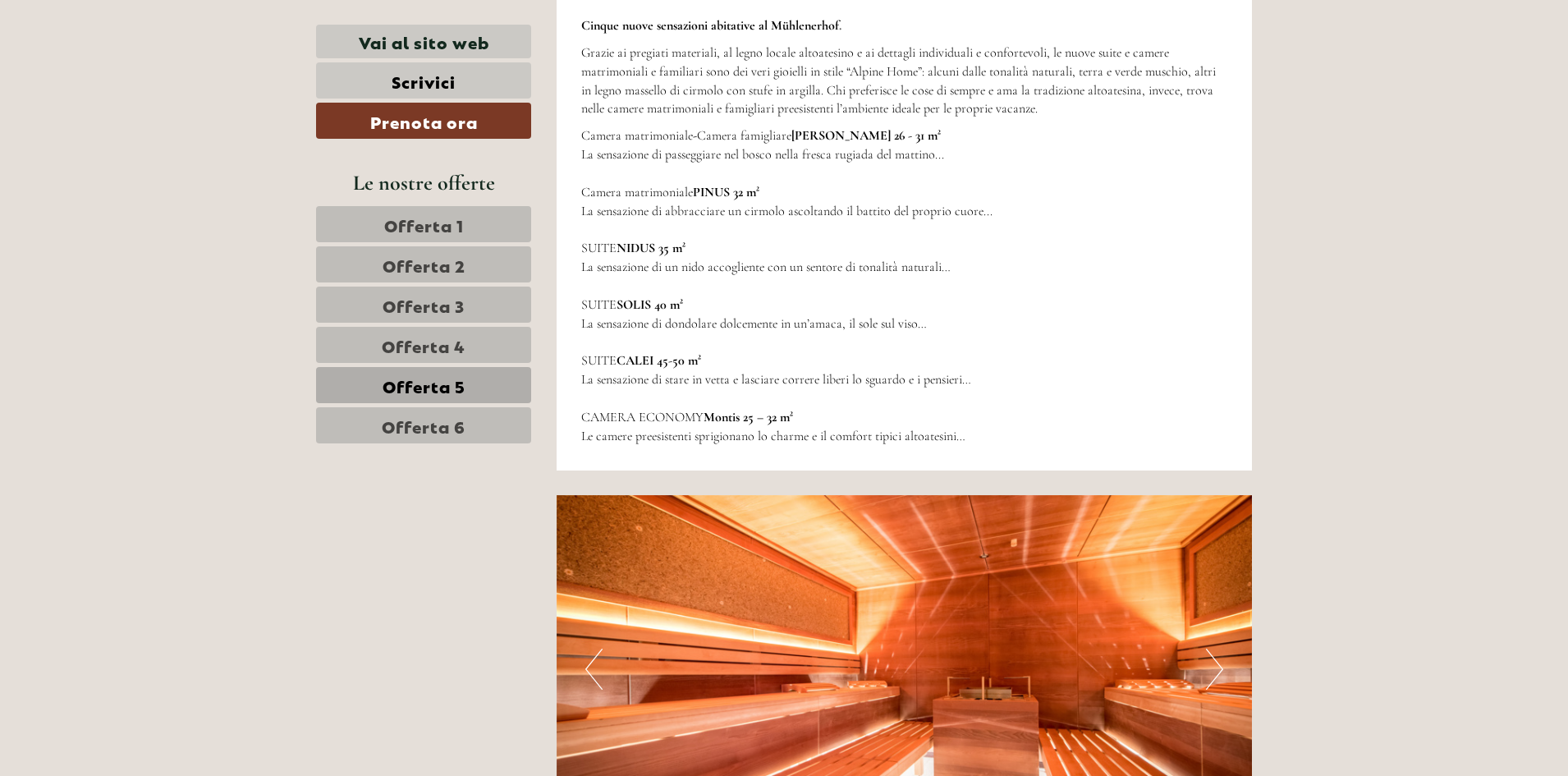
scroll to position [3696, 0]
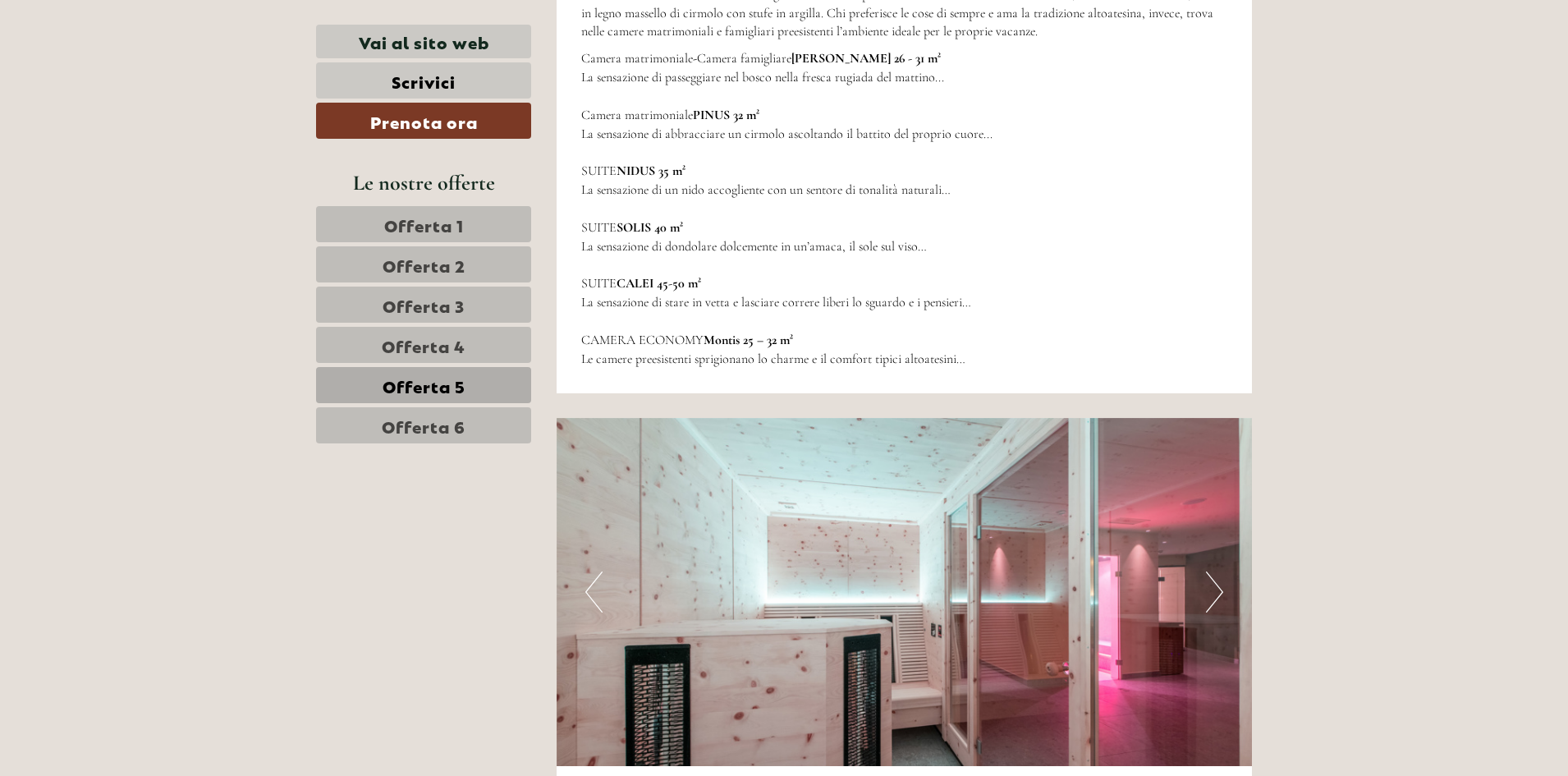
click at [1210, 594] on button "Next" at bounding box center [1214, 592] width 17 height 41
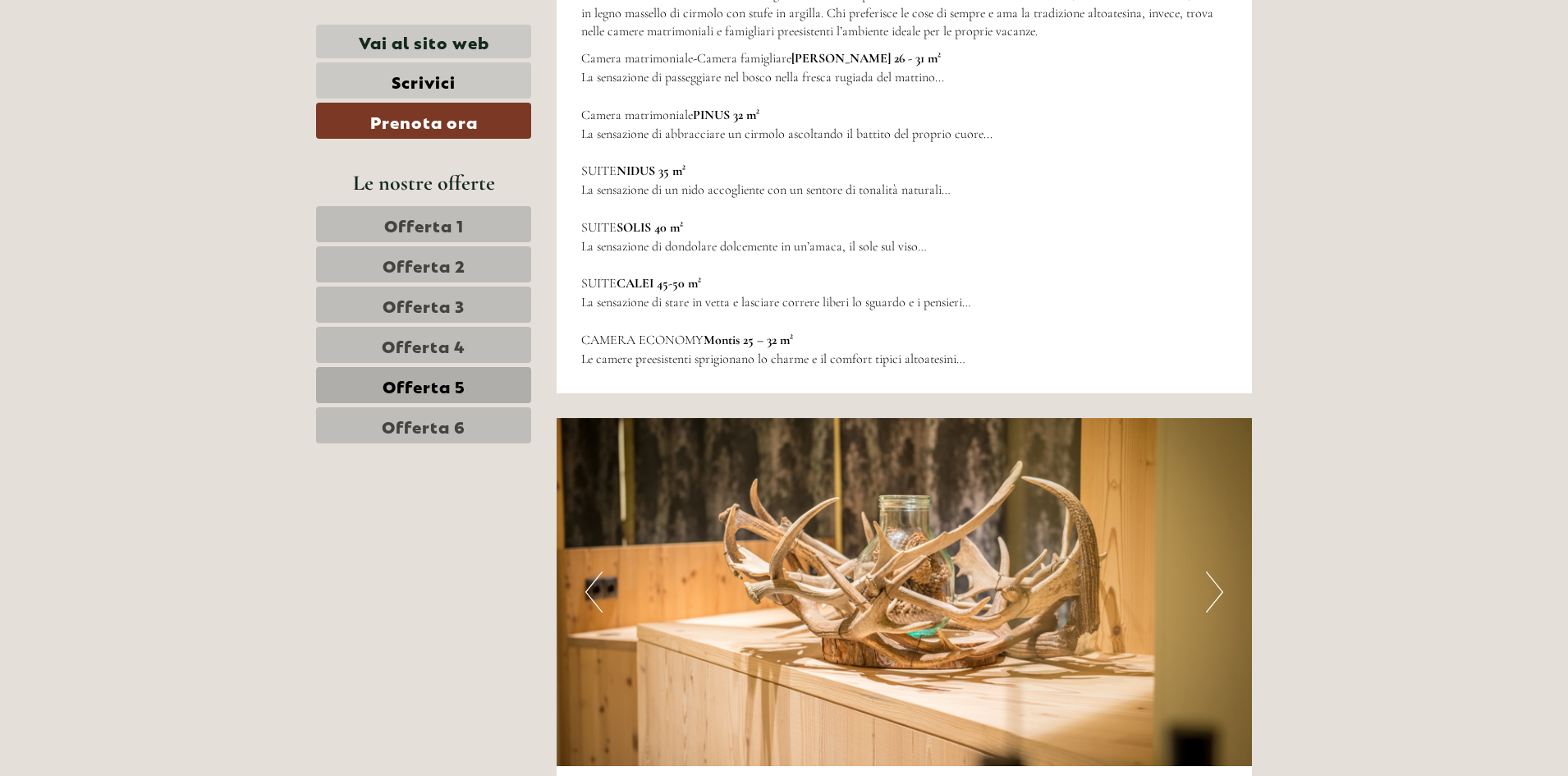
click at [1214, 594] on button "Next" at bounding box center [1214, 592] width 17 height 41
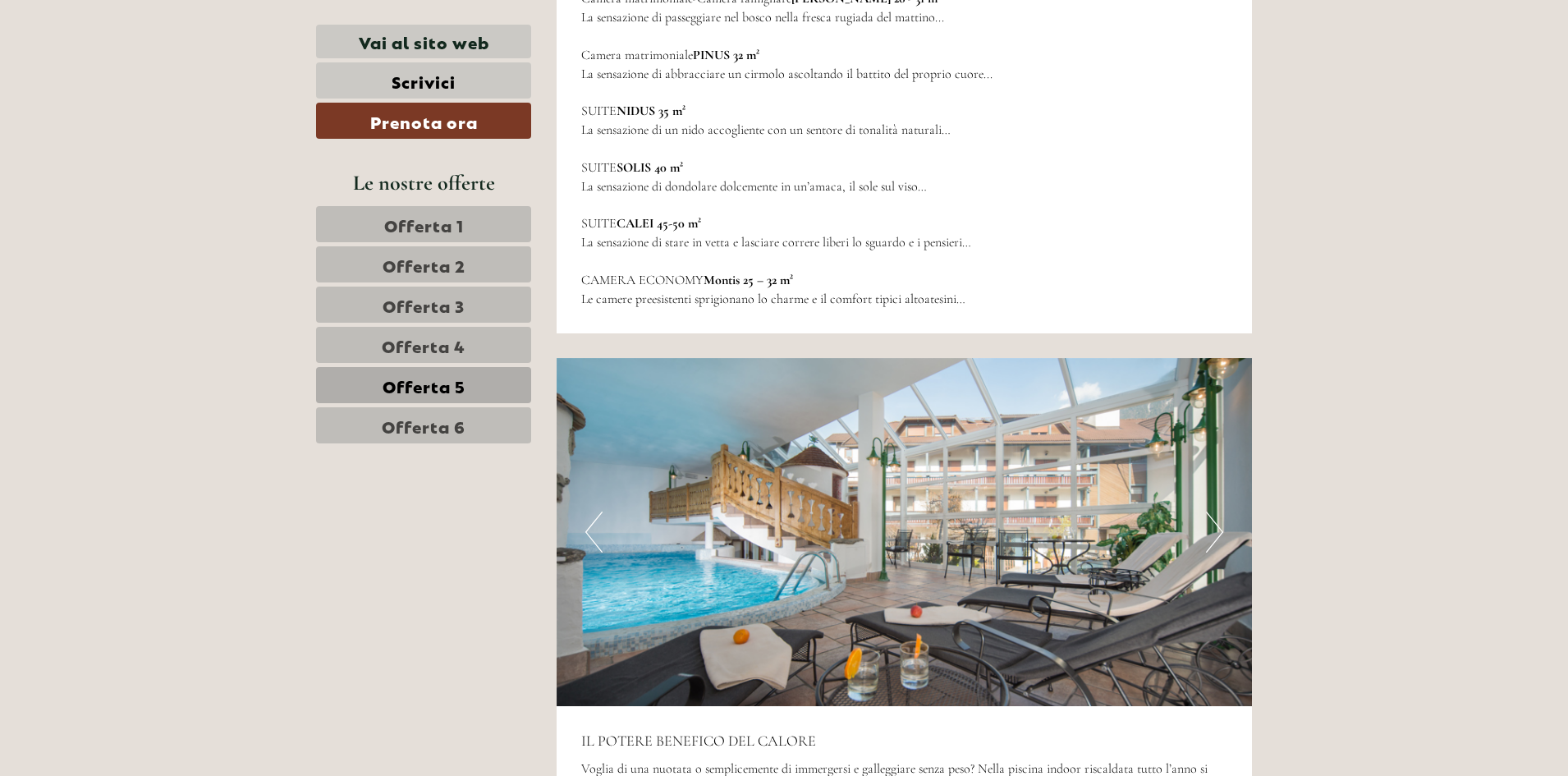
scroll to position [3860, 0]
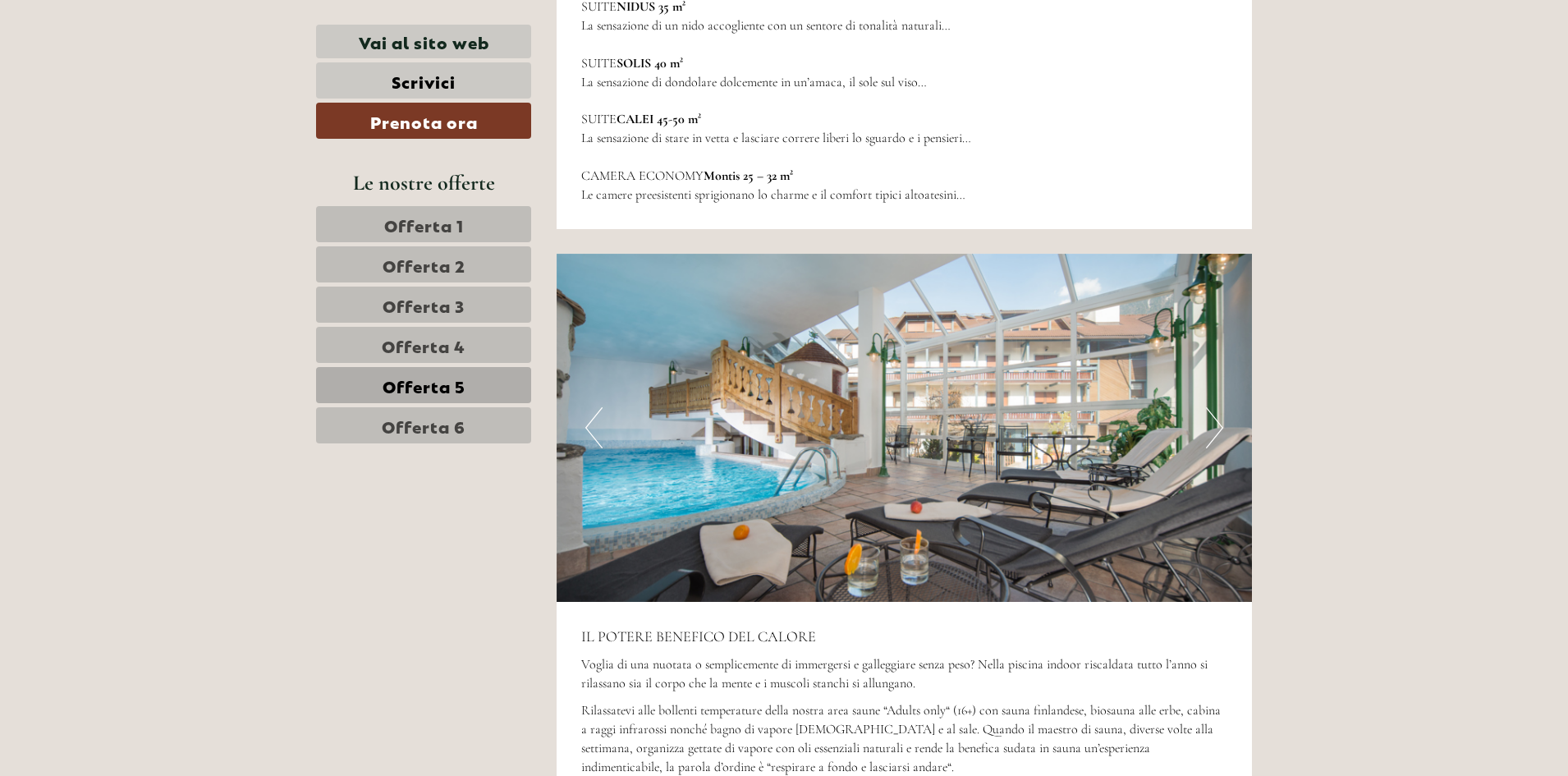
click at [1219, 423] on button "Next" at bounding box center [1214, 427] width 17 height 41
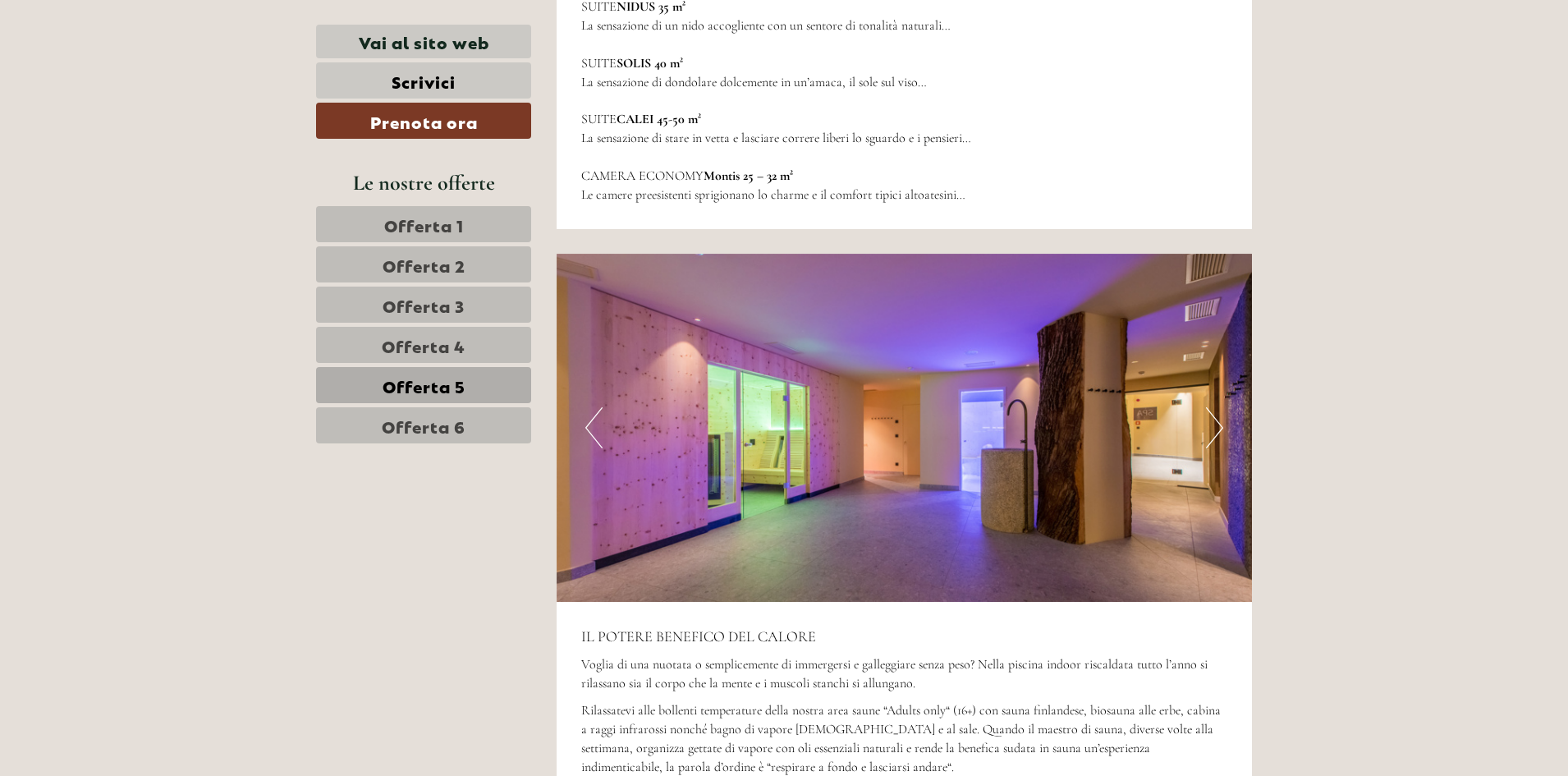
click at [1219, 423] on button "Next" at bounding box center [1214, 427] width 17 height 41
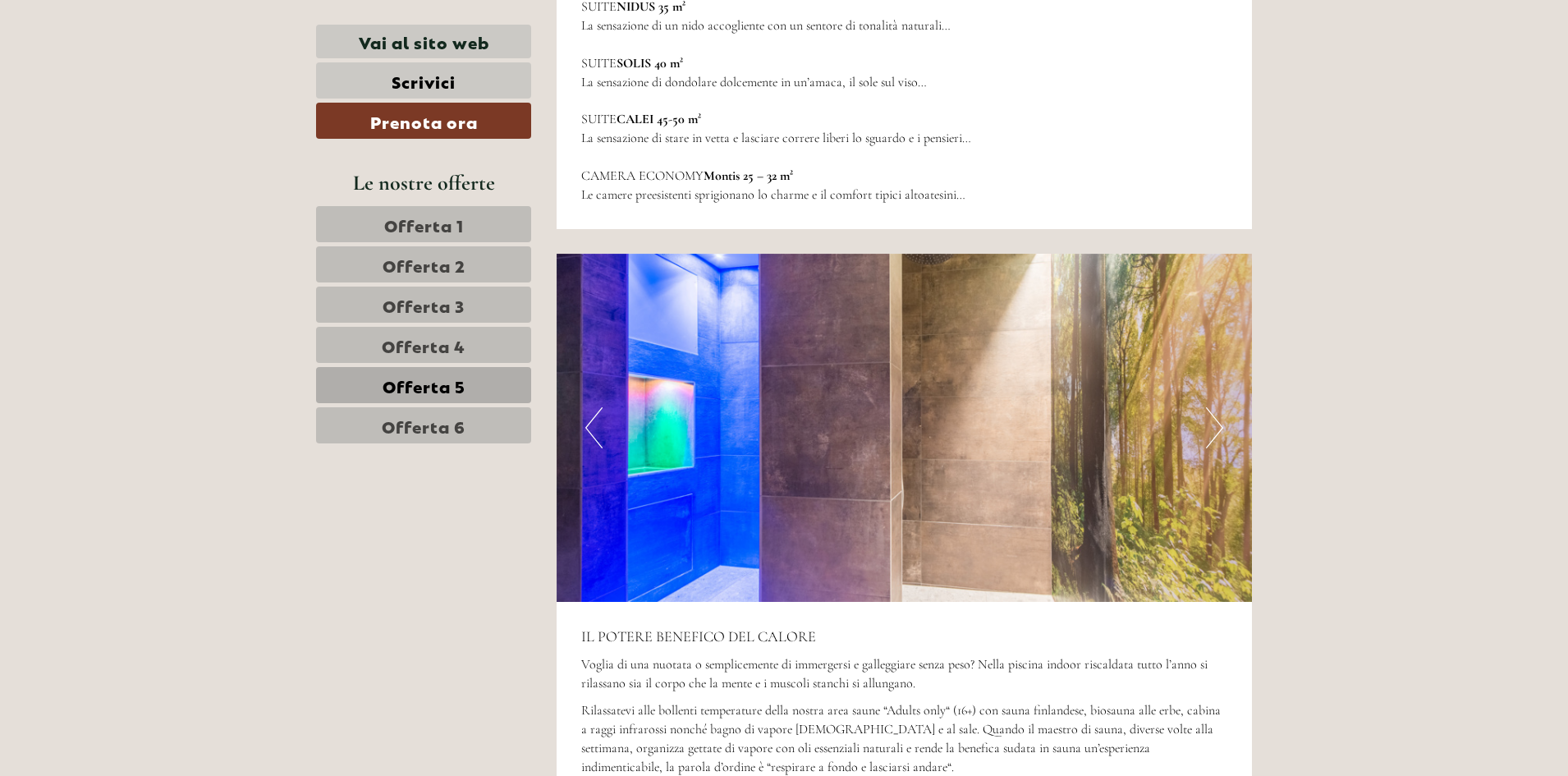
click at [1219, 423] on button "Next" at bounding box center [1214, 427] width 17 height 41
click at [1219, 420] on button "Next" at bounding box center [1214, 427] width 17 height 41
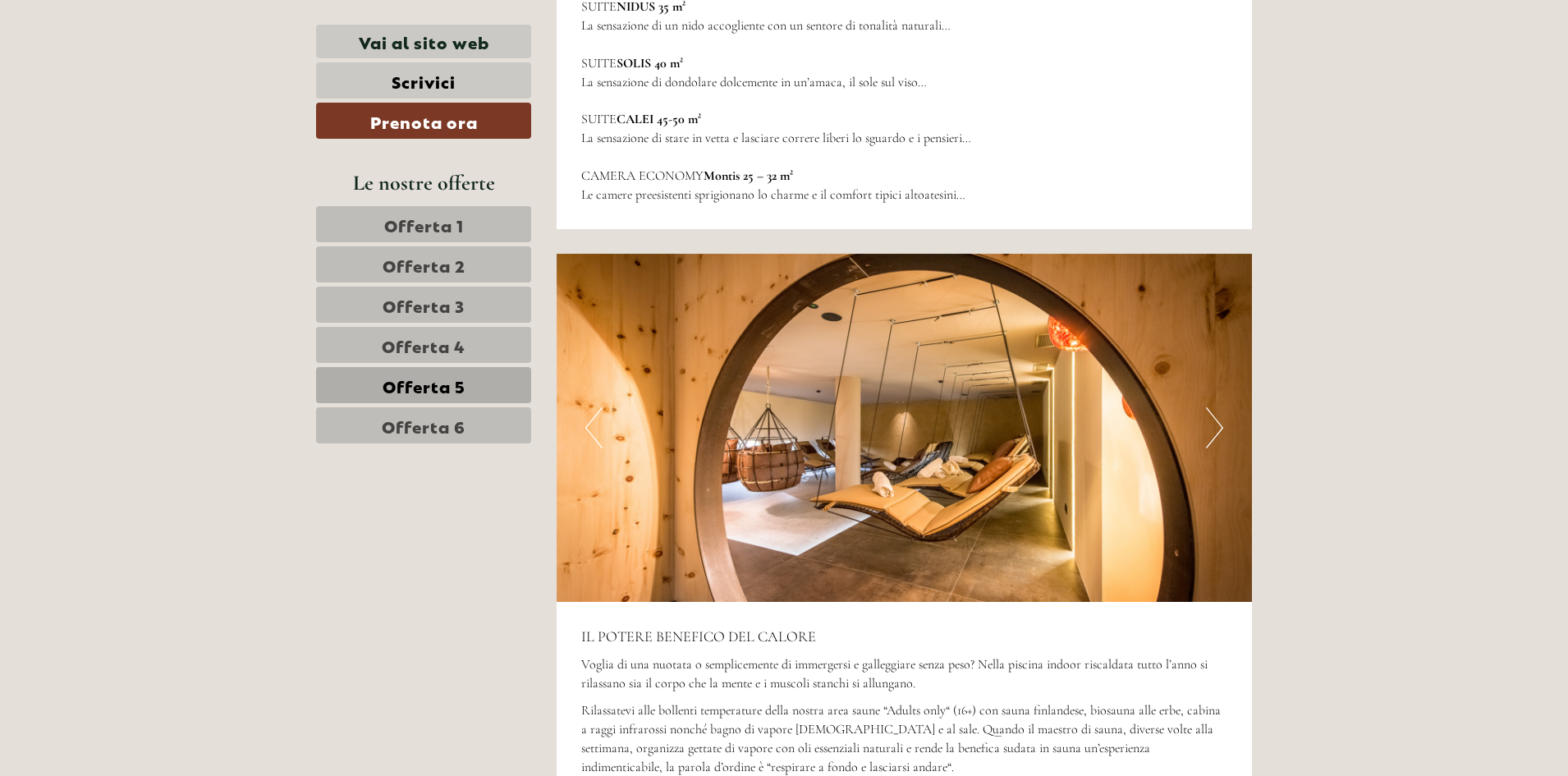
click at [1219, 419] on button "Next" at bounding box center [1214, 427] width 17 height 41
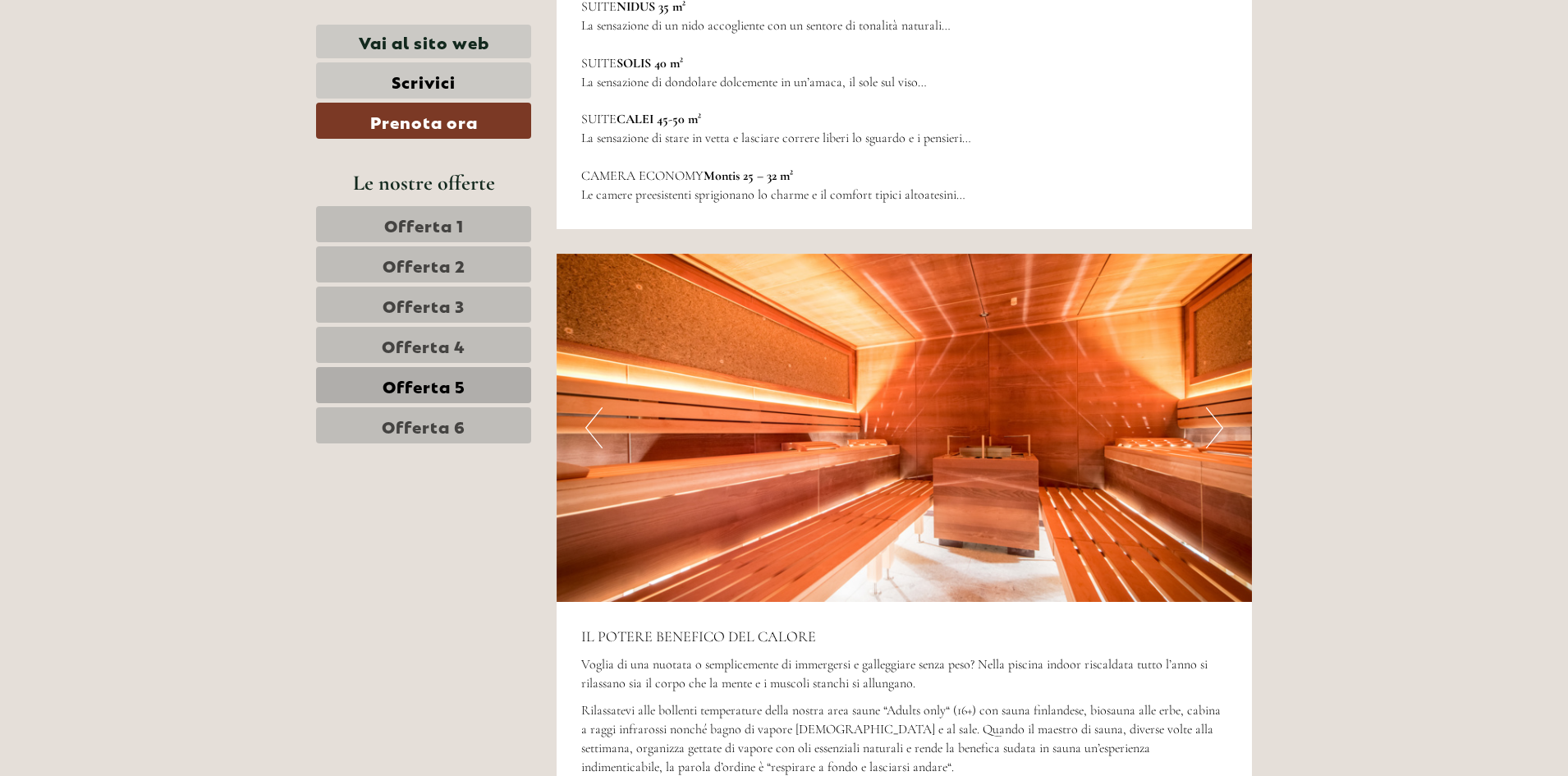
click at [1219, 419] on button "Next" at bounding box center [1214, 427] width 17 height 41
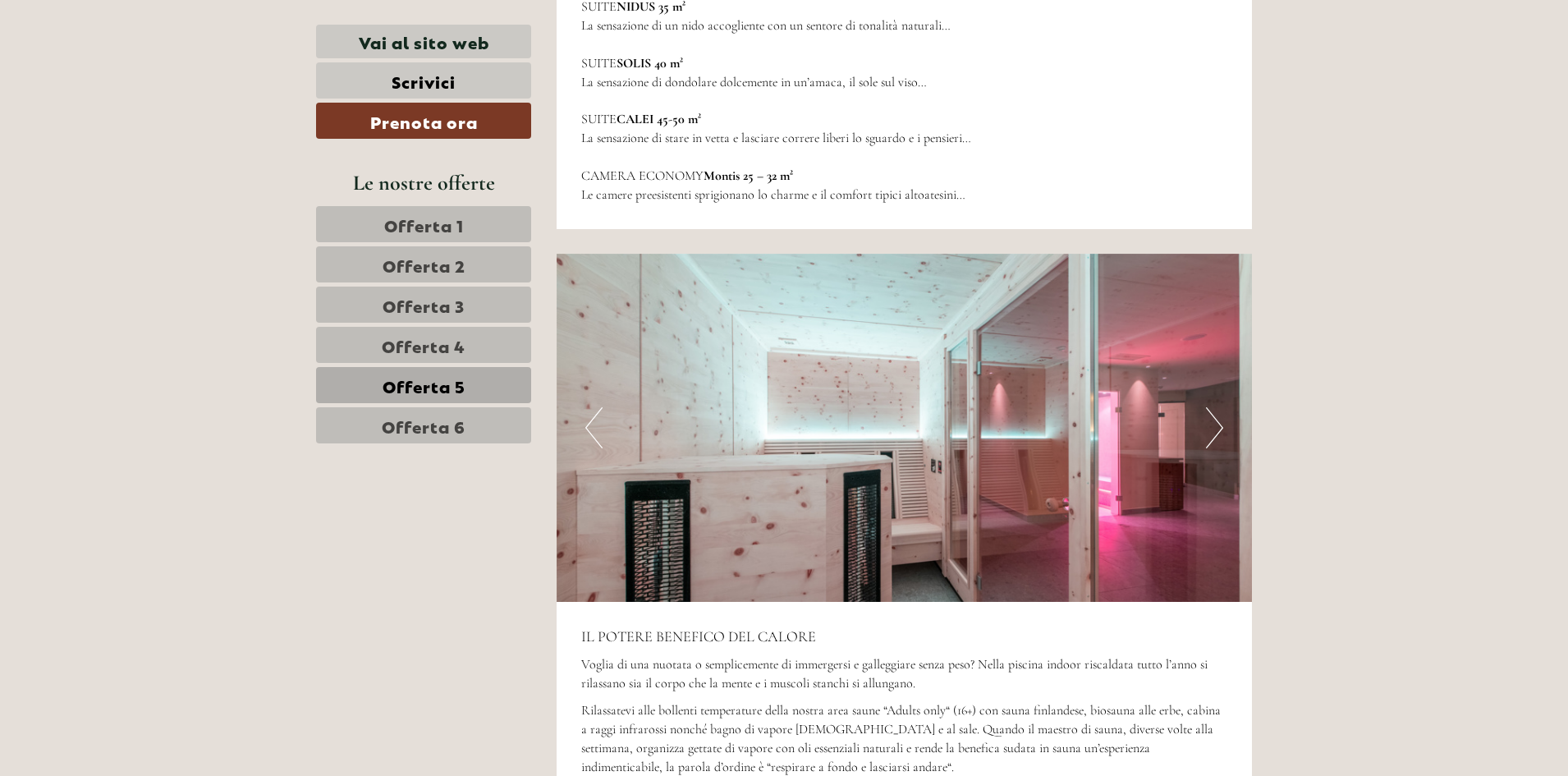
click at [1219, 419] on button "Next" at bounding box center [1214, 427] width 17 height 41
click at [1219, 417] on button "Next" at bounding box center [1214, 427] width 17 height 41
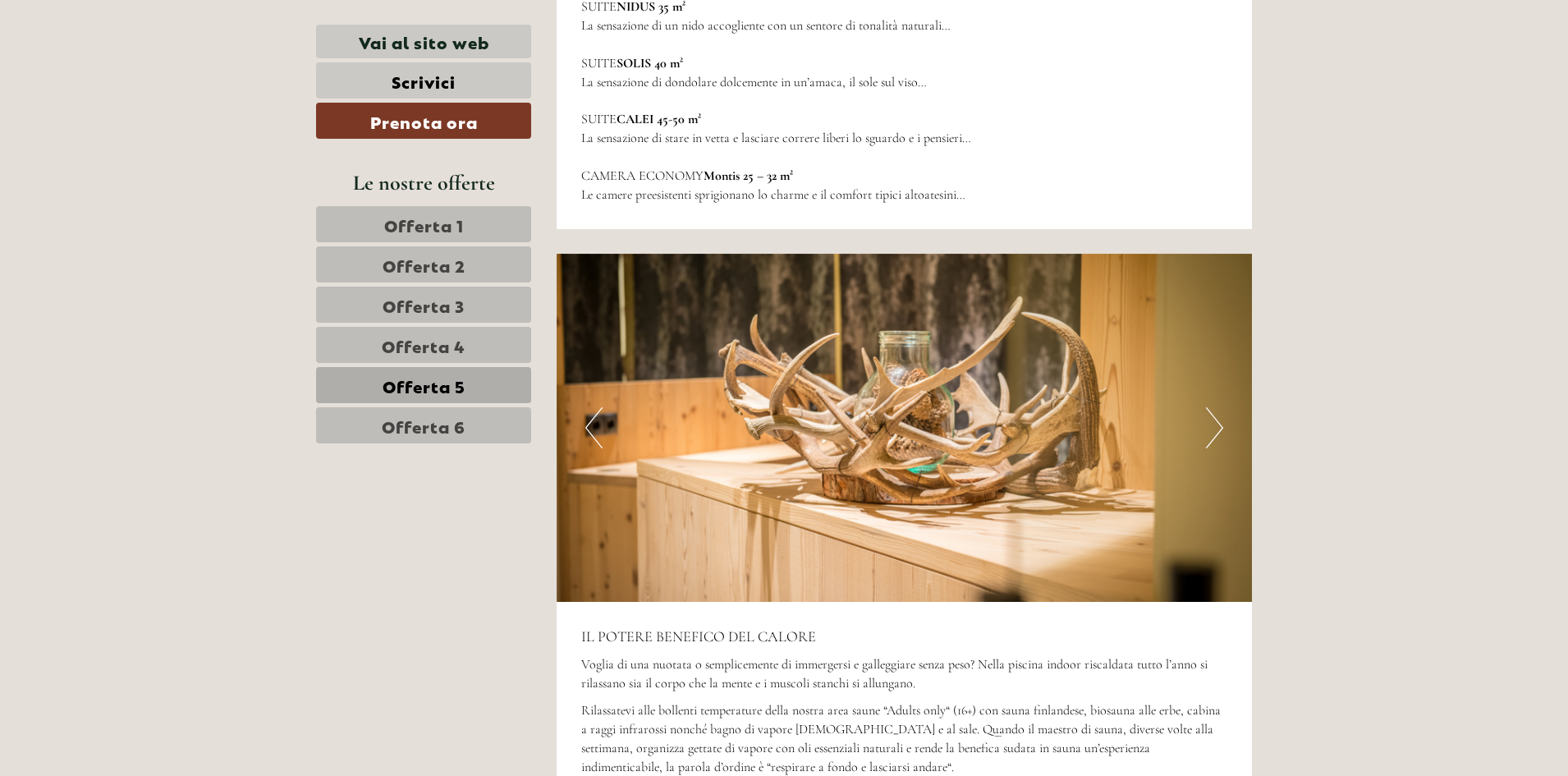
click at [1219, 417] on button "Next" at bounding box center [1214, 427] width 17 height 41
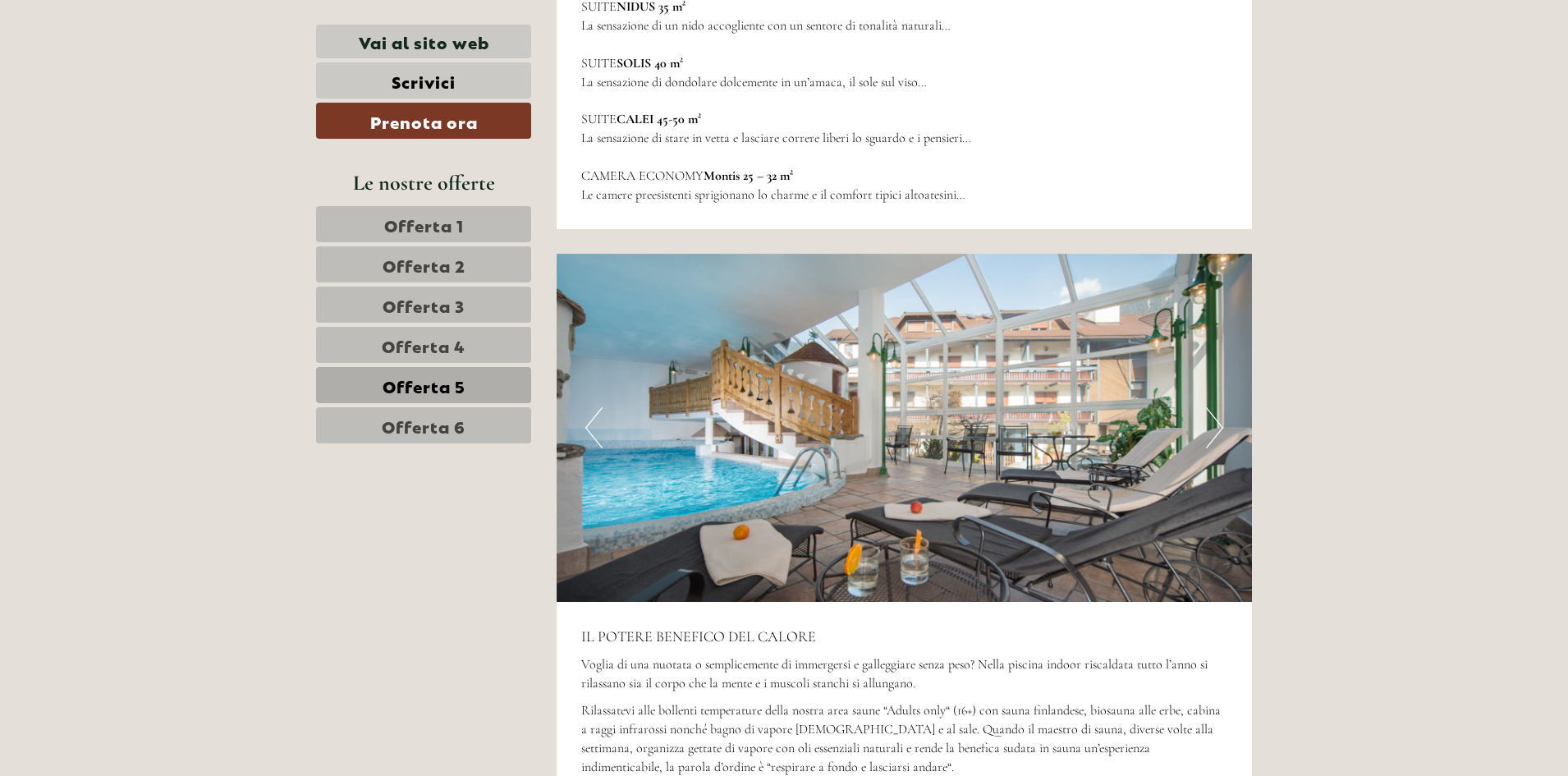
click at [1219, 417] on button "Next" at bounding box center [1214, 427] width 17 height 41
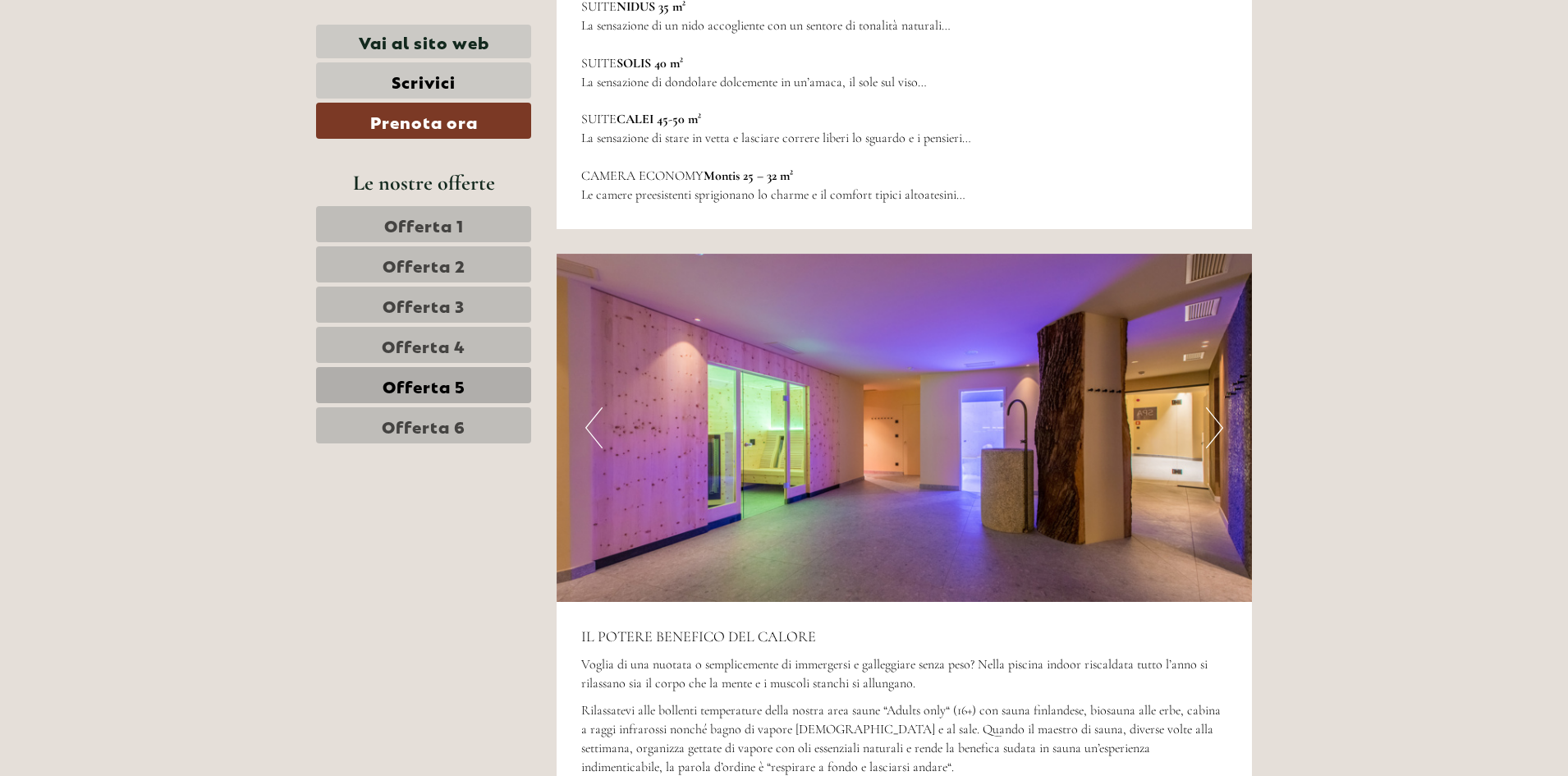
click at [1219, 417] on button "Next" at bounding box center [1214, 427] width 17 height 41
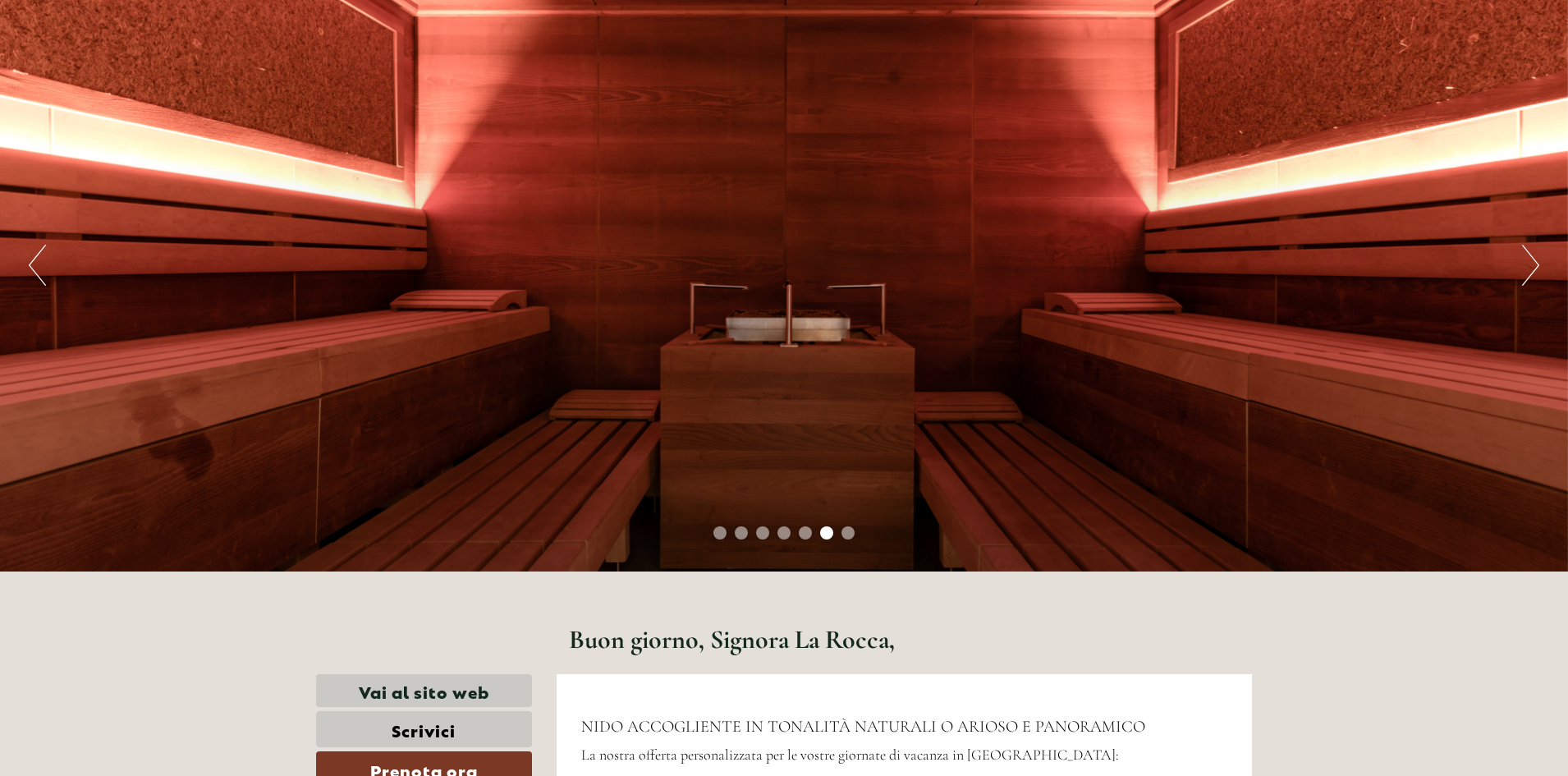
scroll to position [0, 0]
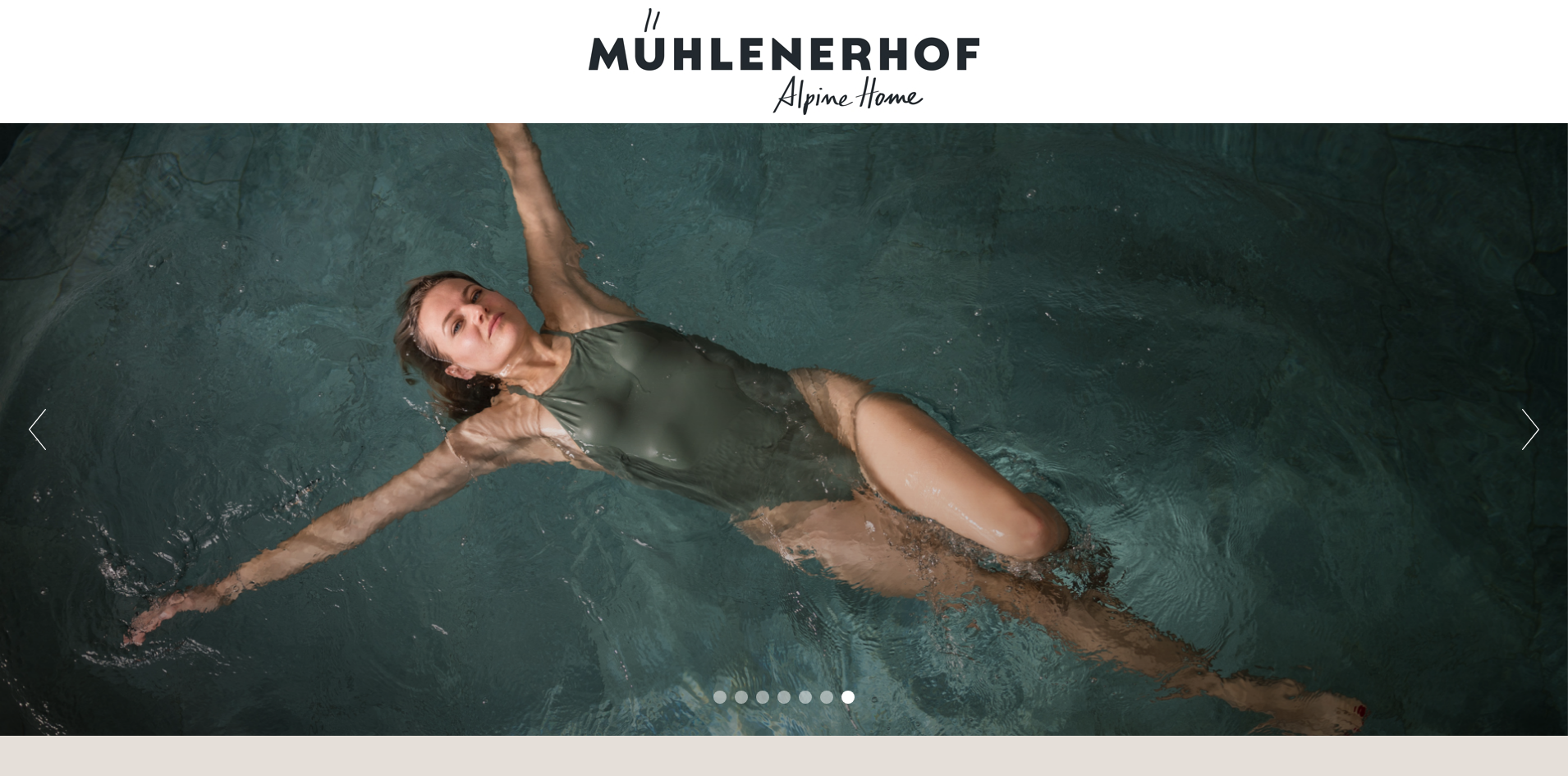
click at [1552, 438] on div "Previous Next 1 2 3 4 5 6 7" at bounding box center [784, 429] width 1568 height 613
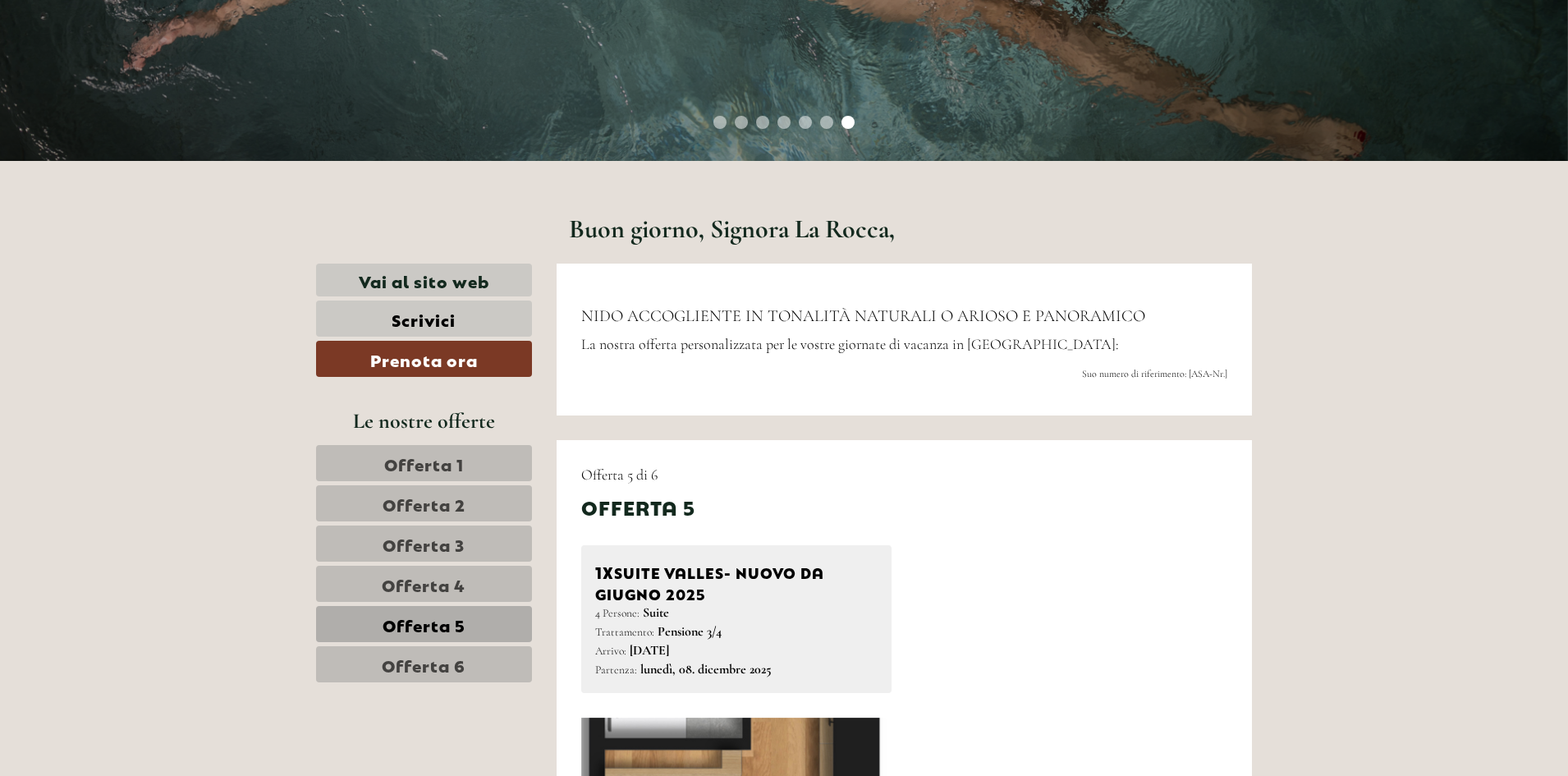
scroll to position [1068, 0]
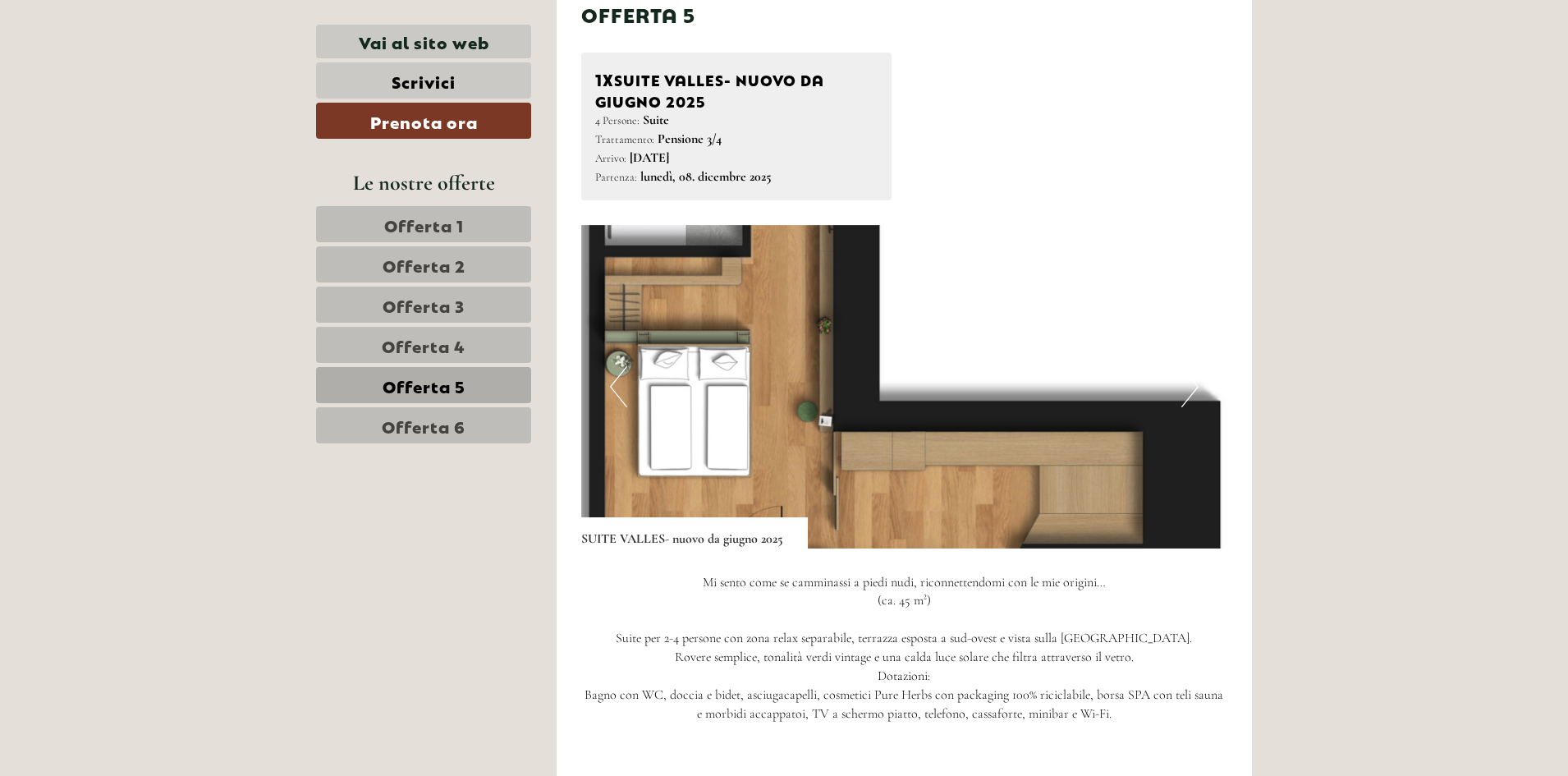
click at [456, 344] on span "Offerta 4" at bounding box center [423, 345] width 84 height 23
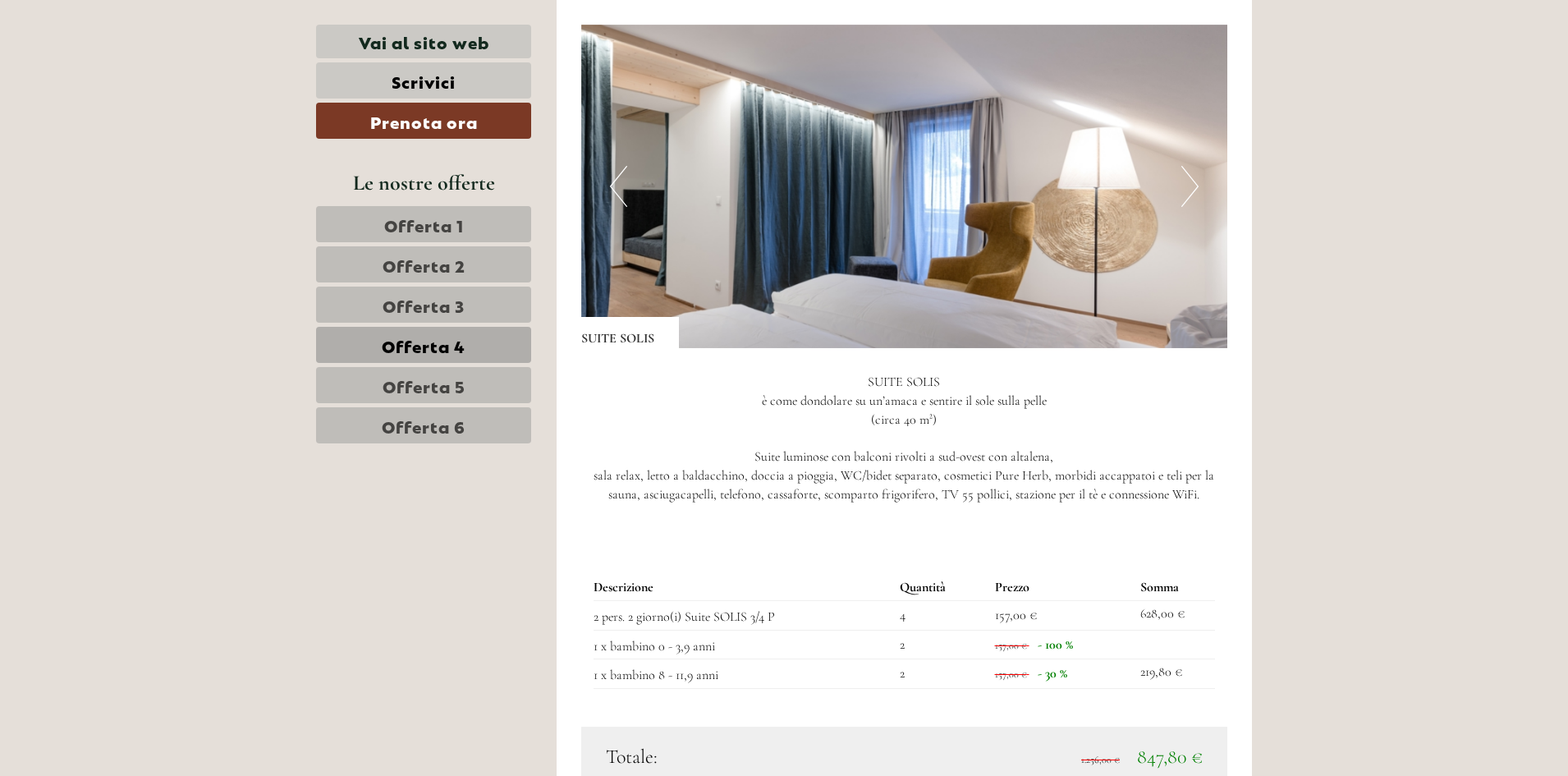
scroll to position [1097, 0]
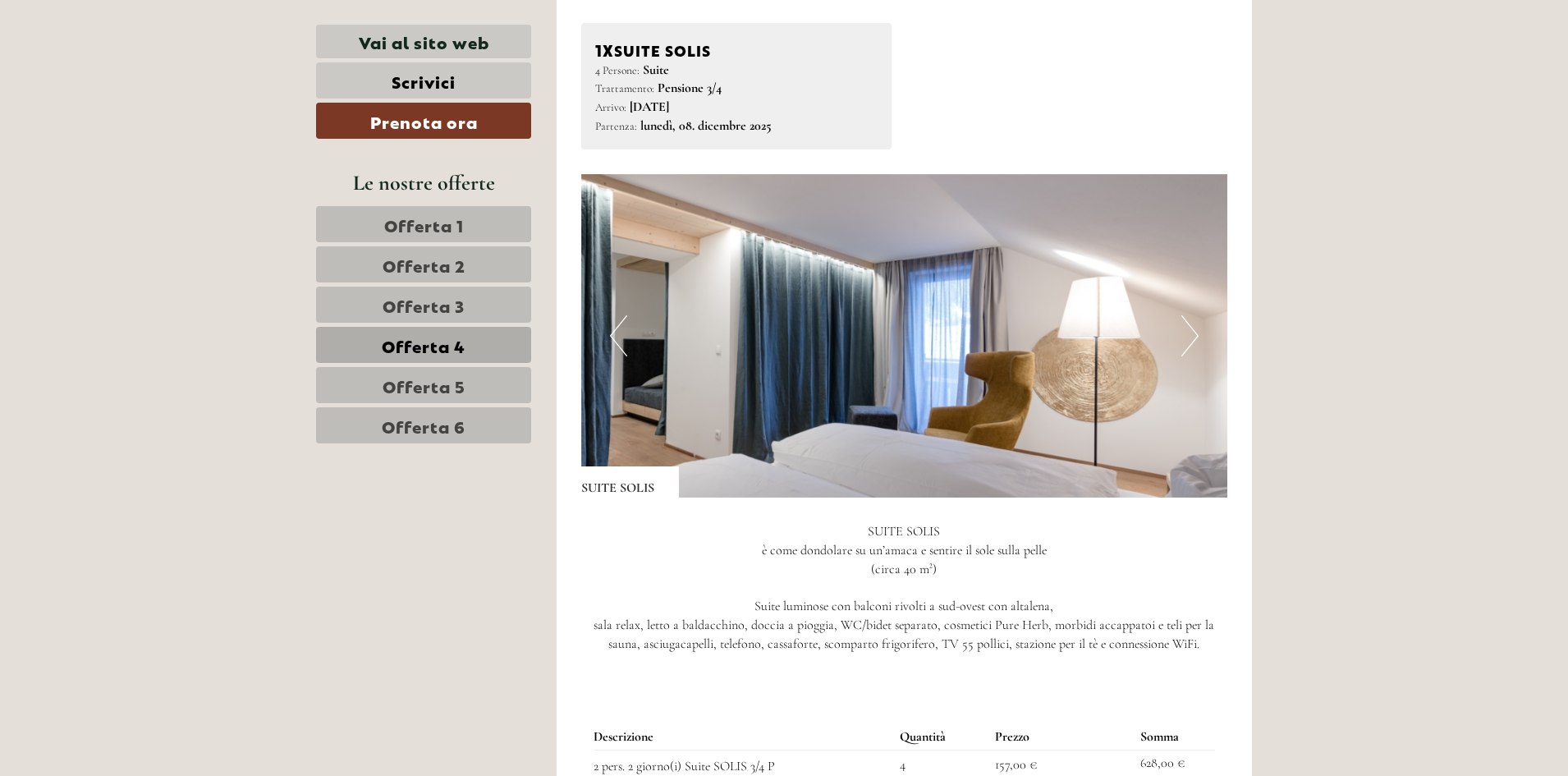
click at [1194, 337] on button "Next" at bounding box center [1189, 336] width 17 height 41
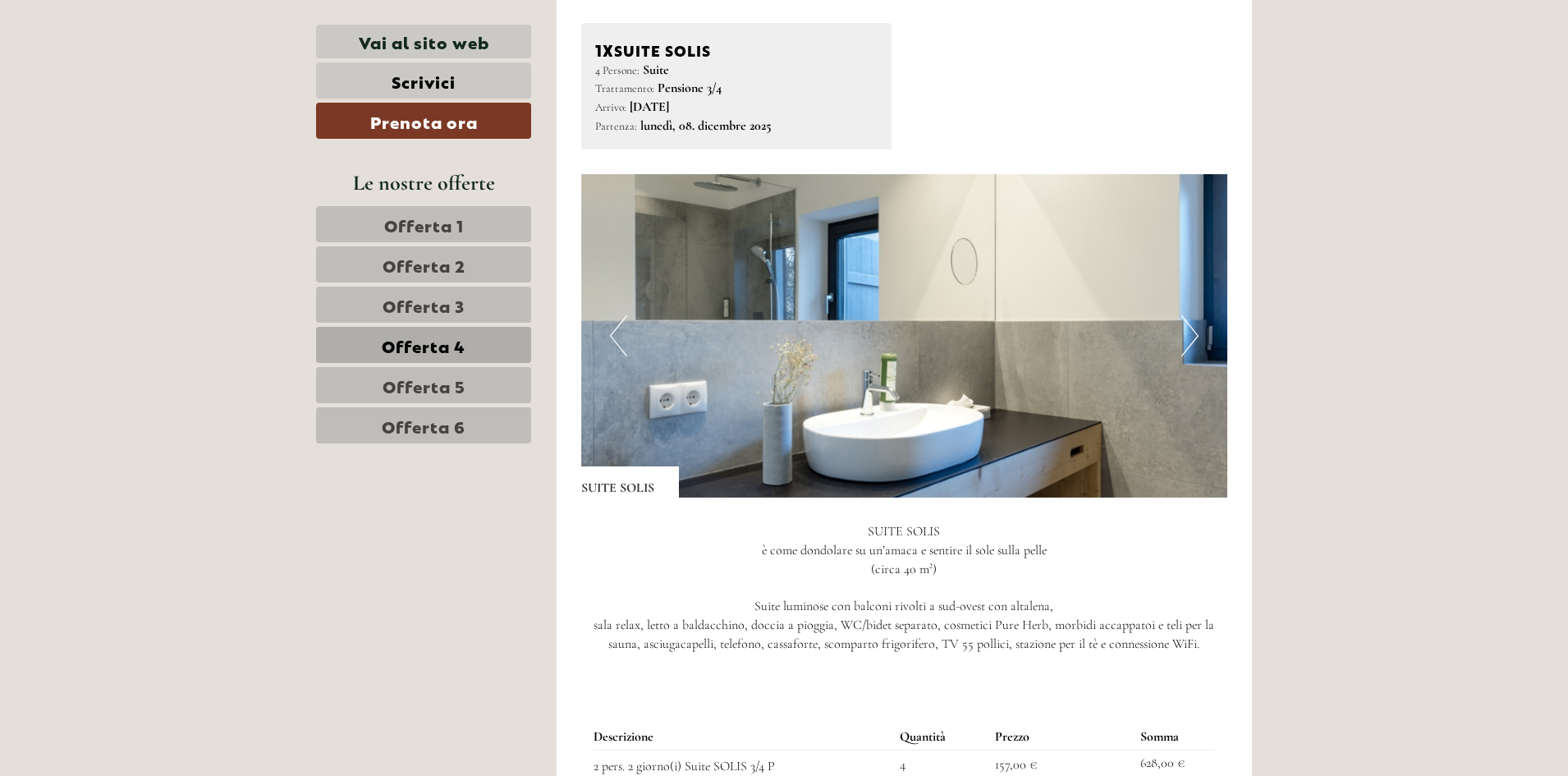
click at [1194, 338] on button "Next" at bounding box center [1189, 336] width 17 height 41
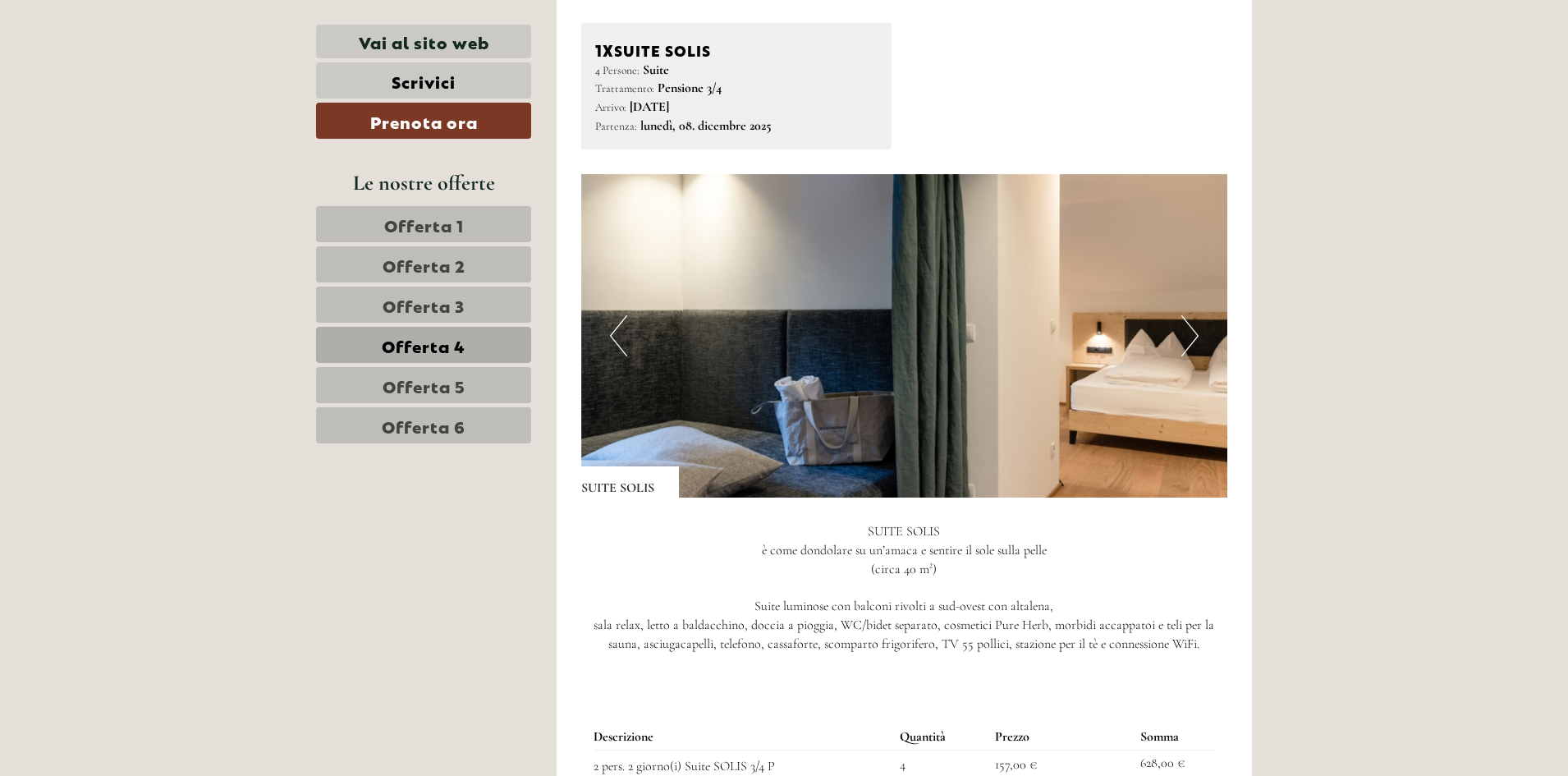
click at [1194, 338] on button "Next" at bounding box center [1189, 336] width 17 height 41
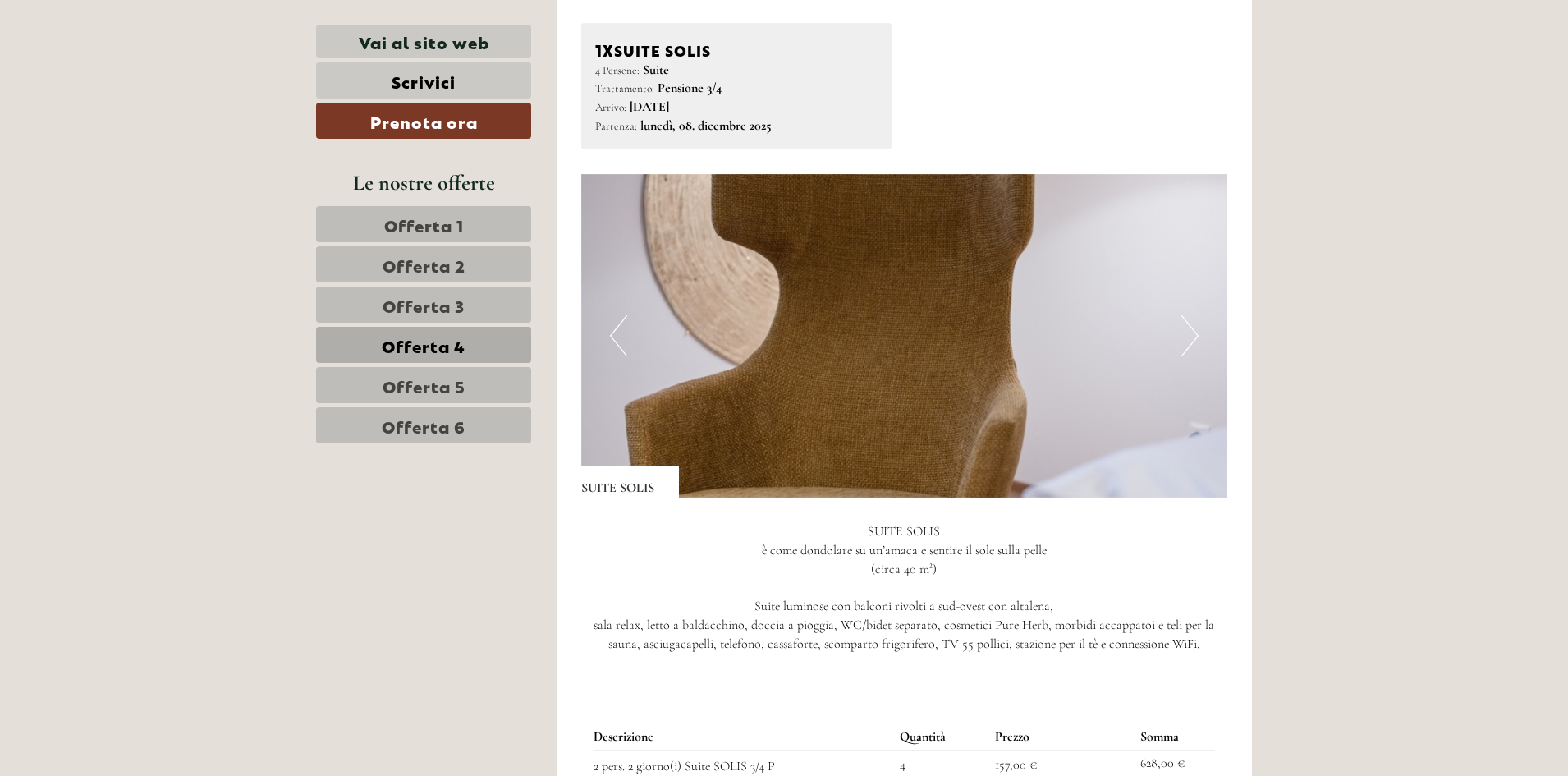
click at [1194, 338] on button "Next" at bounding box center [1189, 336] width 17 height 41
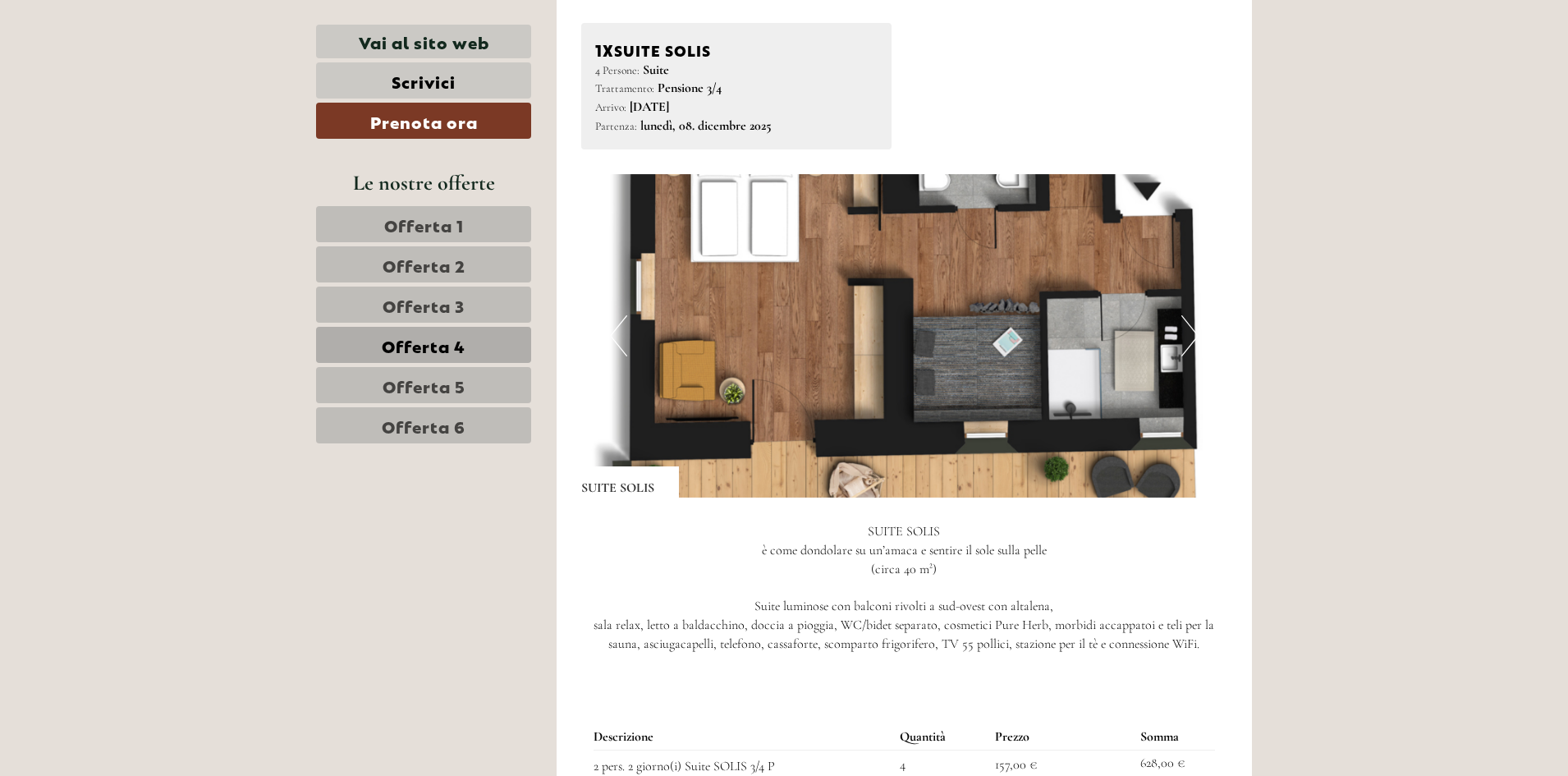
click at [1194, 338] on button "Next" at bounding box center [1189, 336] width 17 height 41
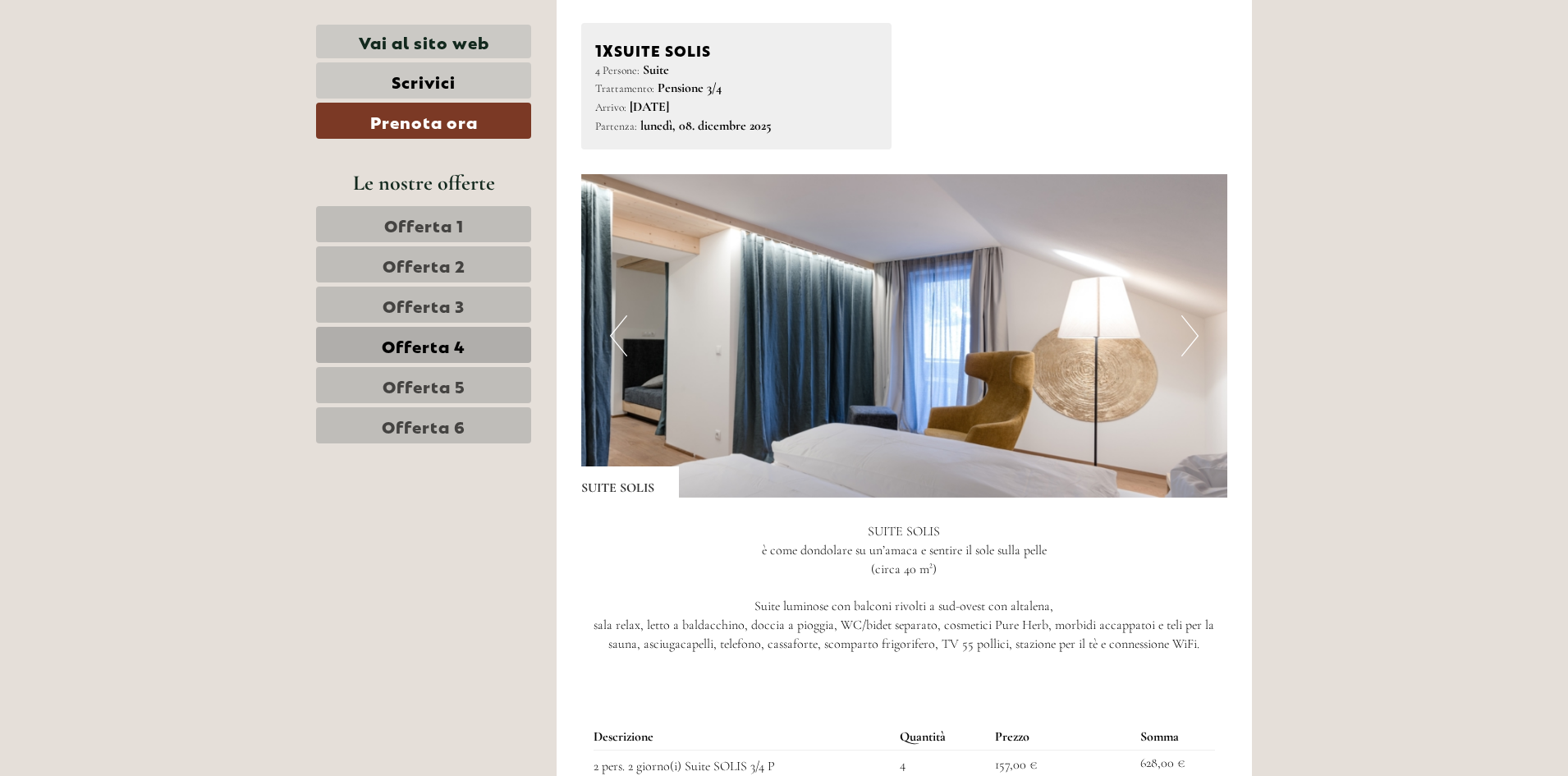
click at [1193, 338] on button "Next" at bounding box center [1189, 336] width 17 height 41
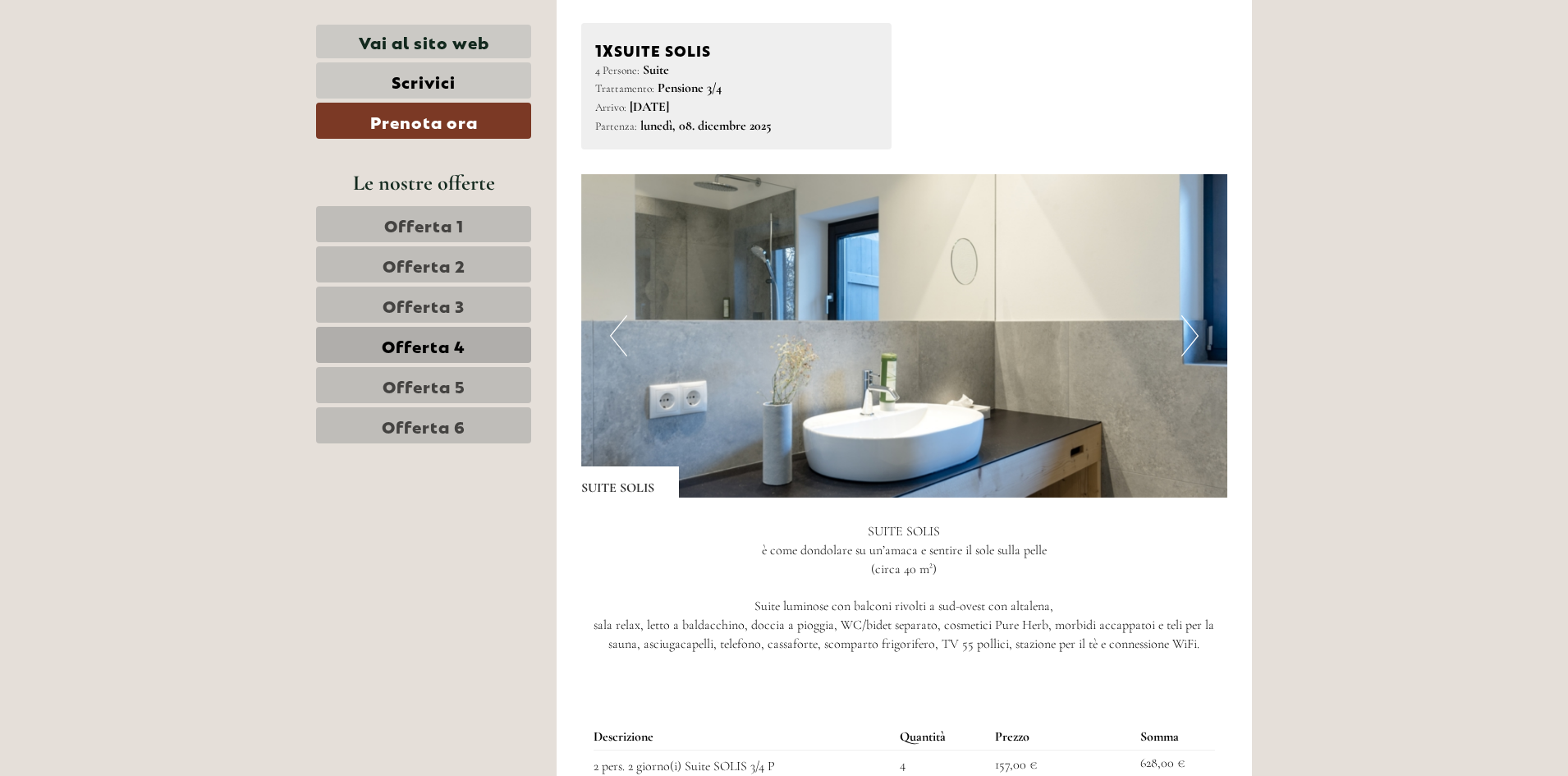
click at [1193, 335] on button "Next" at bounding box center [1189, 336] width 17 height 41
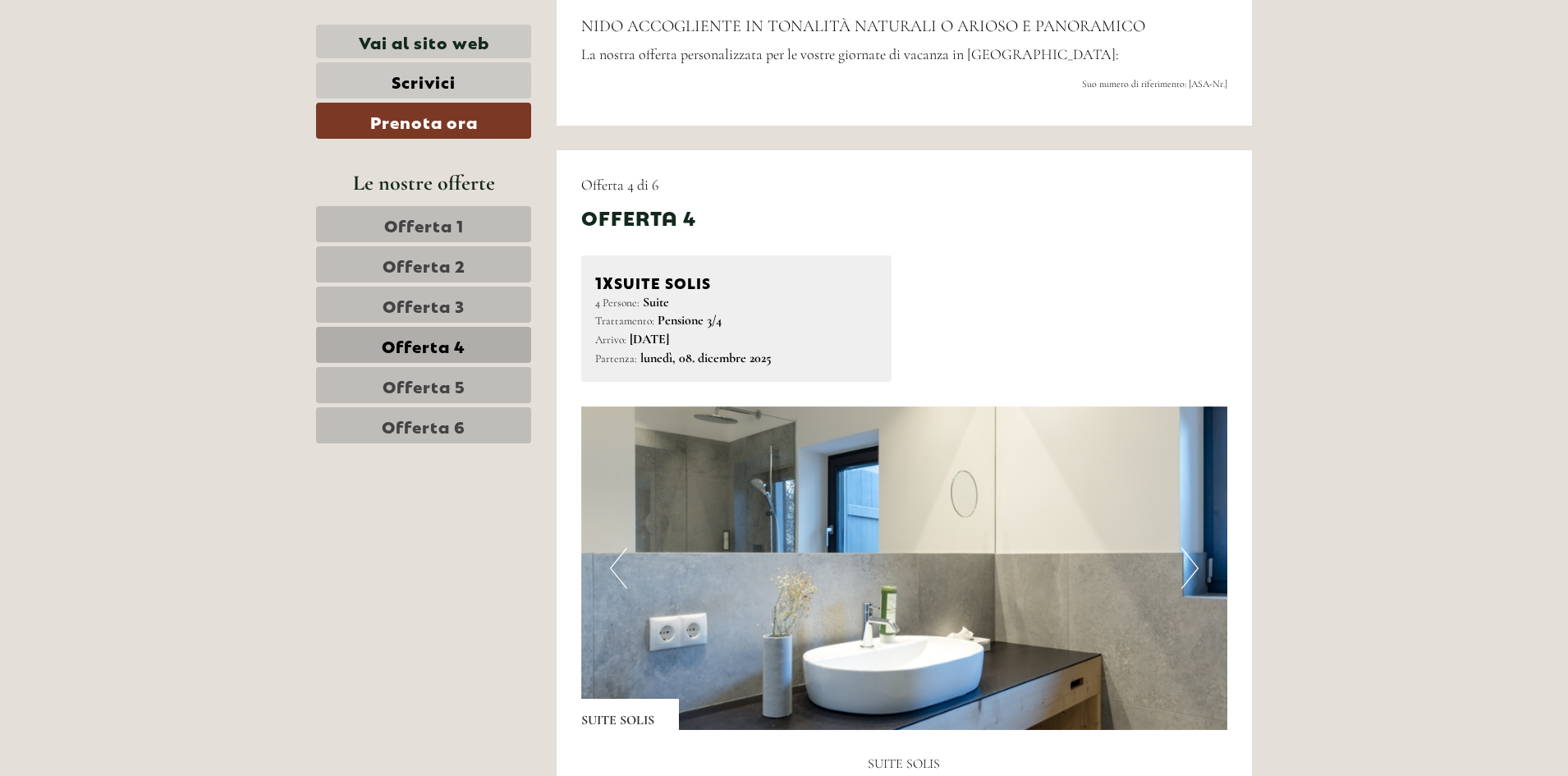
scroll to position [605, 0]
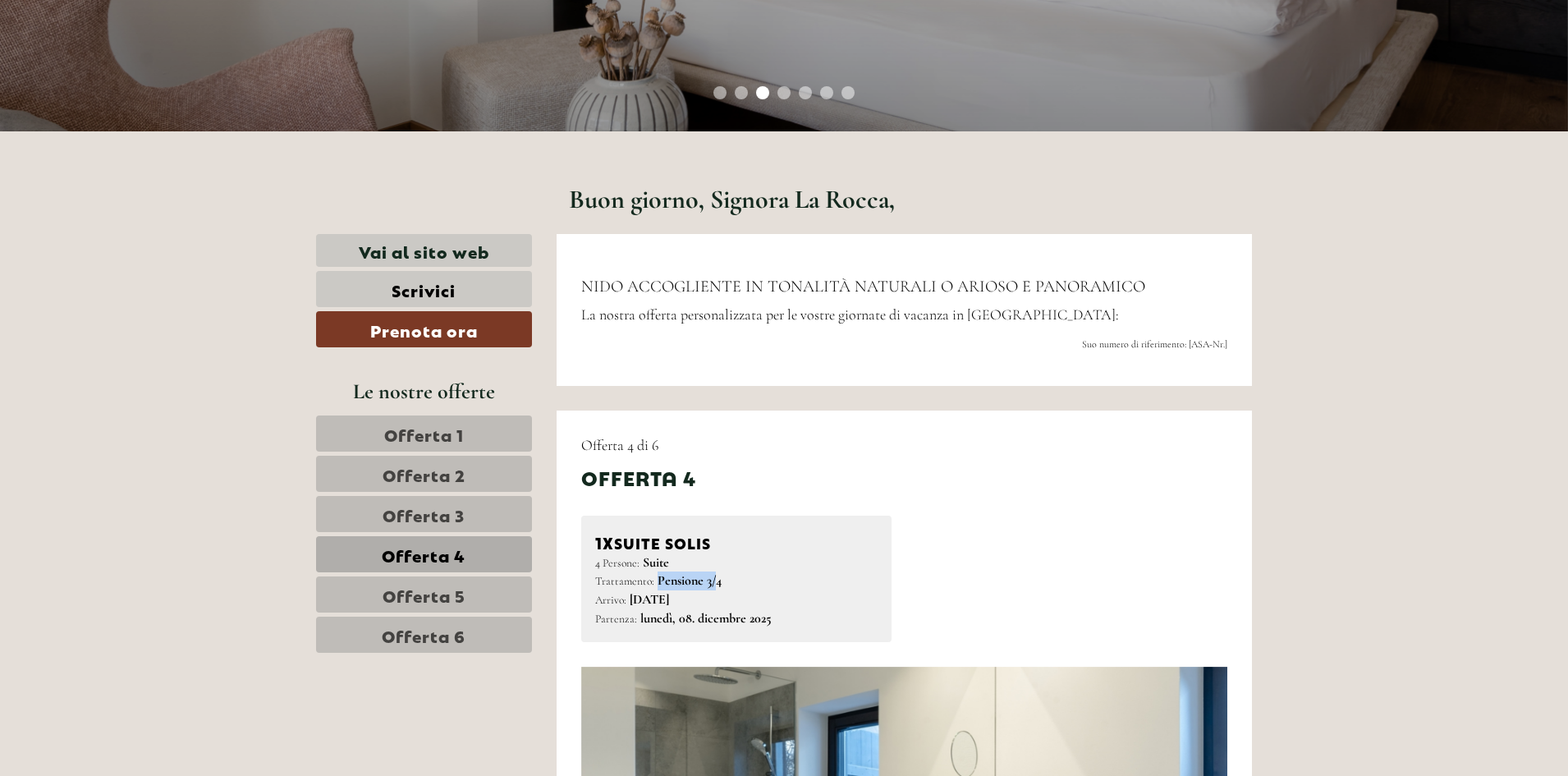
drag, startPoint x: 656, startPoint y: 588, endPoint x: 716, endPoint y: 587, distance: 60.0
click at [716, 587] on b "Pensione 3/4" at bounding box center [689, 581] width 64 height 16
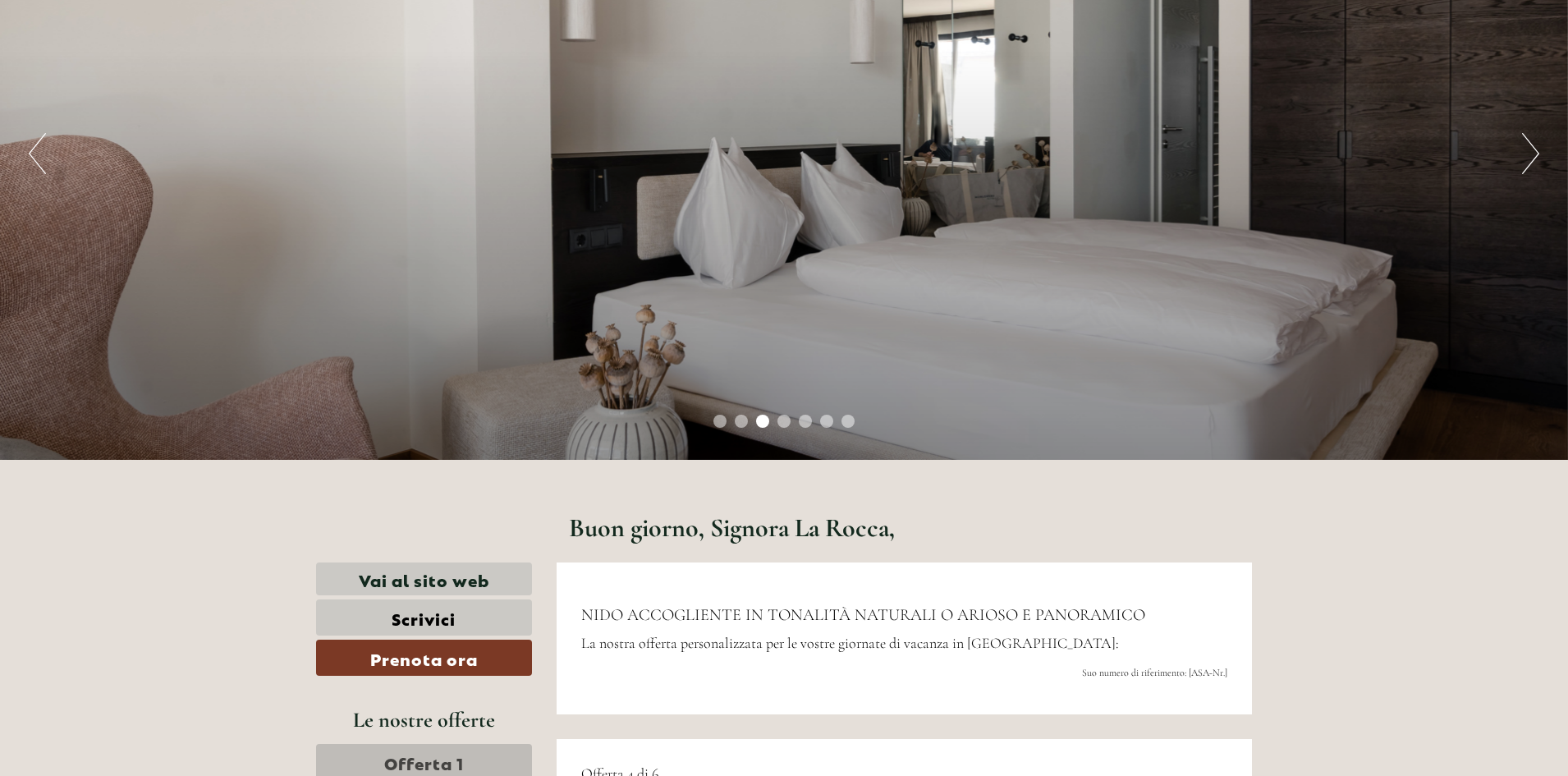
scroll to position [0, 0]
